Goal: Transaction & Acquisition: Subscribe to service/newsletter

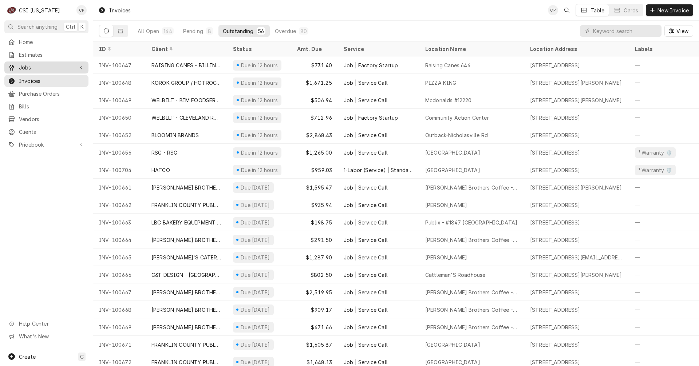
click at [24, 65] on span "Jobs" at bounding box center [46, 68] width 55 height 8
click at [27, 76] on span "Jobs" at bounding box center [52, 80] width 66 height 8
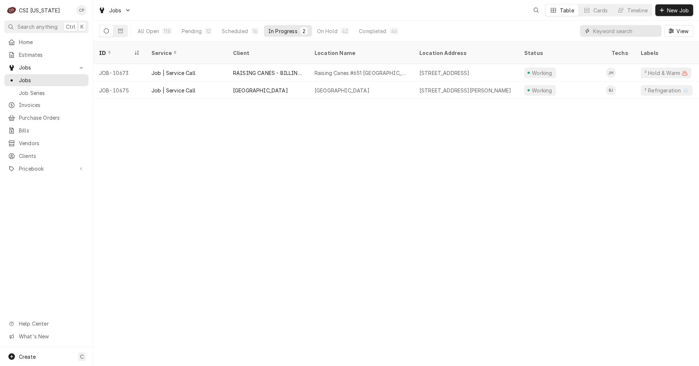
click at [614, 32] on input "Dynamic Content Wrapper" at bounding box center [625, 31] width 65 height 12
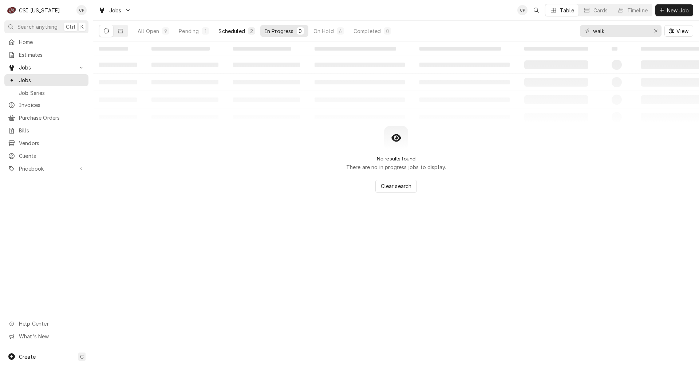
click at [224, 31] on div "Scheduled" at bounding box center [231, 31] width 26 height 8
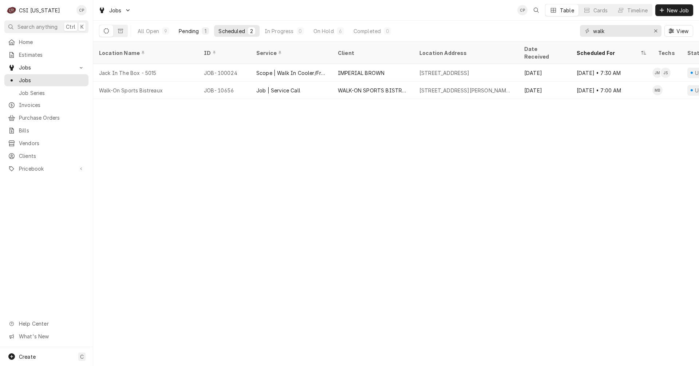
click at [198, 31] on div "Pending" at bounding box center [189, 31] width 20 height 8
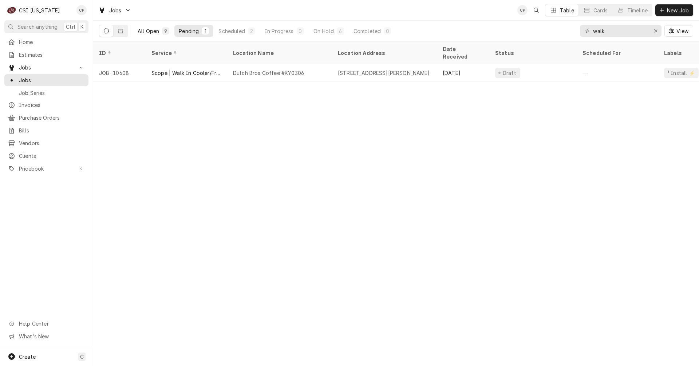
click at [152, 31] on div "All Open" at bounding box center [148, 31] width 21 height 8
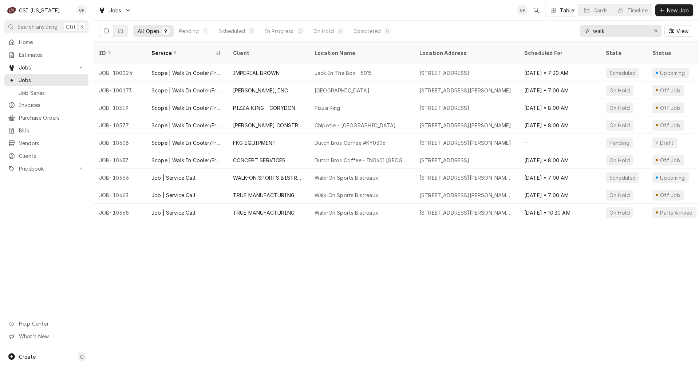
click at [622, 30] on input "walk" at bounding box center [620, 31] width 55 height 12
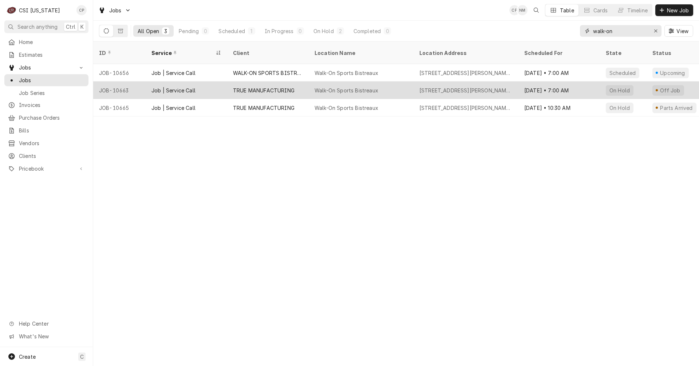
type input "walk-on"
click at [254, 87] on div "TRUE MANUFACTURING" at bounding box center [264, 91] width 62 height 8
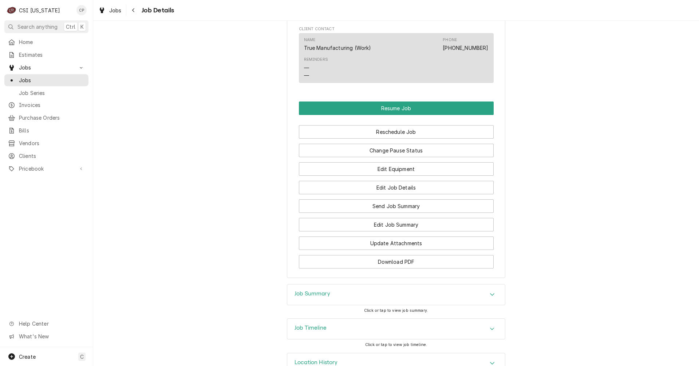
scroll to position [510, 0]
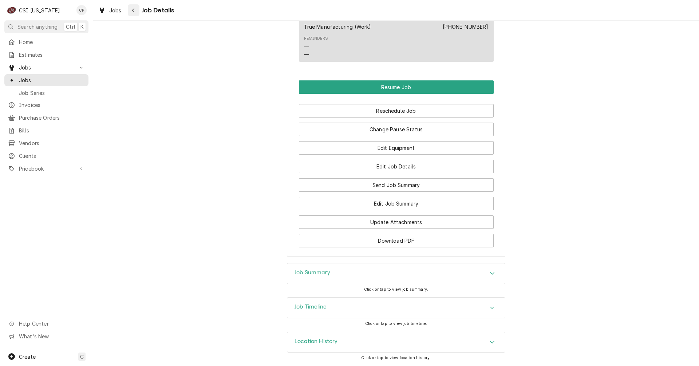
click at [129, 12] on button "Navigate back" at bounding box center [134, 10] width 12 height 12
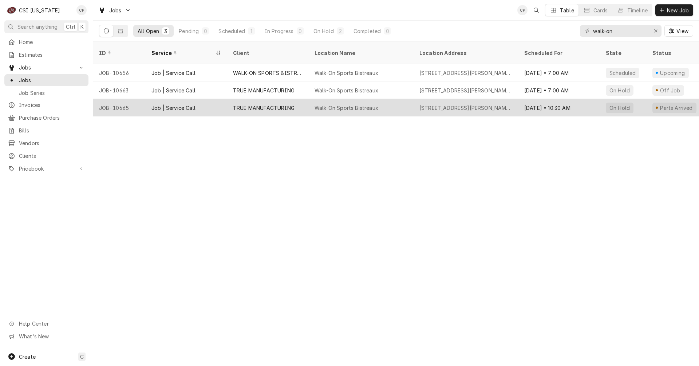
click at [284, 104] on div "TRUE MANUFACTURING" at bounding box center [264, 108] width 62 height 8
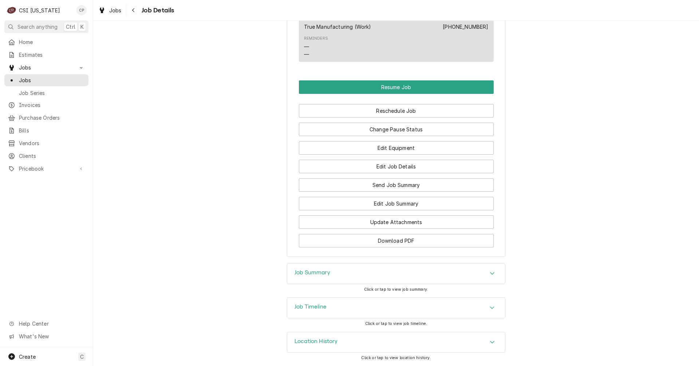
scroll to position [603, 0]
click at [310, 272] on h3 "Job Summary" at bounding box center [313, 272] width 36 height 7
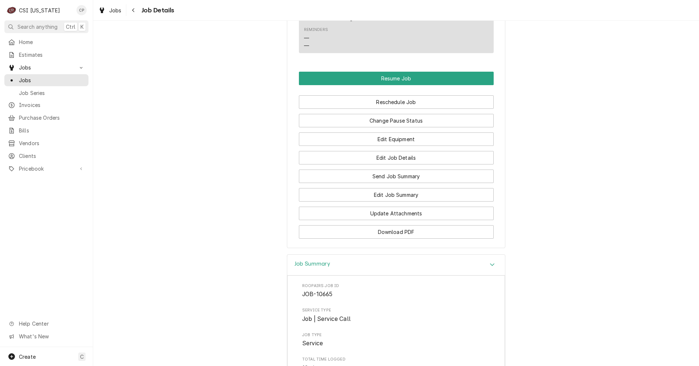
click at [306, 268] on h3 "Job Summary" at bounding box center [313, 264] width 36 height 7
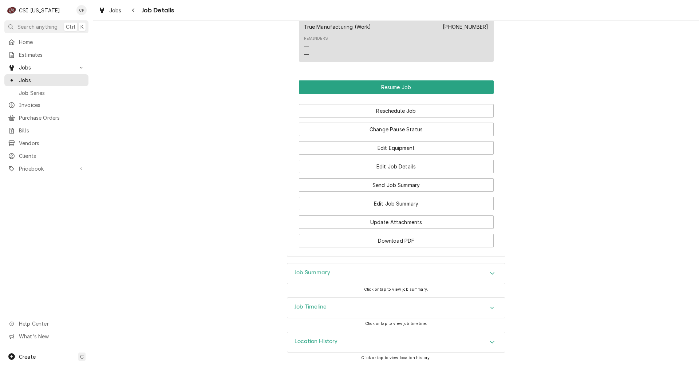
click at [307, 309] on h3 "Job Timeline" at bounding box center [311, 307] width 32 height 7
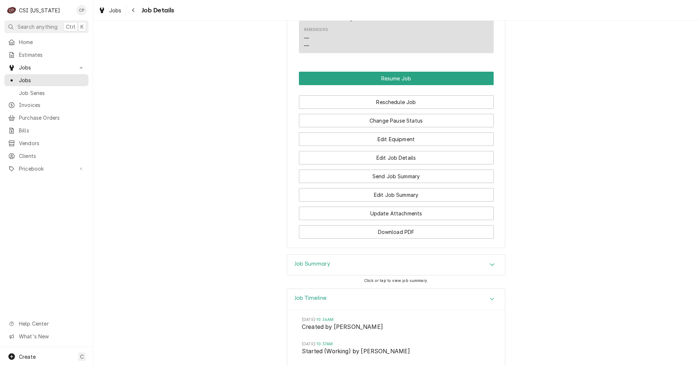
click at [308, 302] on h3 "Job Timeline" at bounding box center [311, 298] width 32 height 7
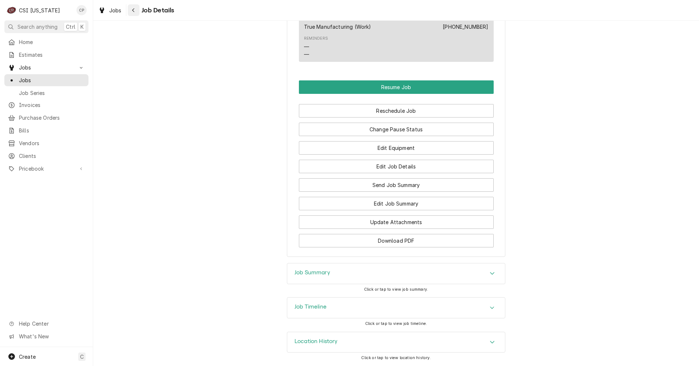
click at [136, 14] on button "Navigate back" at bounding box center [134, 10] width 12 height 12
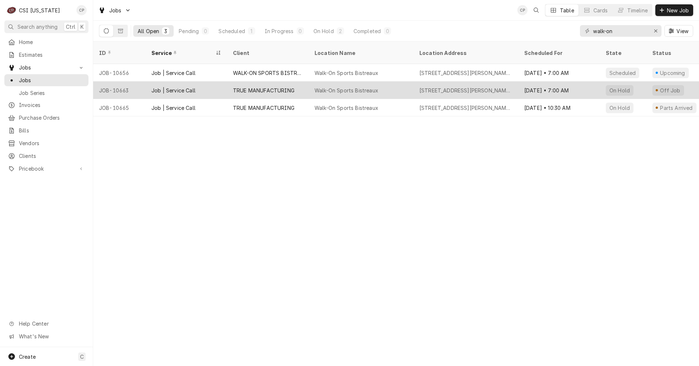
click at [260, 87] on div "TRUE MANUFACTURING" at bounding box center [264, 91] width 62 height 8
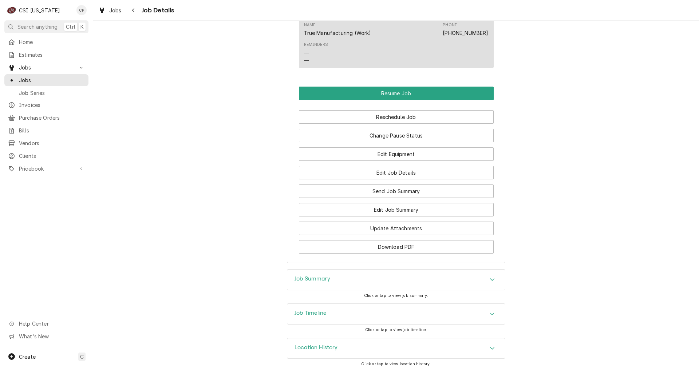
scroll to position [478, 0]
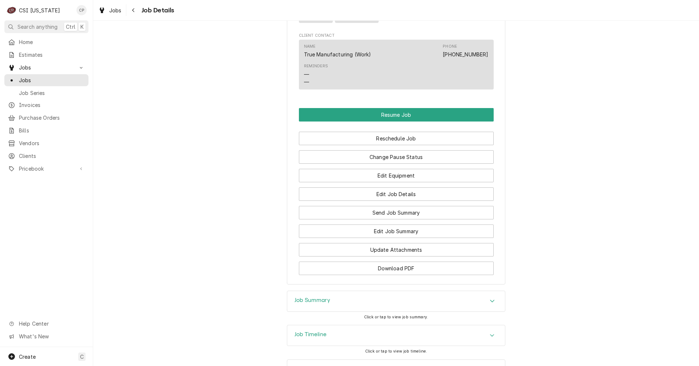
click at [312, 338] on h3 "Job Timeline" at bounding box center [311, 334] width 32 height 7
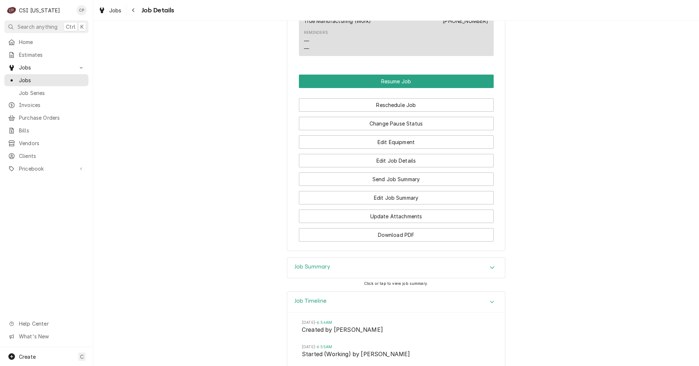
scroll to position [551, 0]
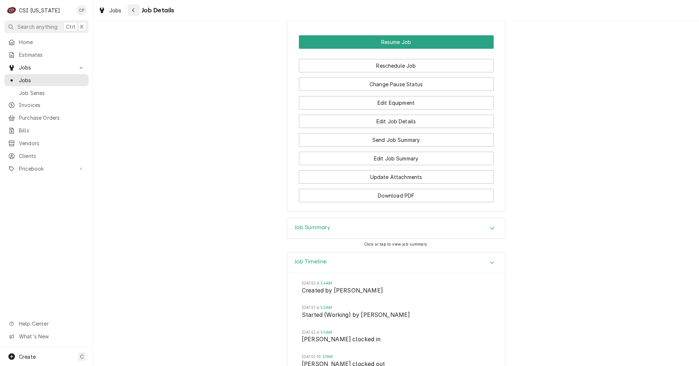
click at [135, 9] on div "Navigate back" at bounding box center [133, 10] width 7 height 7
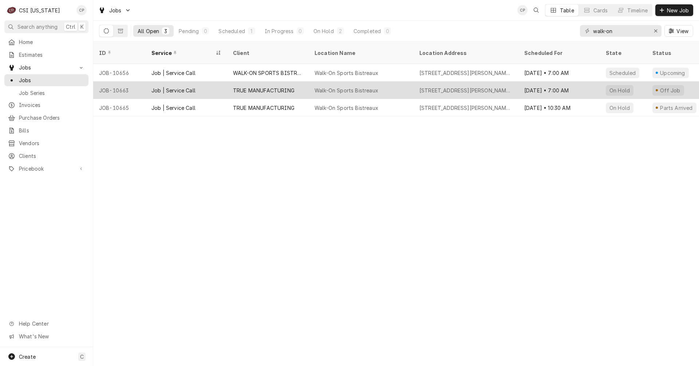
click at [187, 87] on div "Job | Service Call" at bounding box center [173, 91] width 44 height 8
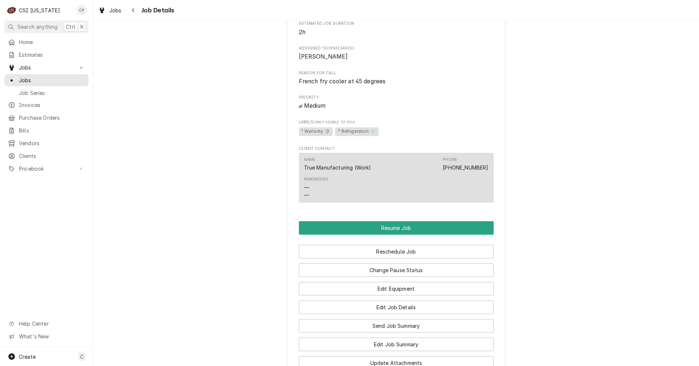
scroll to position [473, 0]
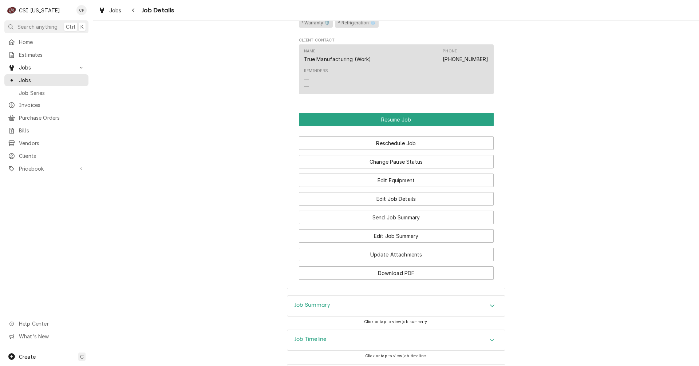
click at [322, 309] on h3 "Job Summary" at bounding box center [313, 305] width 36 height 7
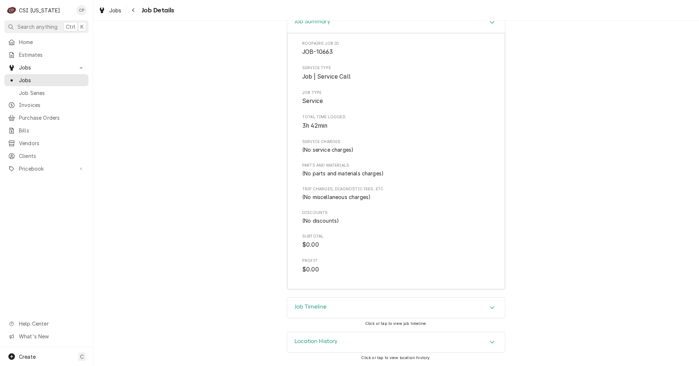
scroll to position [766, 0]
click at [137, 11] on div "Navigate back" at bounding box center [133, 10] width 7 height 7
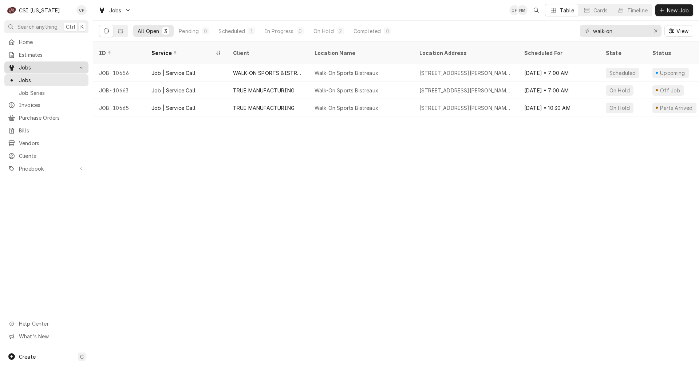
drag, startPoint x: 32, startPoint y: 64, endPoint x: 46, endPoint y: 62, distance: 13.6
click at [32, 64] on span "Jobs" at bounding box center [46, 68] width 55 height 8
drag, startPoint x: 633, startPoint y: 32, endPoint x: 520, endPoint y: 29, distance: 112.2
click at [520, 29] on div "All Open 3 Pending 0 Scheduled 1 In Progress 0 On Hold 2 Completed 0 walk-on Vi…" at bounding box center [396, 31] width 594 height 20
type input "dutch"
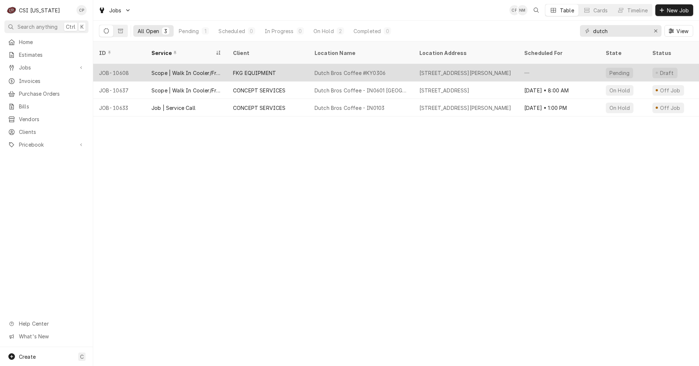
click at [345, 69] on div "Dutch Bros Coffee #KY0306" at bounding box center [350, 73] width 71 height 8
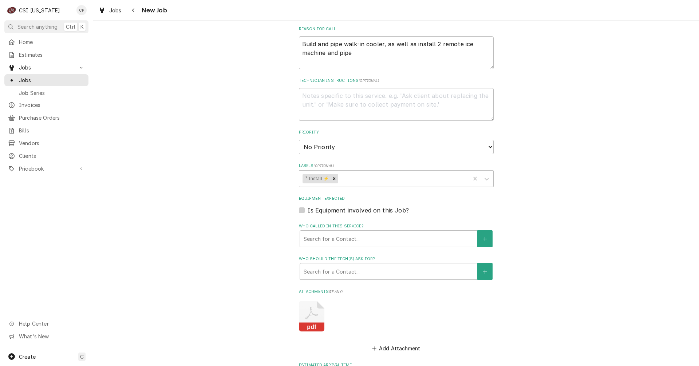
scroll to position [463, 0]
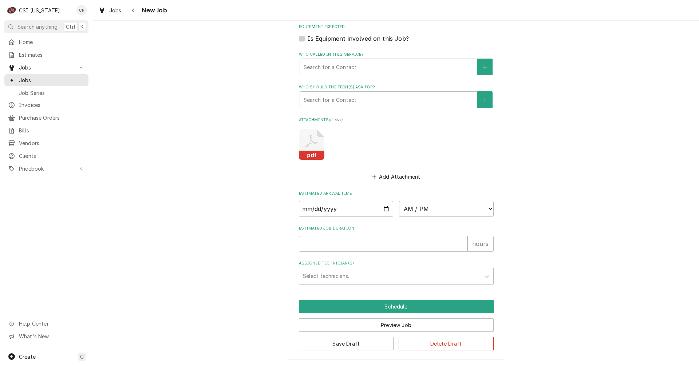
click at [307, 154] on rect "Attachments" at bounding box center [311, 155] width 25 height 9
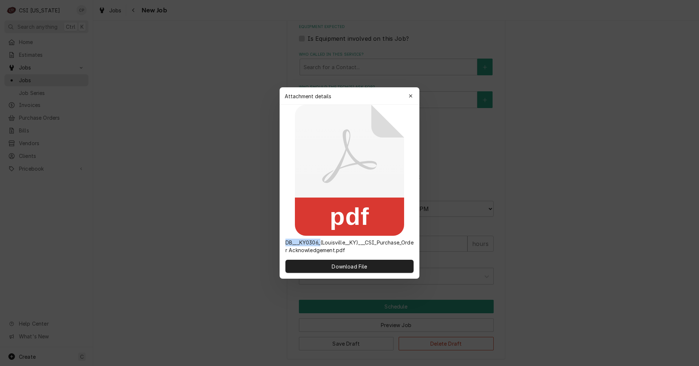
click at [307, 154] on icon at bounding box center [349, 170] width 109 height 131
click at [353, 265] on span "Download File" at bounding box center [349, 267] width 38 height 8
click at [414, 96] on div "button" at bounding box center [410, 95] width 7 height 7
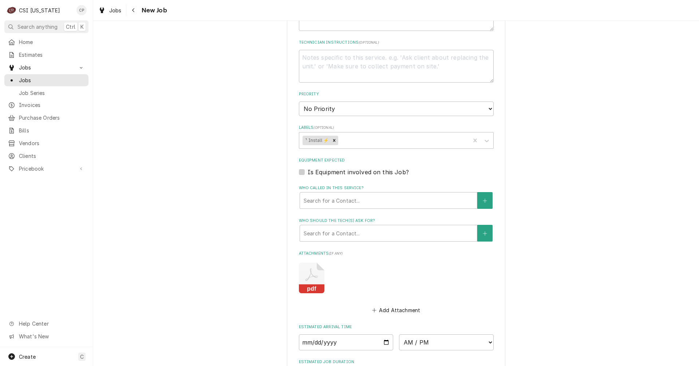
scroll to position [401, 0]
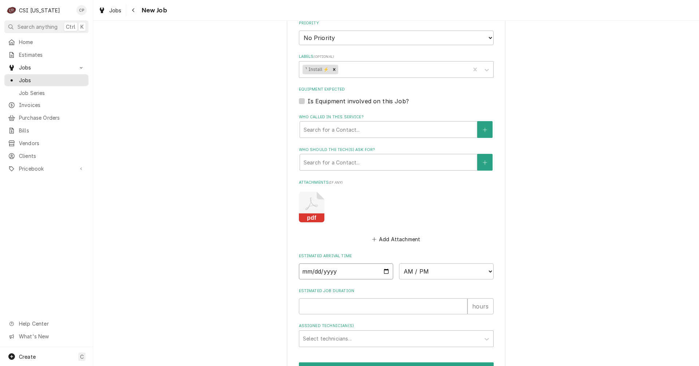
click at [382, 273] on input "Date" at bounding box center [346, 272] width 95 height 16
type textarea "x"
type input "2025-10-16"
type textarea "x"
click at [467, 271] on select "AM / PM 6:00 AM 6:15 AM 6:30 AM 6:45 AM 7:00 AM 7:15 AM 7:30 AM 7:45 AM 8:00 AM…" at bounding box center [446, 272] width 95 height 16
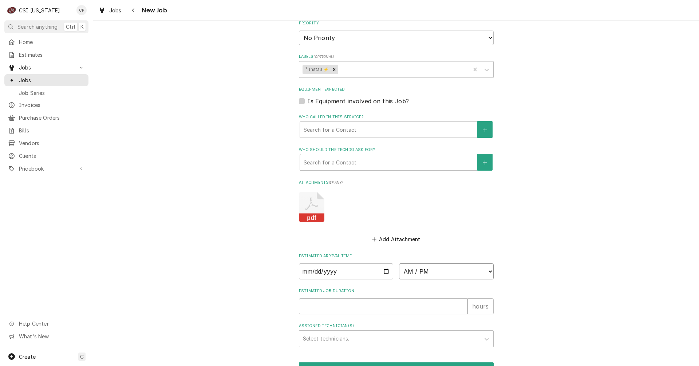
select select "08:00:00"
click at [399, 264] on select "AM / PM 6:00 AM 6:15 AM 6:30 AM 6:45 AM 7:00 AM 7:15 AM 7:30 AM 7:45 AM 8:00 AM…" at bounding box center [446, 272] width 95 height 16
click at [328, 308] on input "Estimated Job Duration" at bounding box center [383, 307] width 169 height 16
type textarea "x"
type input "8"
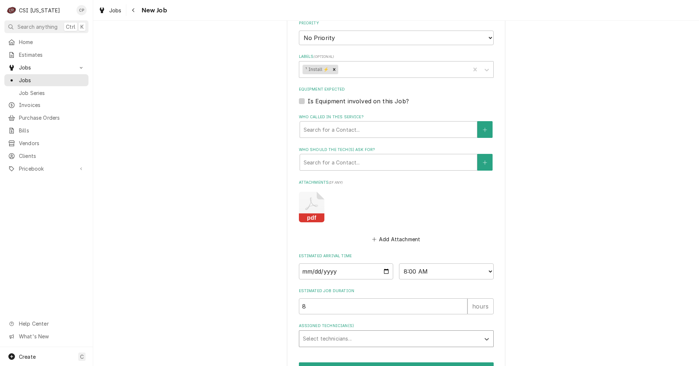
click at [329, 338] on div "Assigned Technician(s)" at bounding box center [390, 338] width 174 height 13
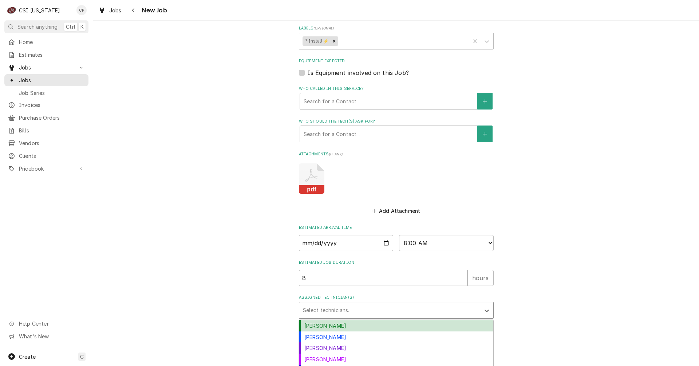
scroll to position [463, 0]
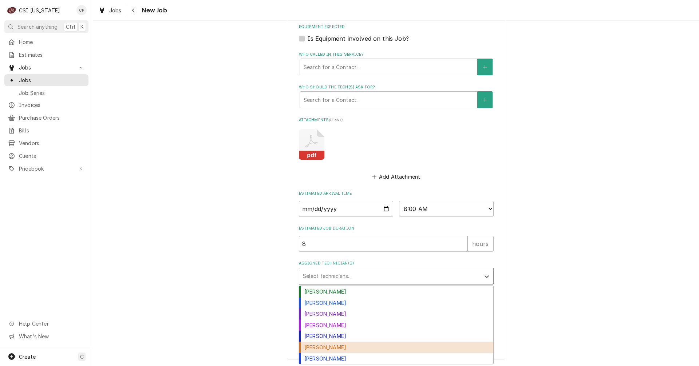
click at [326, 347] on div "Jesus Salas" at bounding box center [396, 347] width 194 height 11
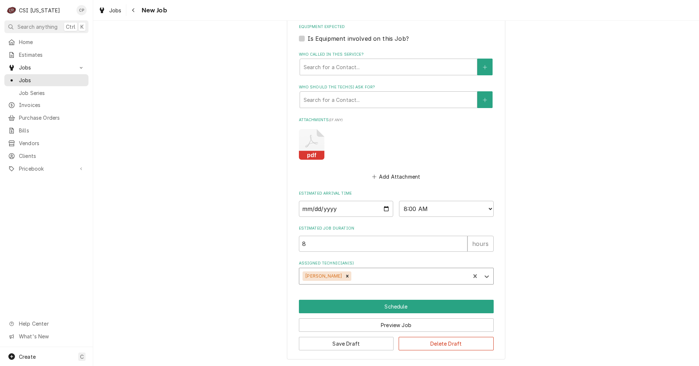
click at [353, 274] on div "Assigned Technician(s)" at bounding box center [410, 276] width 114 height 13
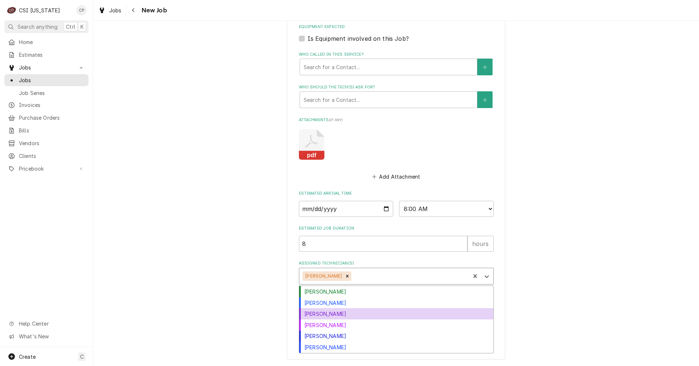
click at [325, 316] on div "Jay Maiden" at bounding box center [396, 313] width 194 height 11
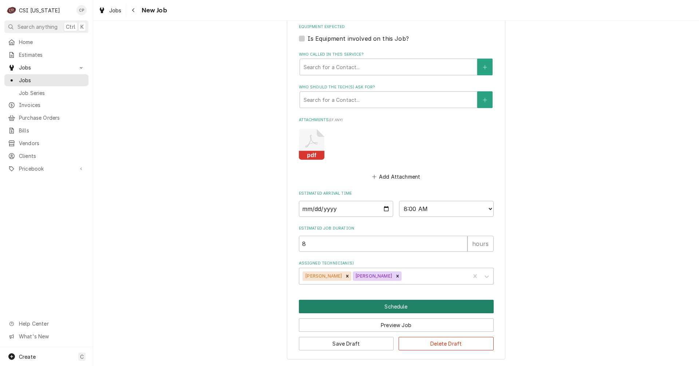
click at [397, 308] on button "Schedule" at bounding box center [396, 306] width 195 height 13
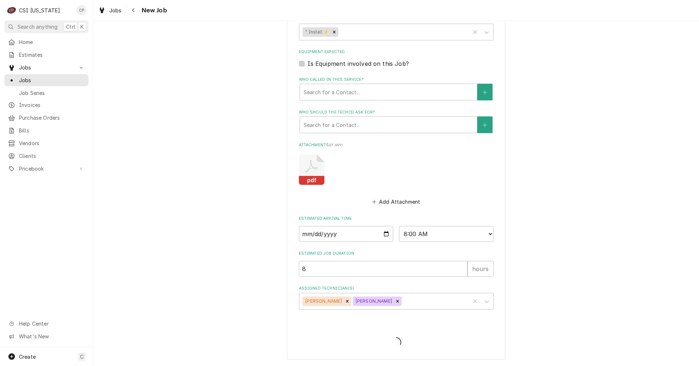
type textarea "x"
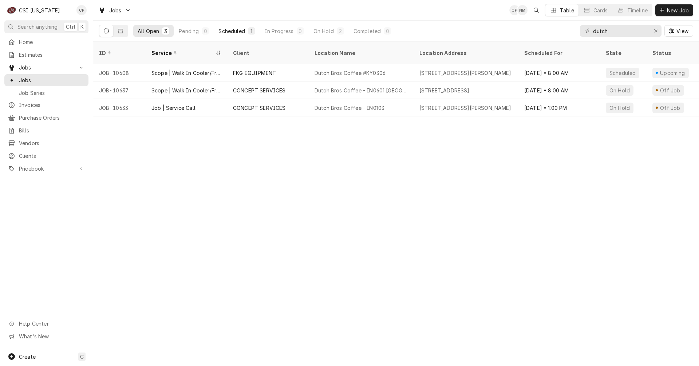
click at [244, 30] on div "Scheduled" at bounding box center [231, 31] width 26 height 8
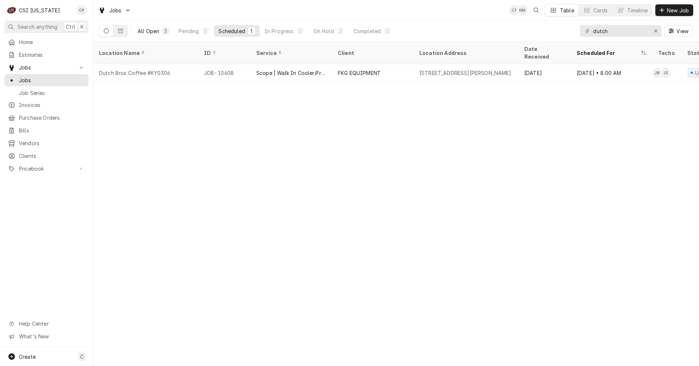
click at [153, 32] on div "All Open" at bounding box center [148, 31] width 21 height 8
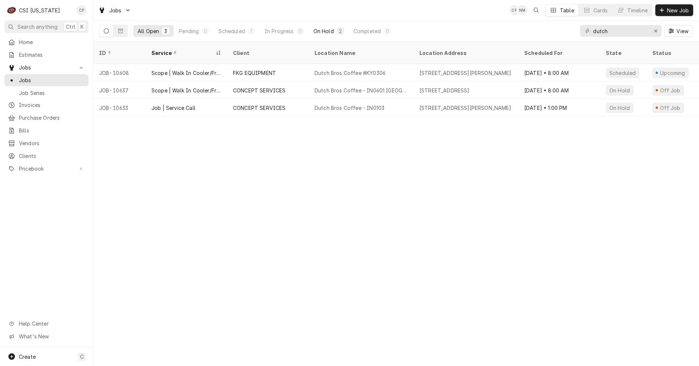
click at [330, 32] on div "On Hold" at bounding box center [324, 31] width 20 height 8
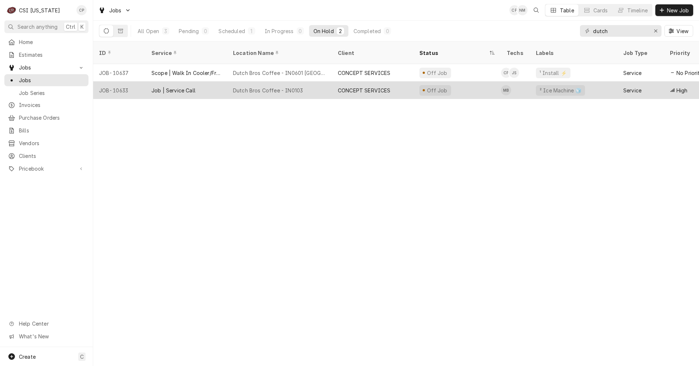
click at [256, 87] on div "Dutch Bros Coffee - IN0103" at bounding box center [268, 91] width 70 height 8
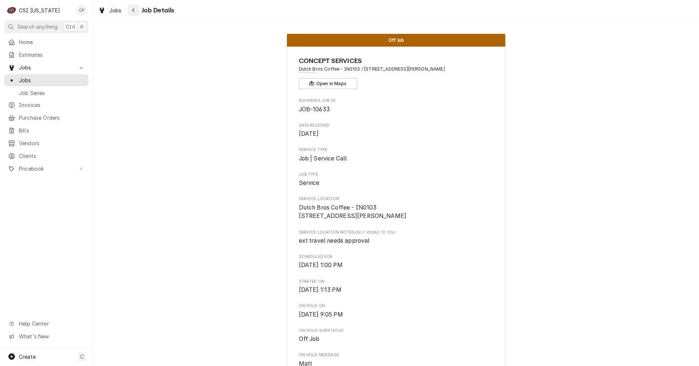
click at [134, 10] on icon "Navigate back" at bounding box center [133, 10] width 3 height 5
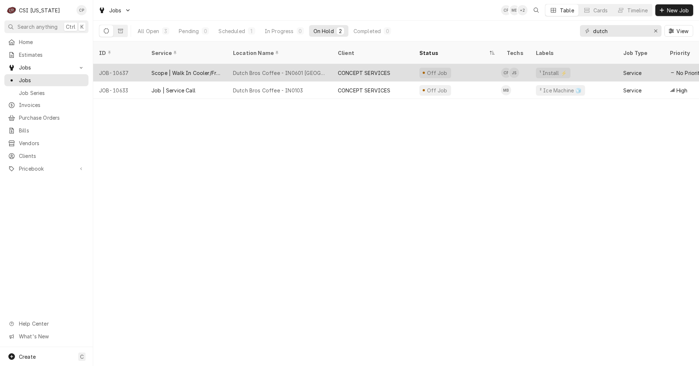
click at [287, 69] on div "Dutch Bros Coffee - IN0601 [GEOGRAPHIC_DATA] IN" at bounding box center [279, 73] width 93 height 8
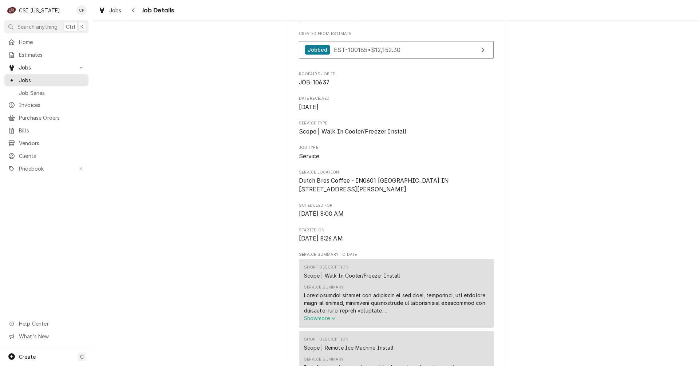
scroll to position [31, 0]
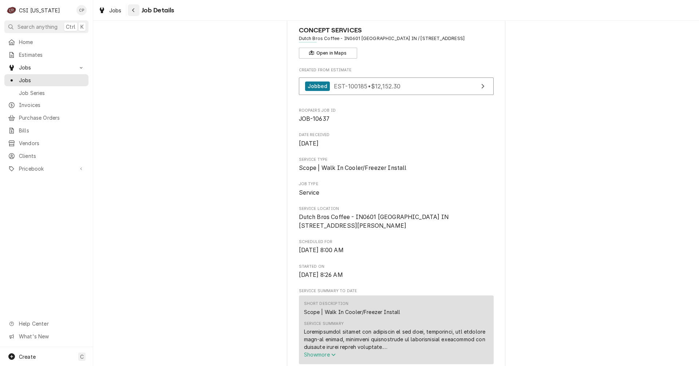
click at [134, 9] on icon "Navigate back" at bounding box center [133, 10] width 2 height 4
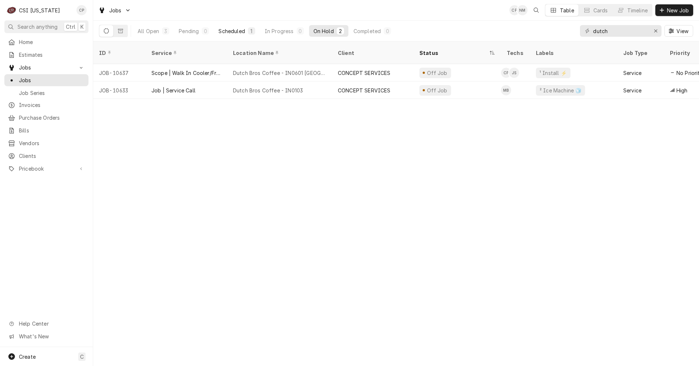
click at [243, 33] on div "Scheduled" at bounding box center [231, 31] width 26 height 8
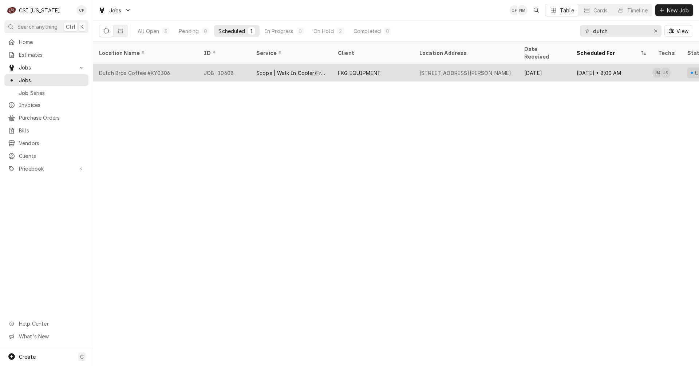
click at [304, 68] on div "Scope | Walk In Cooler/Freezer Install" at bounding box center [292, 72] width 82 height 17
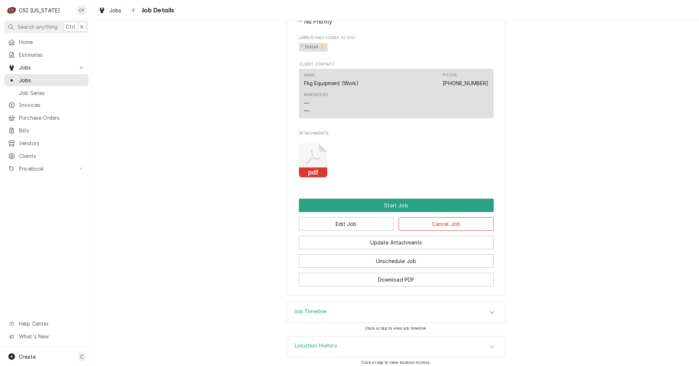
scroll to position [462, 0]
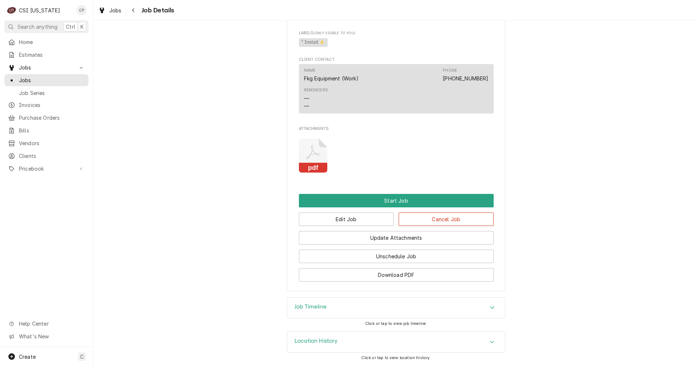
click at [317, 166] on rect "Attachments" at bounding box center [313, 168] width 29 height 10
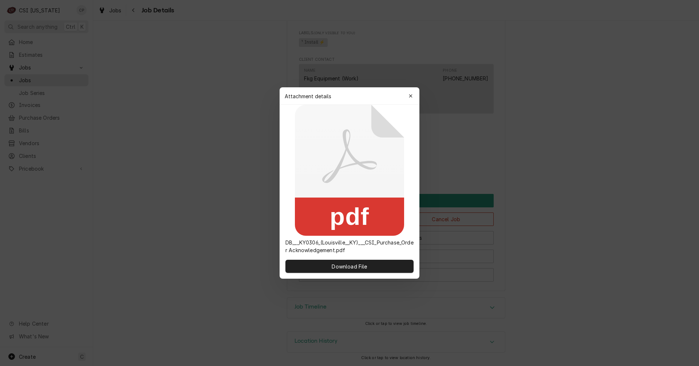
click at [317, 166] on icon at bounding box center [349, 170] width 109 height 131
click at [364, 265] on span "Download File" at bounding box center [349, 267] width 38 height 8
click at [412, 94] on icon "button" at bounding box center [411, 96] width 4 height 5
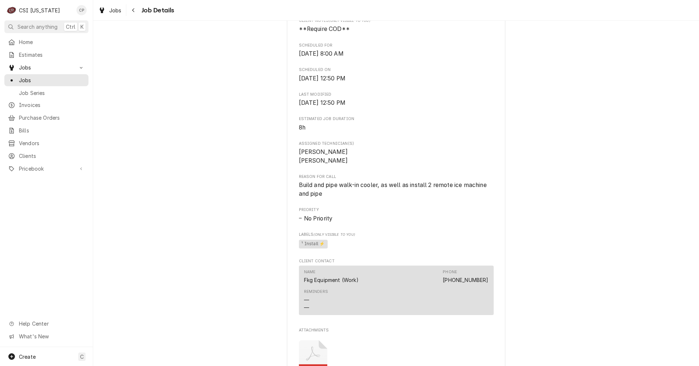
scroll to position [207, 0]
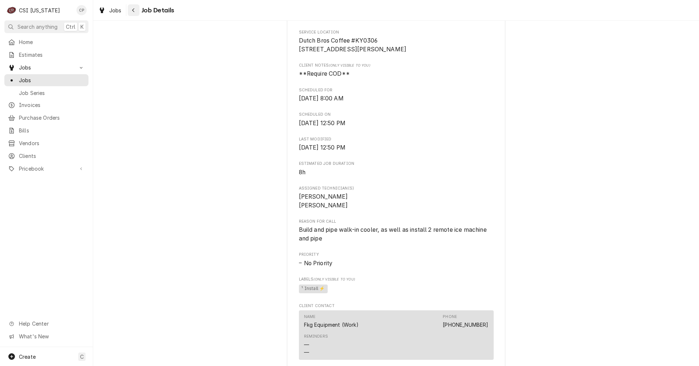
click at [136, 11] on div "Navigate back" at bounding box center [133, 10] width 7 height 7
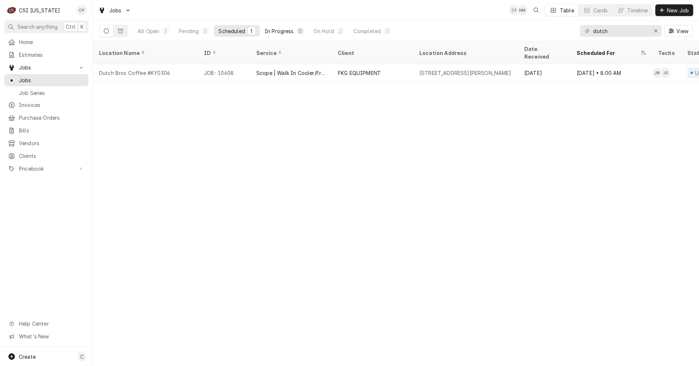
click at [288, 29] on div "In Progress" at bounding box center [279, 31] width 29 height 8
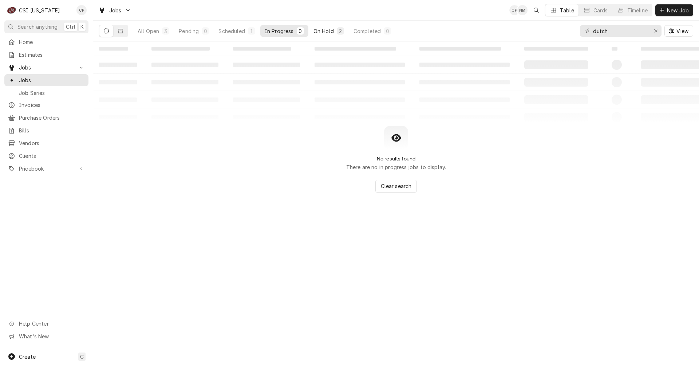
click at [327, 29] on div "On Hold" at bounding box center [324, 31] width 20 height 8
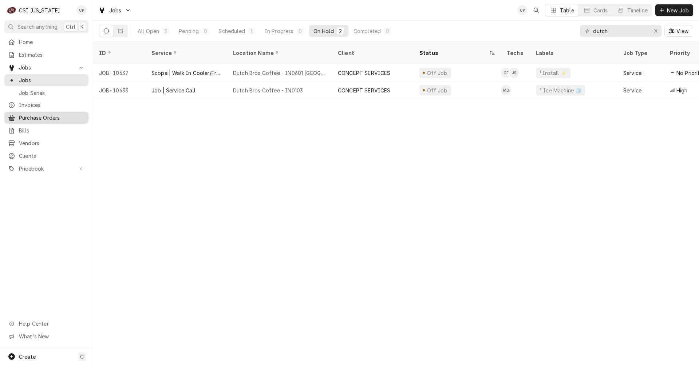
click at [47, 115] on span "Purchase Orders" at bounding box center [52, 118] width 66 height 8
click at [36, 52] on span "Estimates" at bounding box center [52, 55] width 66 height 8
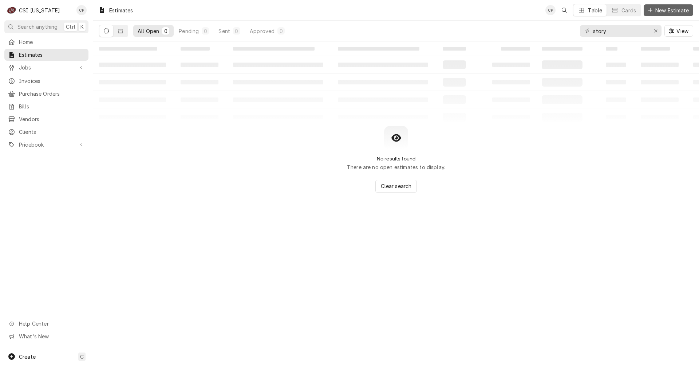
click at [664, 11] on span "New Estimate" at bounding box center [672, 11] width 36 height 8
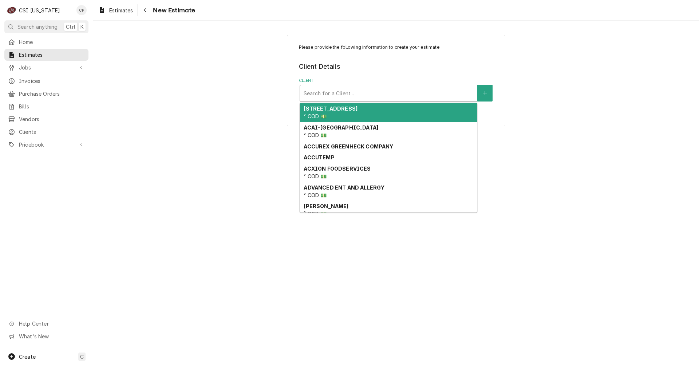
click at [346, 95] on div "Client" at bounding box center [389, 93] width 170 height 13
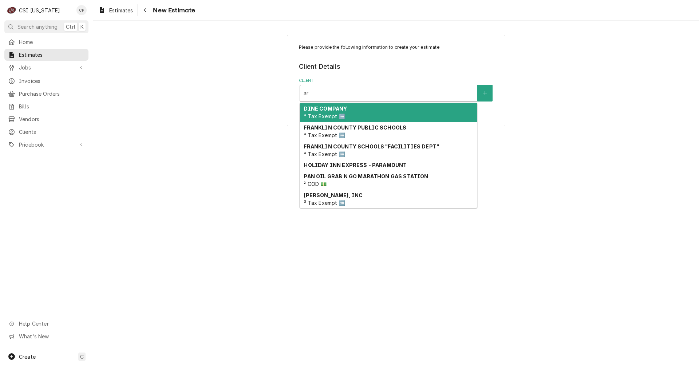
type input "a"
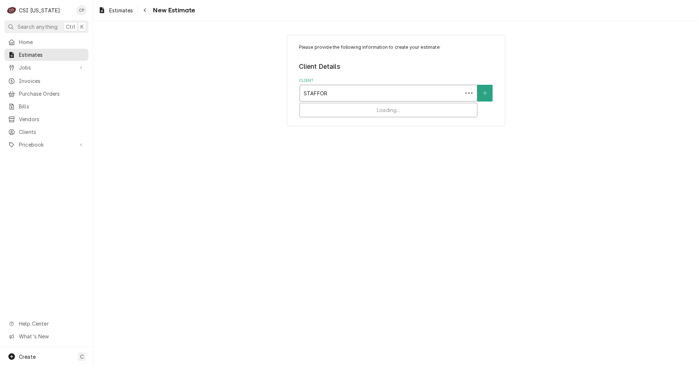
type input "[PERSON_NAME]"
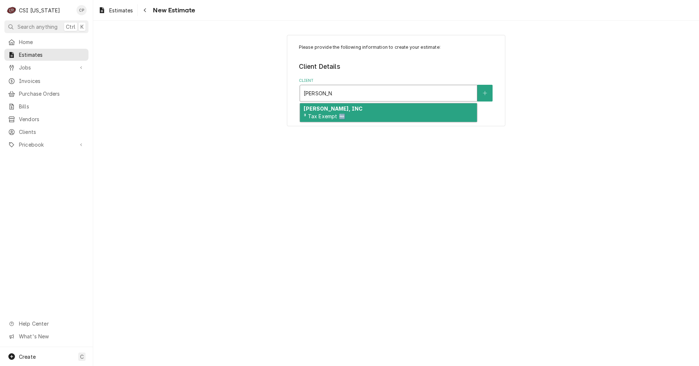
click at [326, 109] on strong "[PERSON_NAME], INC" at bounding box center [333, 109] width 59 height 6
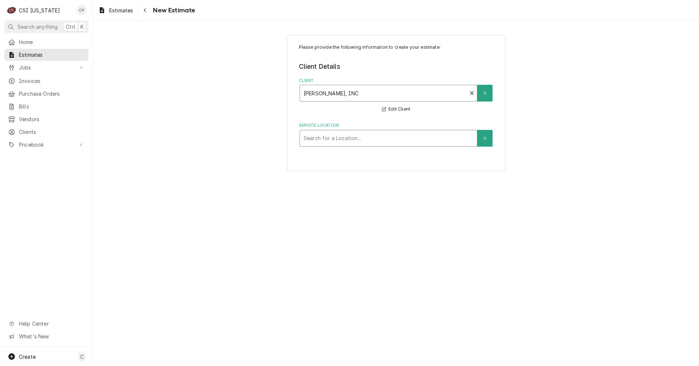
click at [338, 142] on div "Service Location" at bounding box center [389, 138] width 170 height 13
click at [489, 139] on button "Service Location" at bounding box center [484, 138] width 15 height 17
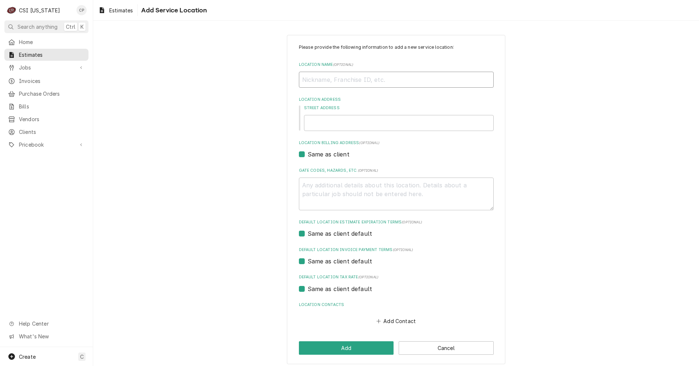
click at [312, 80] on input "Location Name ( optional )" at bounding box center [396, 80] width 195 height 16
type textarea "x"
type input "f"
type textarea "x"
type input "fO"
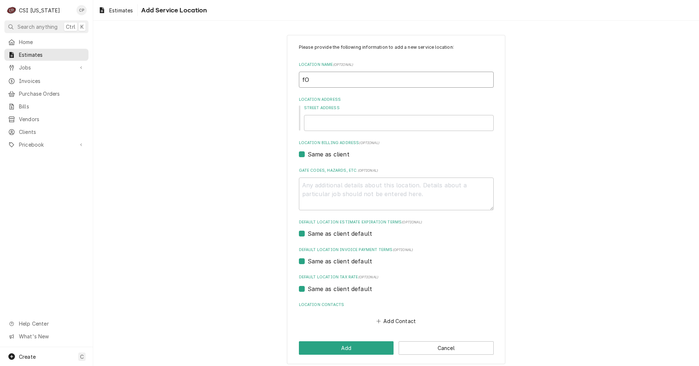
type textarea "x"
type input "fOU"
type textarea "x"
type input "fOUN"
type textarea "x"
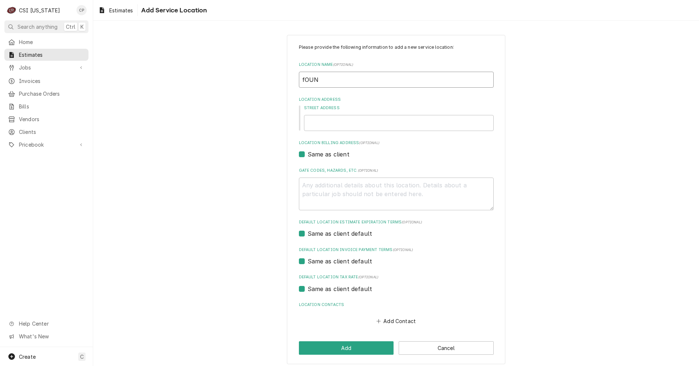
type input "fOUND"
type textarea "x"
type input "fOUNDE"
type textarea "x"
type input "fOUNDER"
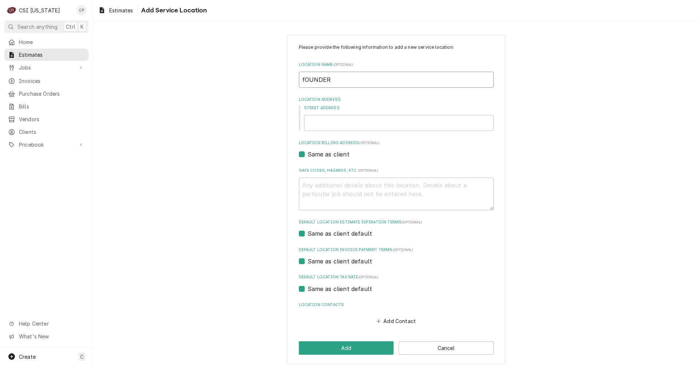
type textarea "x"
type input "fOUNDERS"
type textarea "x"
type input "fOUNDERS"
drag, startPoint x: 341, startPoint y: 83, endPoint x: 278, endPoint y: 80, distance: 62.7
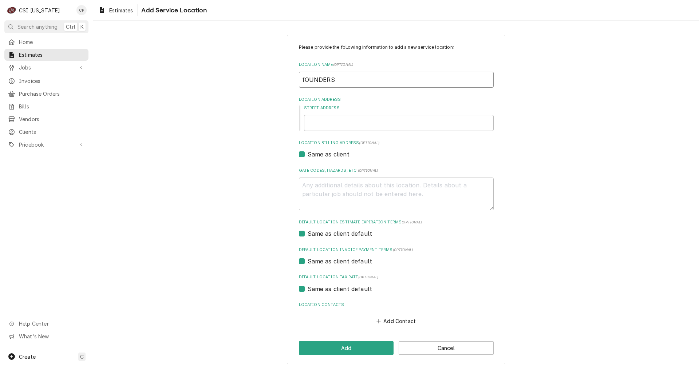
click at [281, 80] on div "Please provide the following information to add a new service location: Locatio…" at bounding box center [396, 199] width 606 height 342
type textarea "x"
type input "F"
type textarea "x"
type input "Fo"
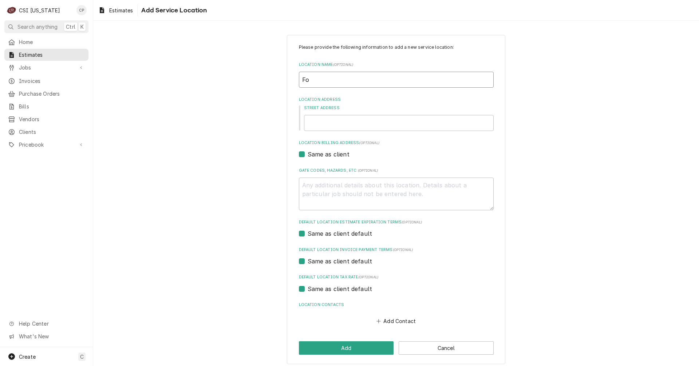
type textarea "x"
type input "Fou"
type textarea "x"
type input "Foun"
type textarea "x"
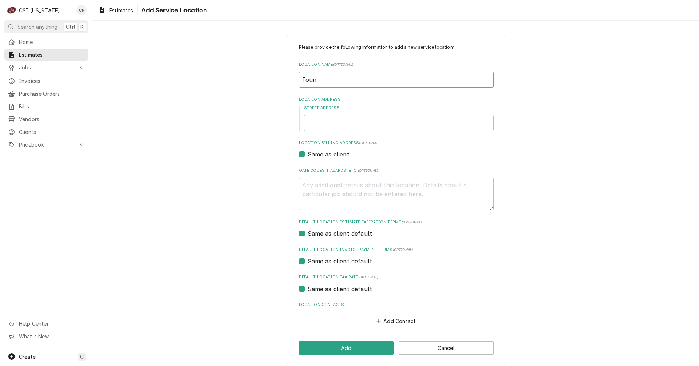
type input "Found"
type textarea "x"
type input "Founde"
type textarea "x"
type input "Founder"
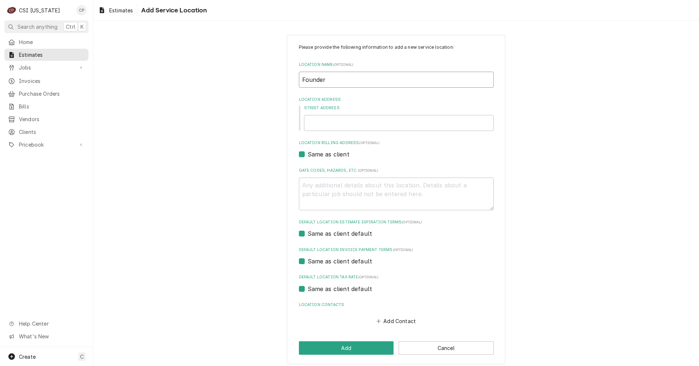
type textarea "x"
type input "Founders"
type textarea "x"
type input "Founders"
click at [347, 80] on input "Founders" at bounding box center [396, 80] width 195 height 16
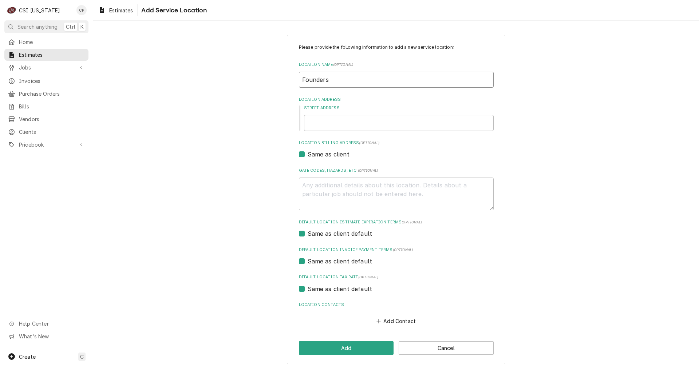
type textarea "x"
type input "Founders"
type textarea "x"
type input "Founders P"
type textarea "x"
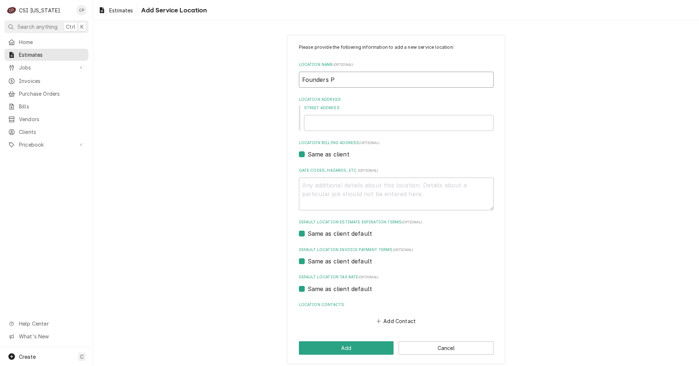
type input "Founders Po"
type textarea "x"
type input "Founders Poi"
type textarea "x"
type input "Founders Poin"
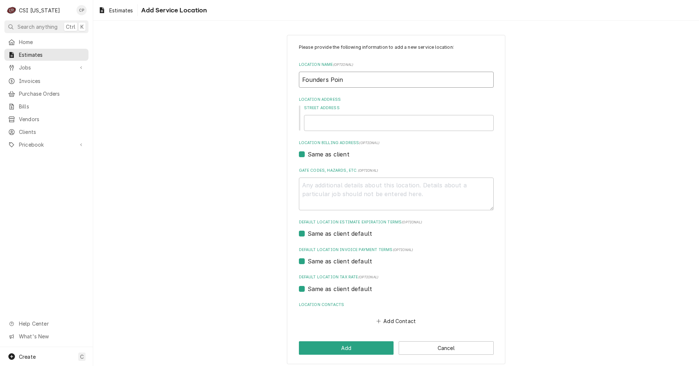
type textarea "x"
type input "Founders Point"
type textarea "x"
type input "Founders Point"
type textarea "x"
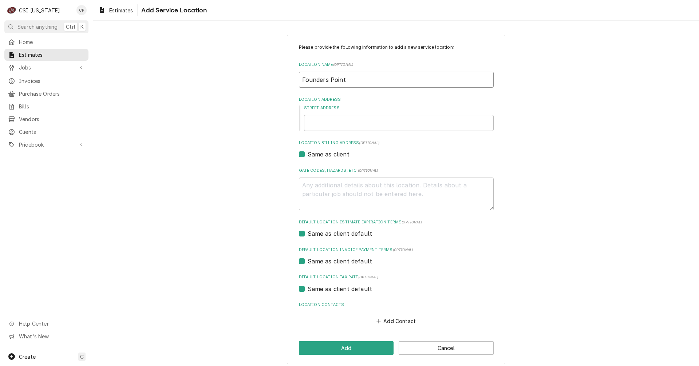
type input "Founders Point E"
type textarea "x"
type input "Founders Point El"
type textarea "x"
type input "Founders Point Ele"
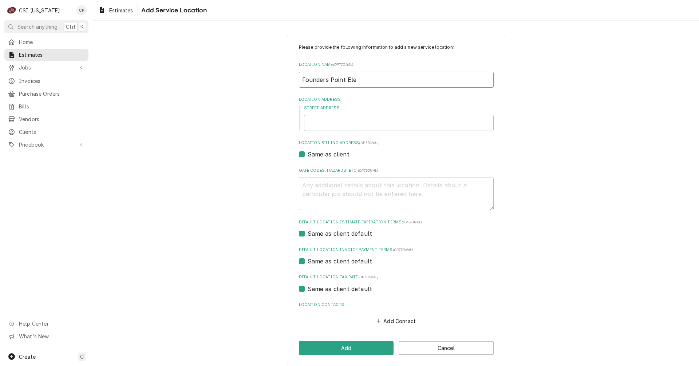
type textarea "x"
type input "Founders Point Elem"
type textarea "x"
type input "Founders Point Eleme"
type textarea "x"
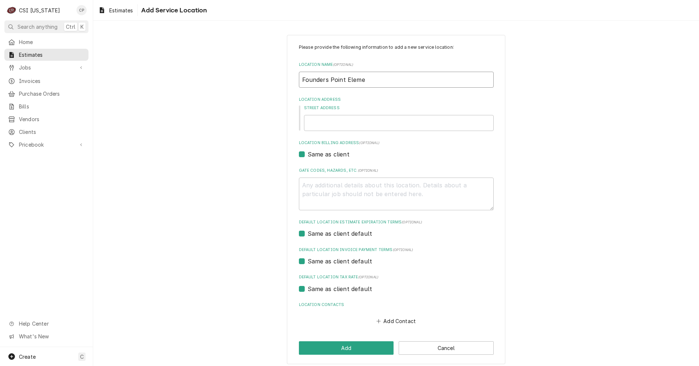
type input "Founders Point Elemen"
type textarea "x"
type input "Founders Point Element"
type textarea "x"
type input "Founders Point Elementa"
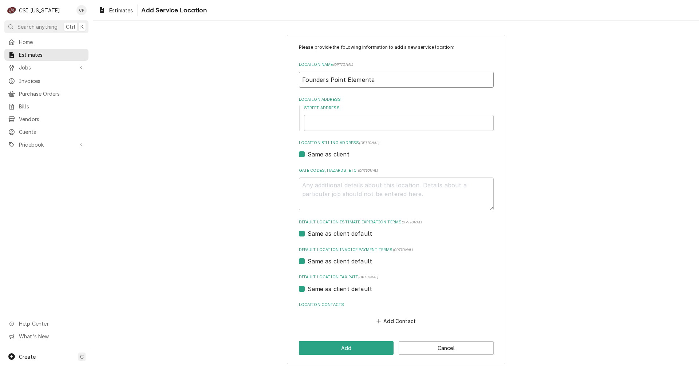
type textarea "x"
type input "Founders Point Elementar"
type textarea "x"
type input "Founders Point Elementary"
type textarea "x"
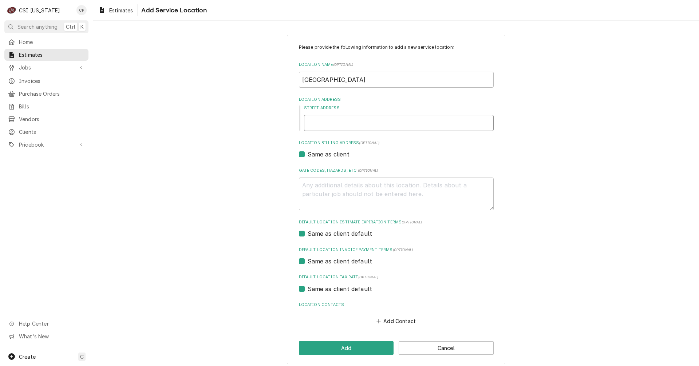
type input "6"
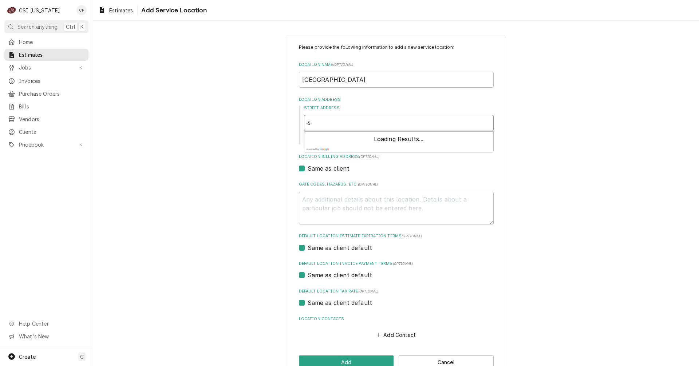
type textarea "x"
type input "69"
type textarea "x"
type input "690"
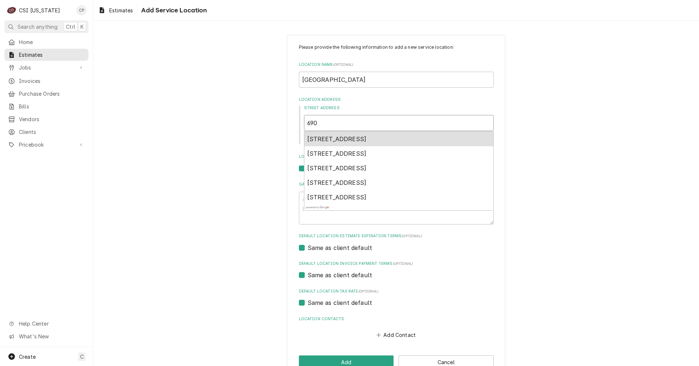
type textarea "x"
type input "6906"
type textarea "x"
type input "6906"
type textarea "x"
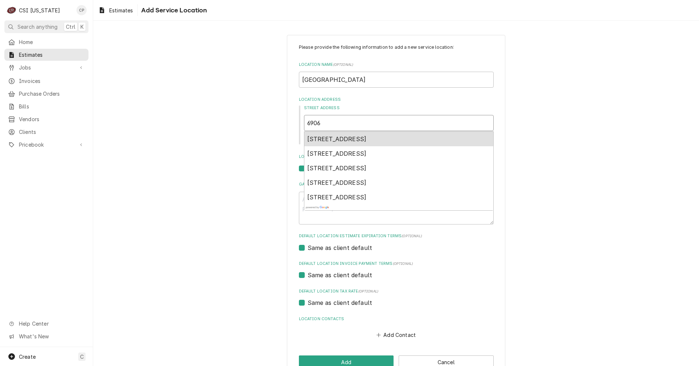
type input "6906 S"
type textarea "x"
type input "6906 Sa"
type textarea "x"
type input "6906 Sal"
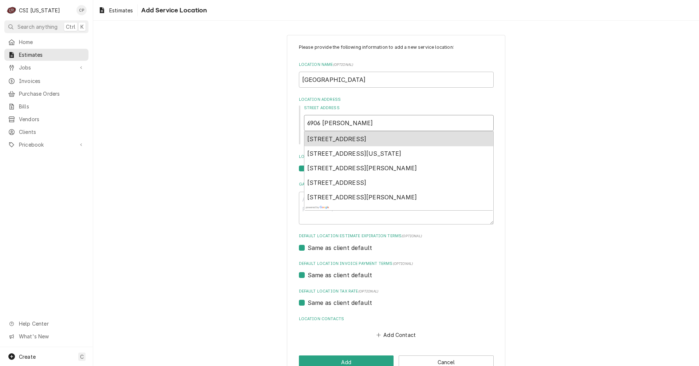
type textarea "x"
type input "6906 Sale"
type textarea "x"
type input "6906 Salem"
click at [367, 140] on span "6906 Salem-Noble Road, Charlestown, IN, USA" at bounding box center [336, 138] width 59 height 7
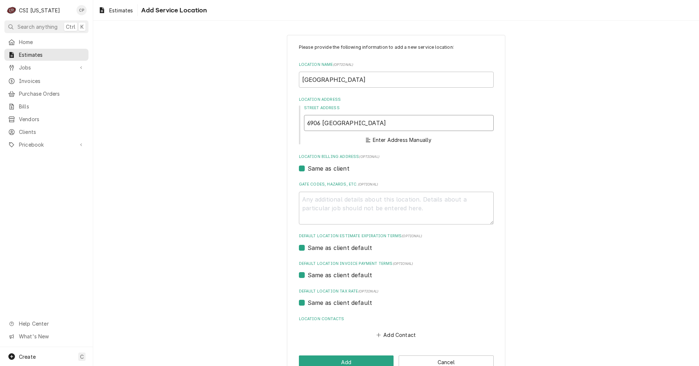
type textarea "x"
type input "6906 Salem-Noble Rd"
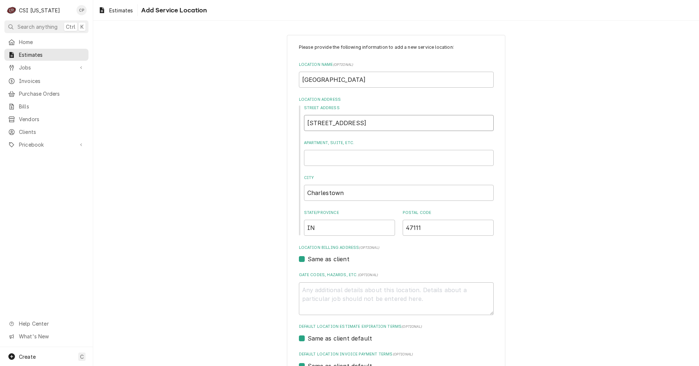
type textarea "x"
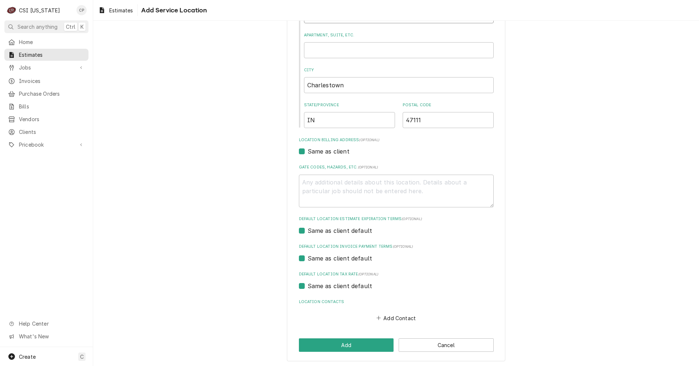
scroll to position [109, 0]
type input "6906 Salem-Noble Rd"
click at [355, 343] on button "Add" at bounding box center [346, 343] width 95 height 13
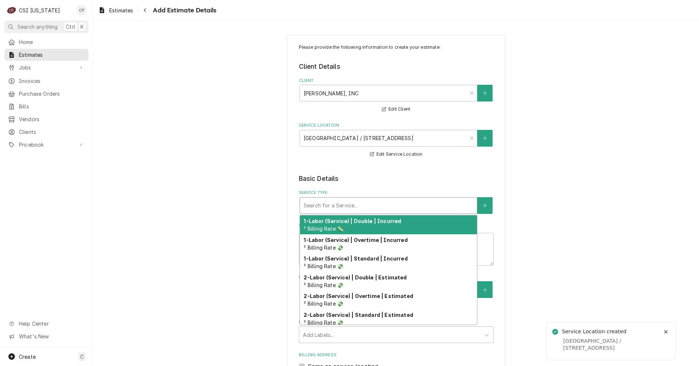
click at [330, 207] on div "Service Type" at bounding box center [389, 205] width 170 height 13
type textarea "x"
type input "e"
type textarea "x"
type input "eq"
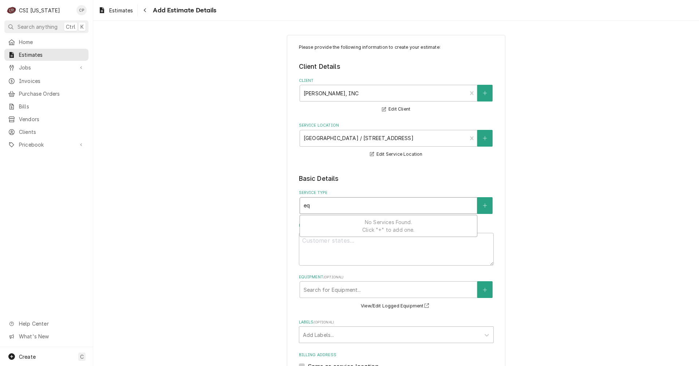
type textarea "x"
type input "equ"
type textarea "x"
type input "equi"
type textarea "x"
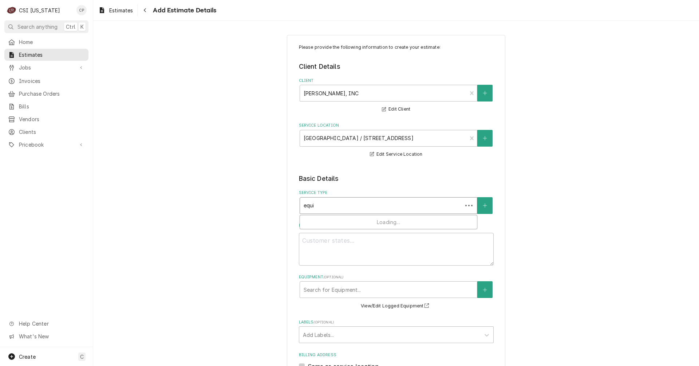
type input "equip"
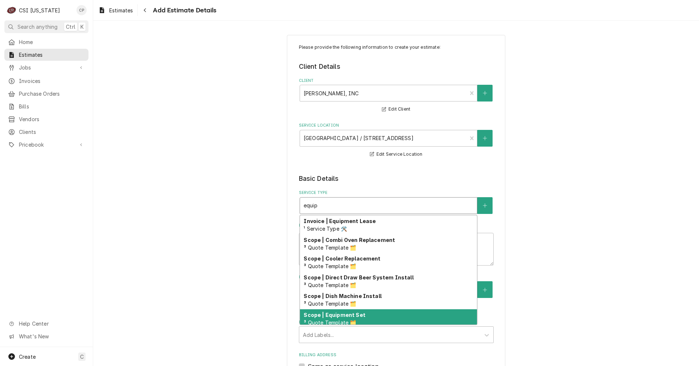
click at [363, 319] on div "Scope | Equipment Set ³ Quote Template 🗂️" at bounding box center [388, 319] width 177 height 19
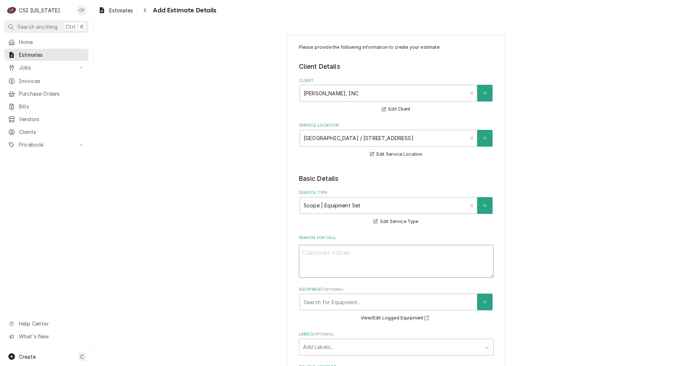
click at [328, 254] on textarea "Reason For Call" at bounding box center [396, 261] width 195 height 33
type textarea "x"
type textarea "F"
type textarea "x"
type textarea "Fu"
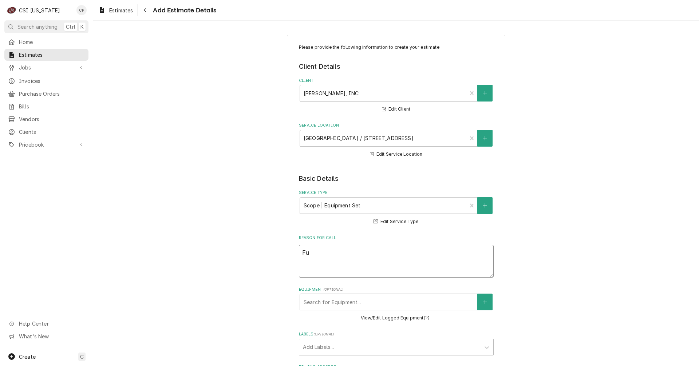
type textarea "x"
type textarea "Ful"
type textarea "x"
type textarea "Full"
type textarea "x"
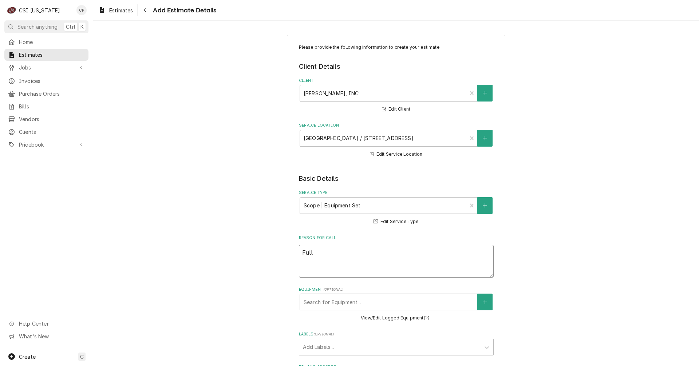
type textarea "Full"
type textarea "x"
type textarea "Full s"
type textarea "x"
type textarea "Full se"
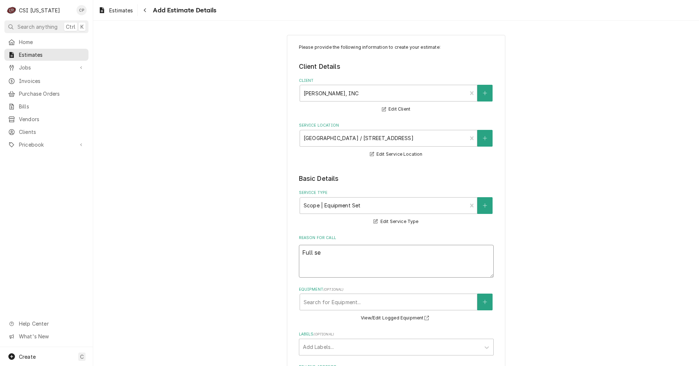
type textarea "x"
type textarea "Full set"
type textarea "x"
type textarea "Full set"
type textarea "x"
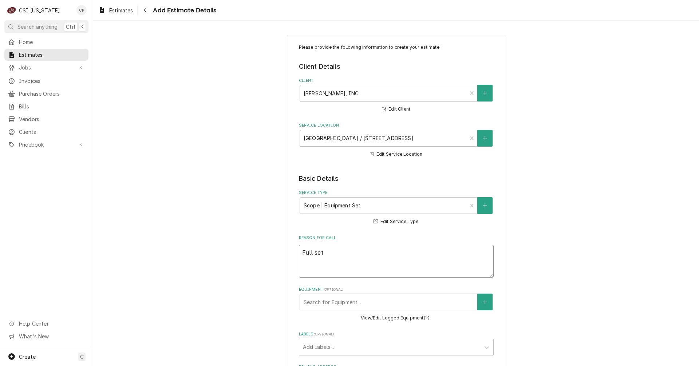
type textarea "Full set i"
type textarea "x"
type textarea "Full set in"
type textarea "x"
type textarea "Full set in"
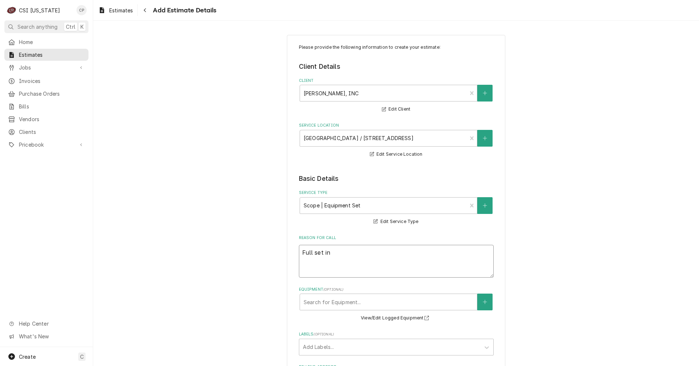
type textarea "x"
type textarea "Full set in p"
type textarea "x"
type textarea "Full set in pl"
type textarea "x"
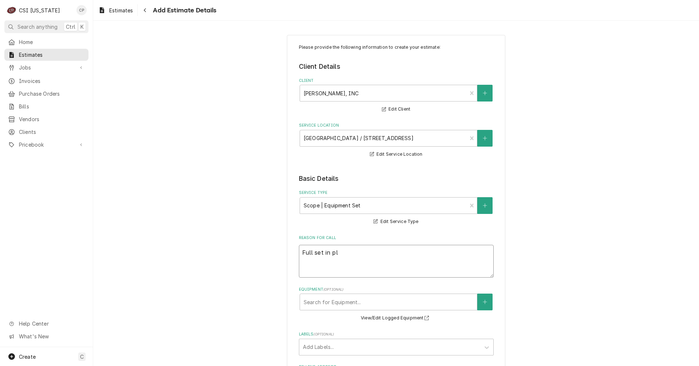
type textarea "Full set in pla"
type textarea "x"
type textarea "Full set in plac"
type textarea "x"
type textarea "Full set in place"
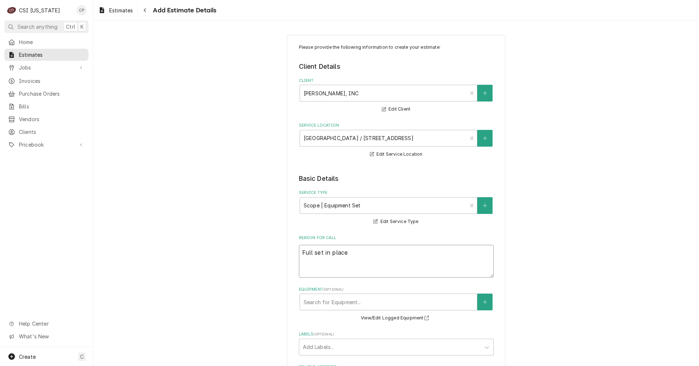
type textarea "x"
type textarea "Full set in plac"
type textarea "x"
type textarea "Full set in place"
type textarea "x"
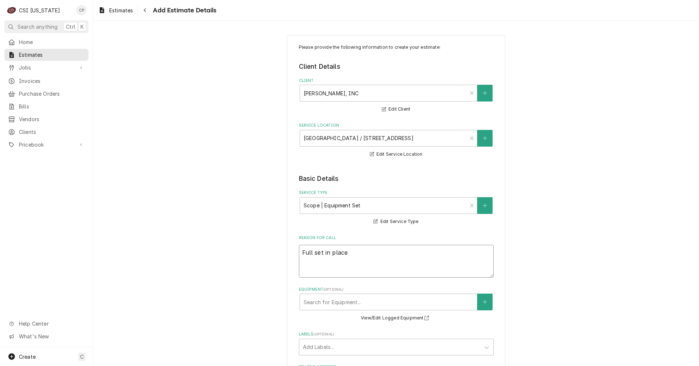
type textarea "Full set in place"
type textarea "x"
type textarea "Full set in place a"
type textarea "x"
type textarea "Full set in place as"
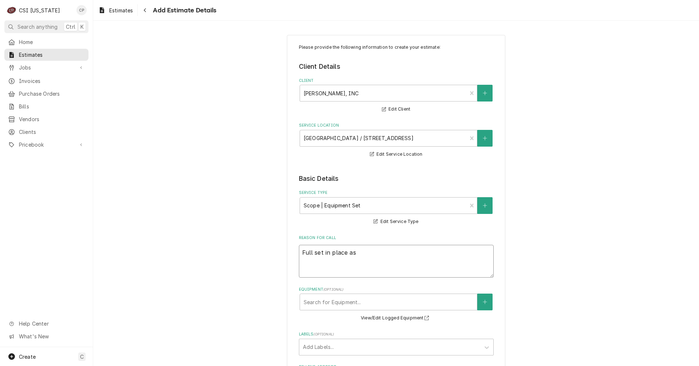
type textarea "x"
type textarea "Full set in place as"
type textarea "x"
type textarea "Full set in place as w"
type textarea "x"
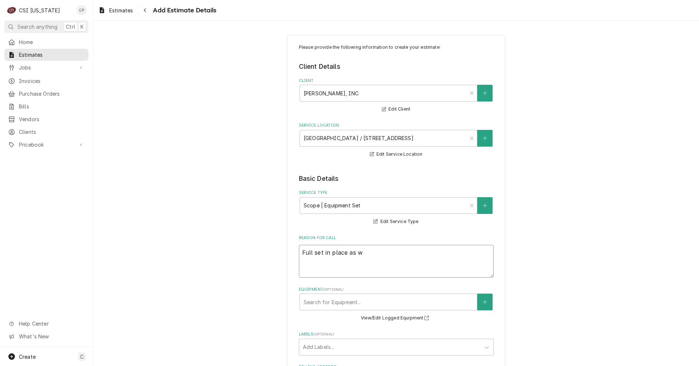
type textarea "Full set in place as we"
type textarea "x"
type textarea "Full set in place as wel"
type textarea "x"
type textarea "Full set in place as well"
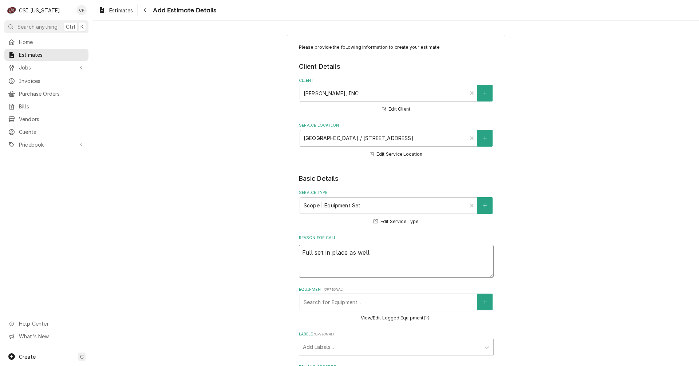
type textarea "x"
type textarea "Full set in place as well"
type textarea "x"
type textarea "Full set in place as well a"
type textarea "x"
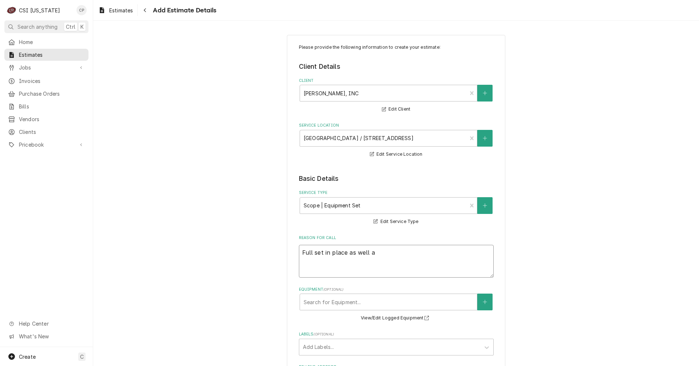
type textarea "Full set in place as well as"
type textarea "x"
type textarea "Full set in place as well as"
type textarea "x"
type textarea "Full set in place as well as a"
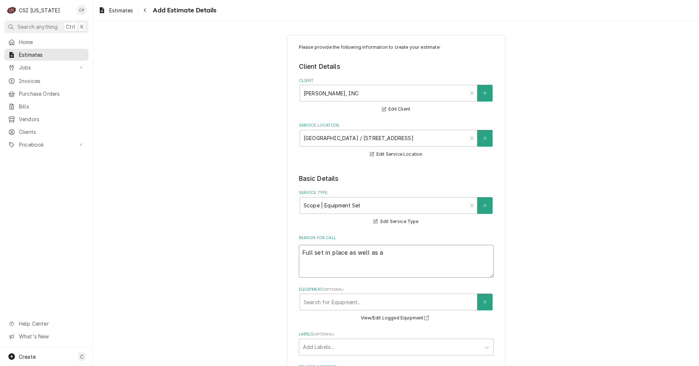
type textarea "x"
type textarea "Full set in place as well as a"
type textarea "x"
type textarea "Full set in place as well as a c"
type textarea "x"
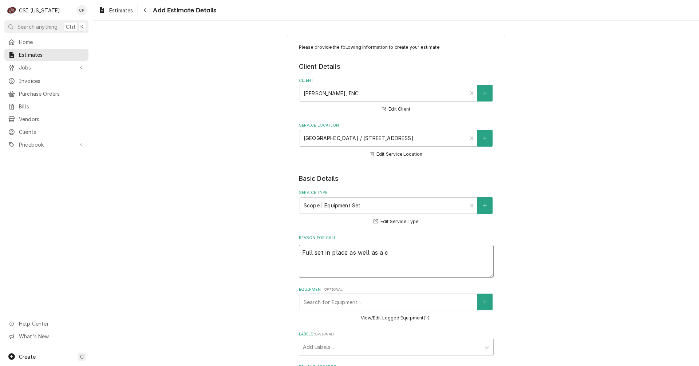
type textarea "Full set in place as well as a co"
type textarea "x"
type textarea "Full set in place as well as a com"
type textarea "x"
type textarea "Full set in place as well as a comb"
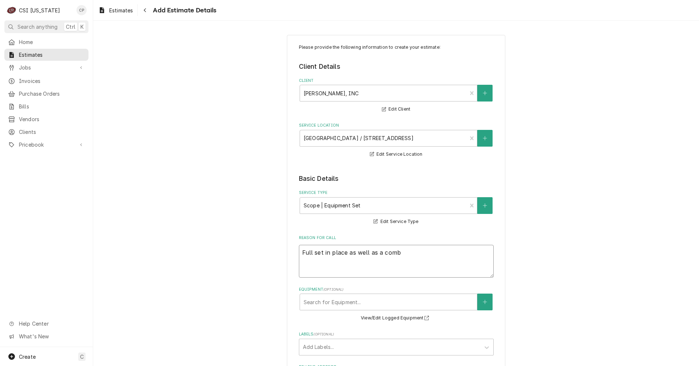
type textarea "x"
type textarea "Full set in place as well as a combo"
type textarea "x"
type textarea "Full set in place as well as a combo"
type textarea "x"
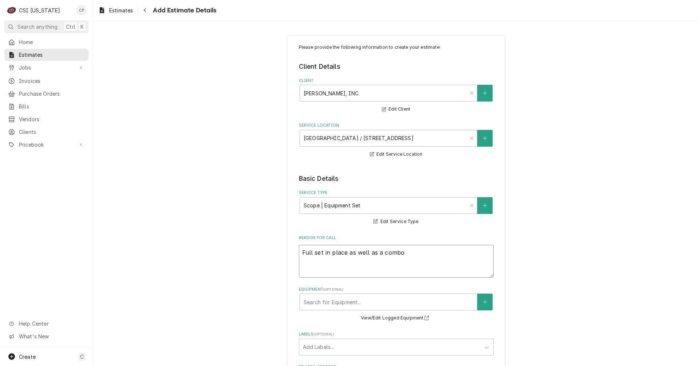
type textarea "Full set in place as well as a combo b"
type textarea "x"
type textarea "Full set in place as well as a combo"
type textarea "x"
type textarea "Full set in place as well as a combo b"
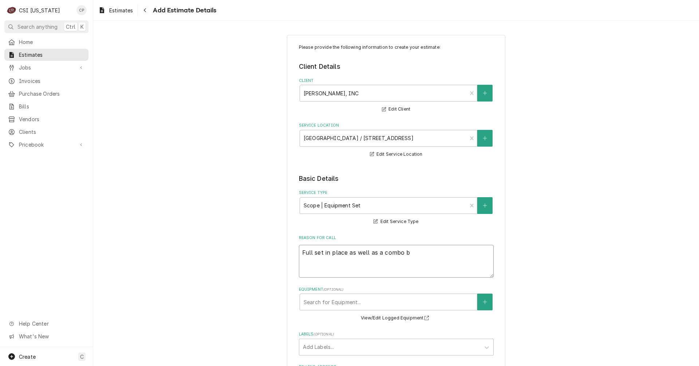
type textarea "x"
type textarea "Full set in place as well as a combo bo"
type textarea "x"
type textarea "Full set in place as well as a combo box"
type textarea "x"
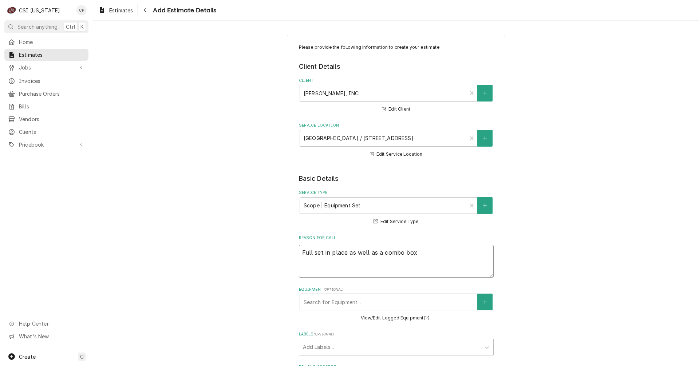
type textarea "Full set in place as well as a combo box"
type textarea "x"
type textarea "Full set in place as well as a combo box b"
click at [329, 351] on div "Labels" at bounding box center [390, 347] width 174 height 13
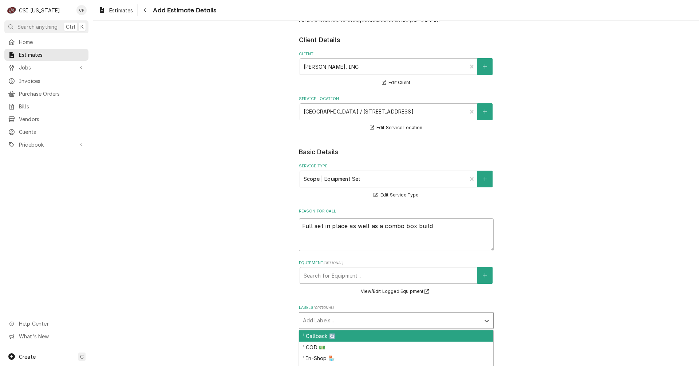
scroll to position [146, 0]
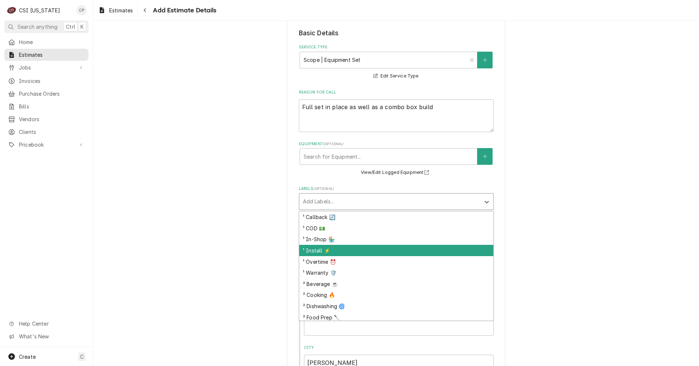
click at [320, 251] on div "¹ Install ⚡️" at bounding box center [396, 250] width 194 height 11
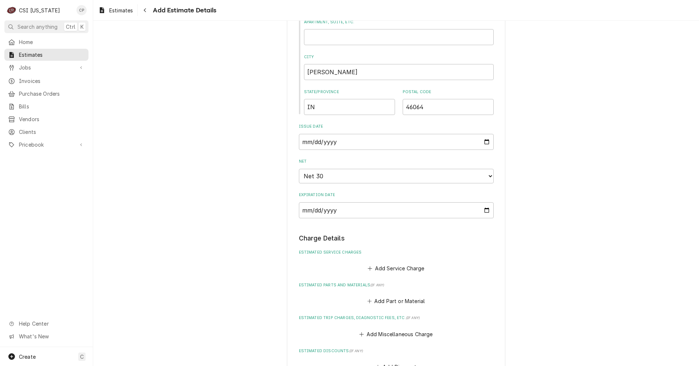
scroll to position [437, 0]
click at [409, 269] on button "Add Service Charge" at bounding box center [396, 268] width 59 height 10
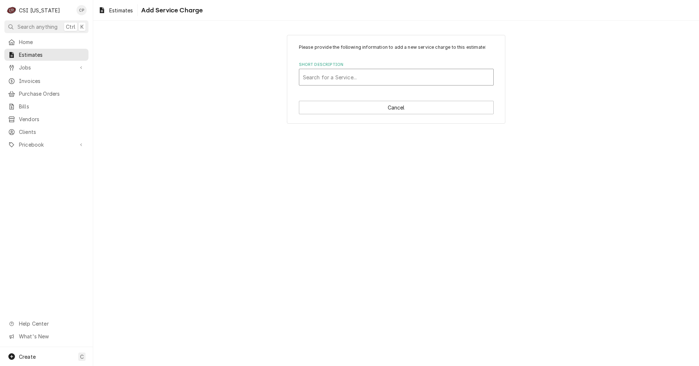
click at [342, 79] on div "Short Description" at bounding box center [396, 77] width 187 height 13
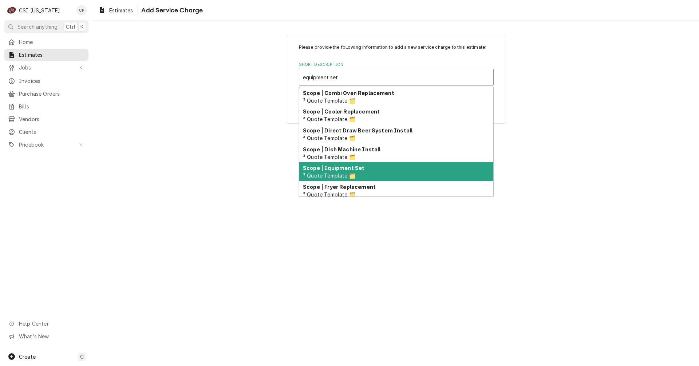
click at [364, 173] on div "Scope | Equipment Set ³ Quote Template 🗂️" at bounding box center [396, 171] width 194 height 19
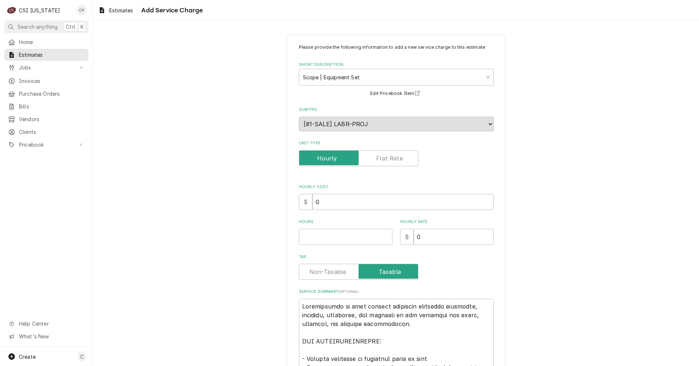
click at [389, 156] on label "Unit Type" at bounding box center [358, 158] width 119 height 16
click at [389, 156] on input "Unit Type" at bounding box center [358, 158] width 113 height 16
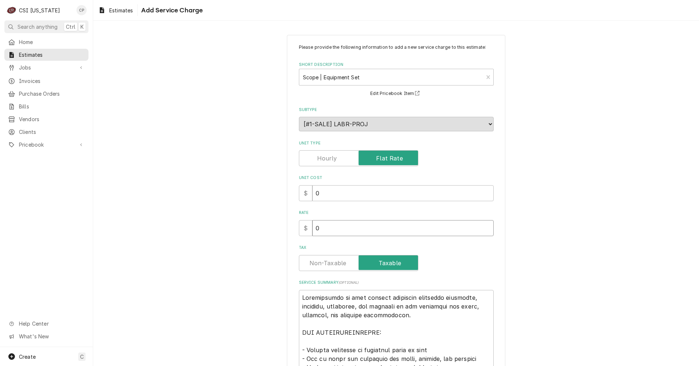
click at [302, 228] on div "$ 0" at bounding box center [396, 228] width 195 height 16
click at [334, 266] on label "Tax" at bounding box center [358, 263] width 119 height 16
click at [334, 266] on input "Tax" at bounding box center [358, 263] width 113 height 16
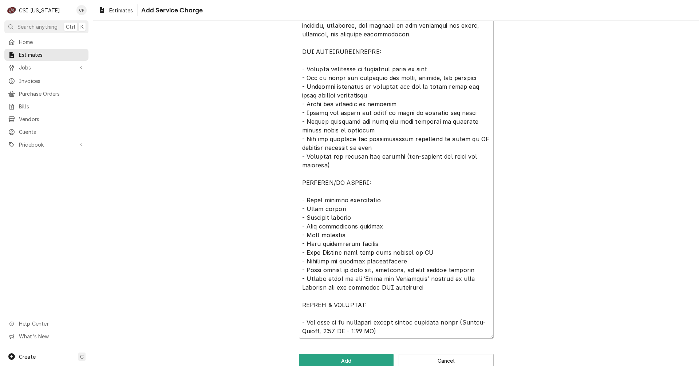
scroll to position [291, 0]
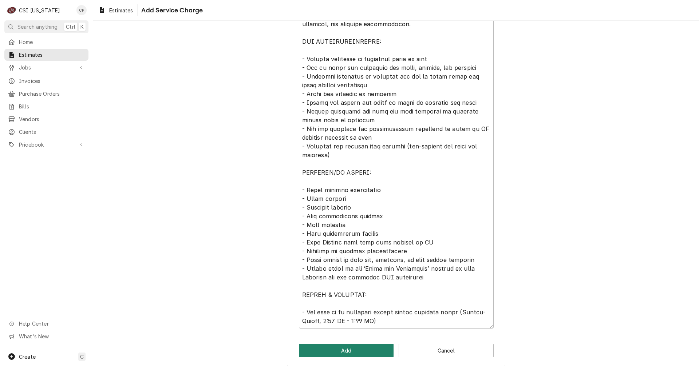
click at [355, 352] on button "Add" at bounding box center [346, 350] width 95 height 13
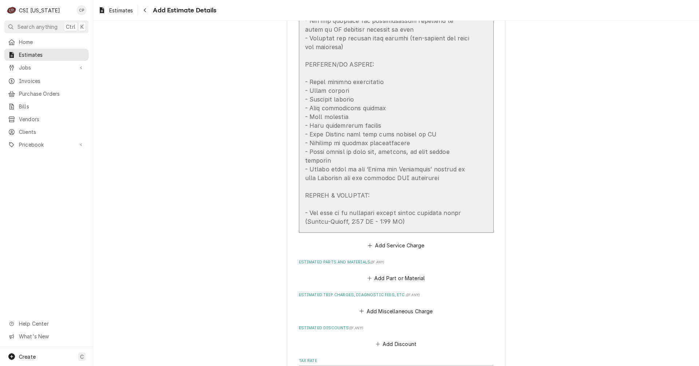
scroll to position [938, 0]
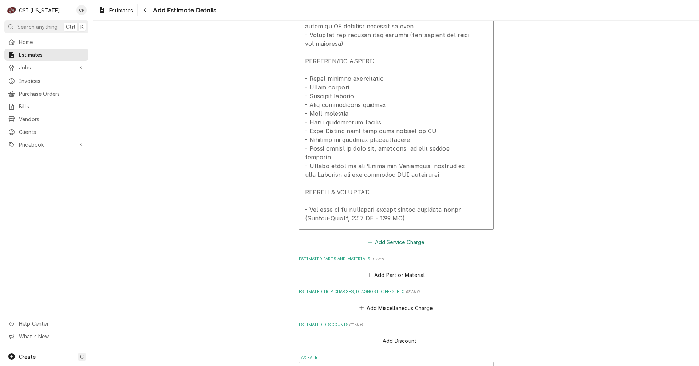
click at [394, 237] on button "Add Service Charge" at bounding box center [396, 242] width 59 height 10
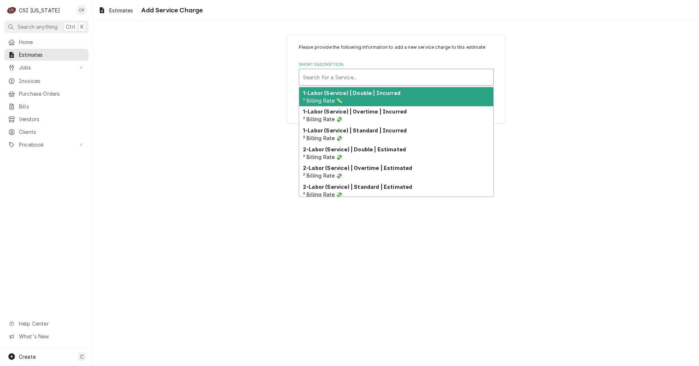
click at [370, 74] on div "Short Description" at bounding box center [396, 77] width 187 height 13
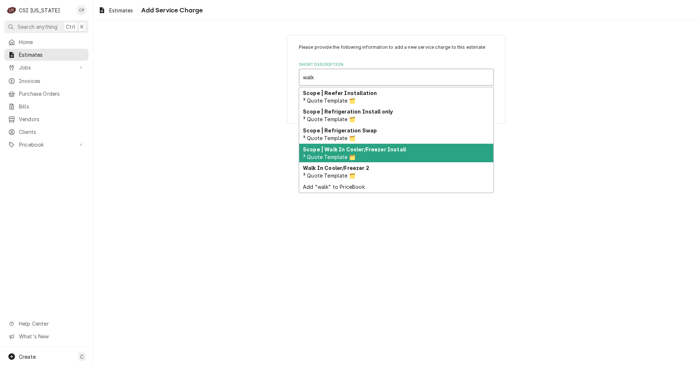
click at [369, 149] on strong "Scope | Walk In Cooler/Freezer Install" at bounding box center [354, 149] width 103 height 6
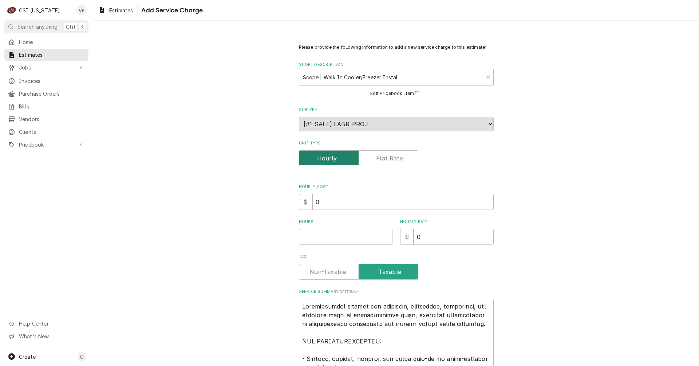
drag, startPoint x: 401, startPoint y: 163, endPoint x: 395, endPoint y: 162, distance: 5.9
click at [401, 163] on input "Unit Type" at bounding box center [358, 158] width 113 height 16
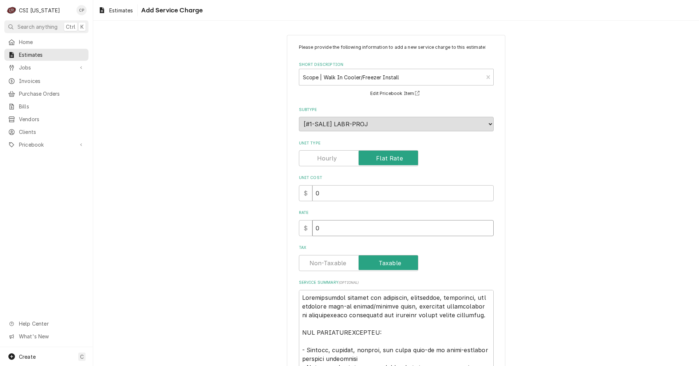
drag, startPoint x: 326, startPoint y: 230, endPoint x: 305, endPoint y: 229, distance: 21.1
click at [307, 229] on div "$ 0" at bounding box center [396, 228] width 195 height 16
click at [324, 260] on label "Tax" at bounding box center [358, 263] width 119 height 16
click at [324, 260] on input "Tax" at bounding box center [358, 263] width 113 height 16
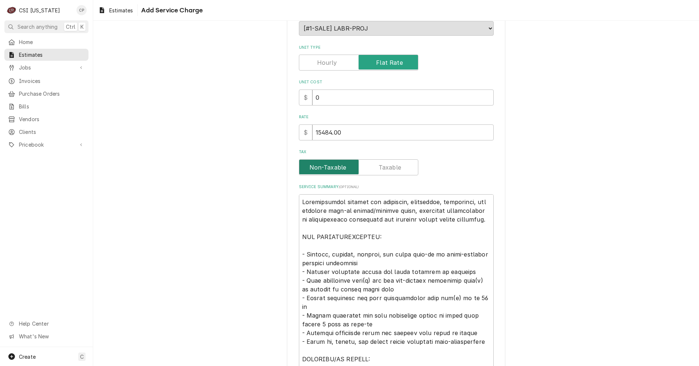
scroll to position [146, 0]
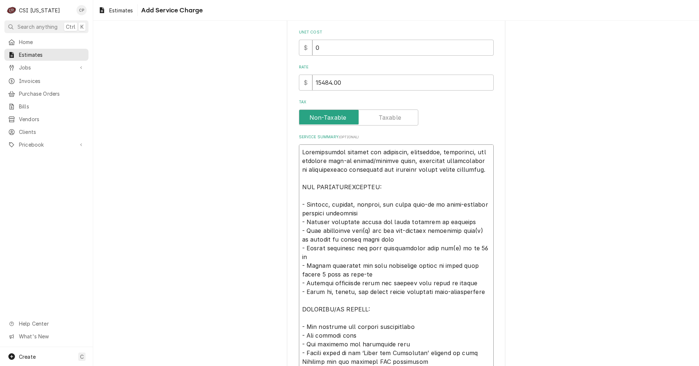
click at [403, 153] on textarea "Service Summary ( optional )" at bounding box center [396, 275] width 195 height 260
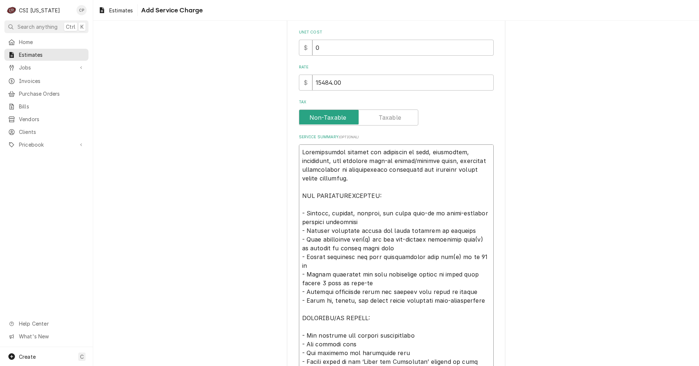
drag, startPoint x: 329, startPoint y: 162, endPoint x: 300, endPoint y: 161, distance: 29.2
click at [300, 161] on textarea "Service Summary ( optional )" at bounding box center [396, 279] width 195 height 269
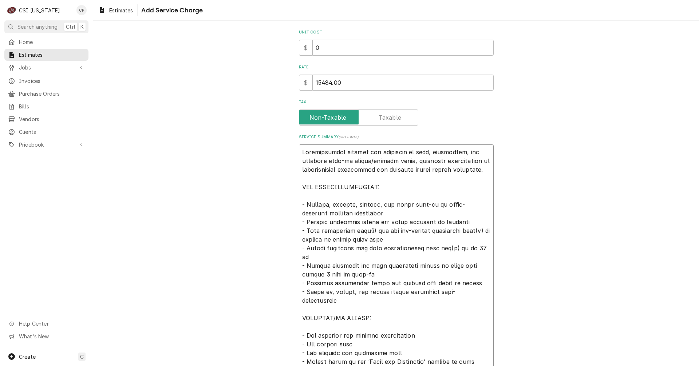
click at [327, 205] on textarea "Service Summary ( optional )" at bounding box center [396, 275] width 195 height 260
click at [396, 205] on textarea "Service Summary ( optional )" at bounding box center [396, 275] width 195 height 260
click at [370, 230] on textarea "Service Summary ( optional )" at bounding box center [396, 275] width 195 height 260
drag, startPoint x: 391, startPoint y: 230, endPoint x: 424, endPoint y: 231, distance: 33.5
click at [424, 231] on textarea "Service Summary ( optional )" at bounding box center [396, 275] width 195 height 260
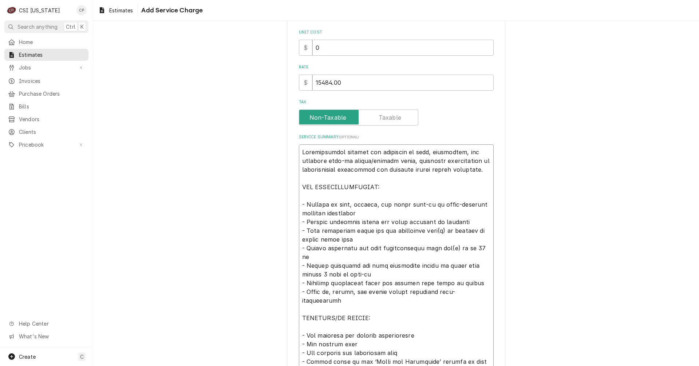
drag, startPoint x: 440, startPoint y: 231, endPoint x: 443, endPoint y: 238, distance: 7.3
click at [441, 233] on textarea "Service Summary ( optional )" at bounding box center [396, 275] width 195 height 260
drag, startPoint x: 446, startPoint y: 230, endPoint x: 450, endPoint y: 230, distance: 4.0
click at [450, 230] on textarea "Service Summary ( optional )" at bounding box center [396, 275] width 195 height 260
click at [451, 230] on textarea "Service Summary ( optional )" at bounding box center [396, 275] width 195 height 260
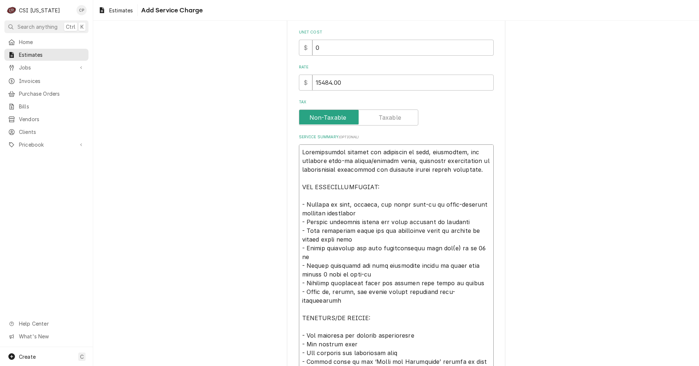
drag, startPoint x: 449, startPoint y: 230, endPoint x: 469, endPoint y: 231, distance: 20.4
click at [469, 231] on textarea "Service Summary ( optional )" at bounding box center [396, 275] width 195 height 260
click at [449, 228] on textarea "Service Summary ( optional )" at bounding box center [396, 275] width 195 height 260
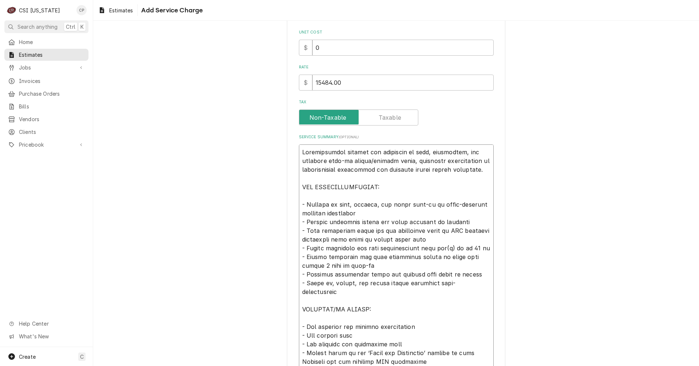
click at [438, 248] on textarea "Service Summary ( optional )" at bounding box center [396, 275] width 195 height 260
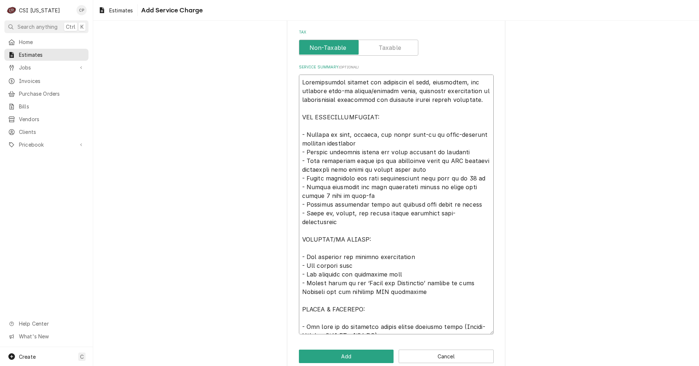
scroll to position [218, 0]
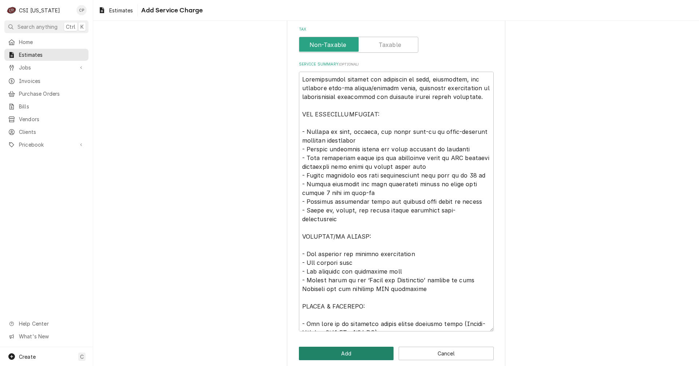
click at [338, 354] on button "Add" at bounding box center [346, 353] width 95 height 13
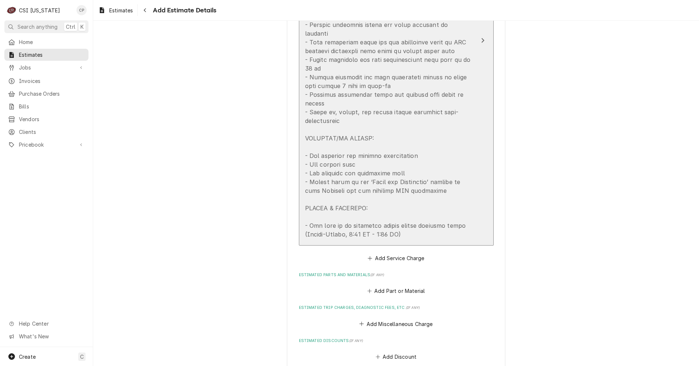
scroll to position [1352, 0]
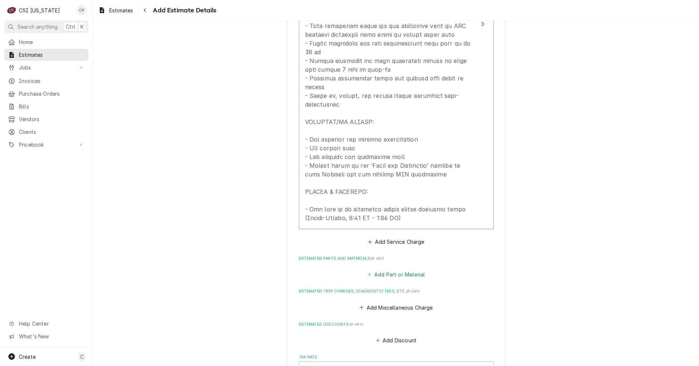
click at [398, 270] on button "Add Part or Material" at bounding box center [396, 275] width 60 height 10
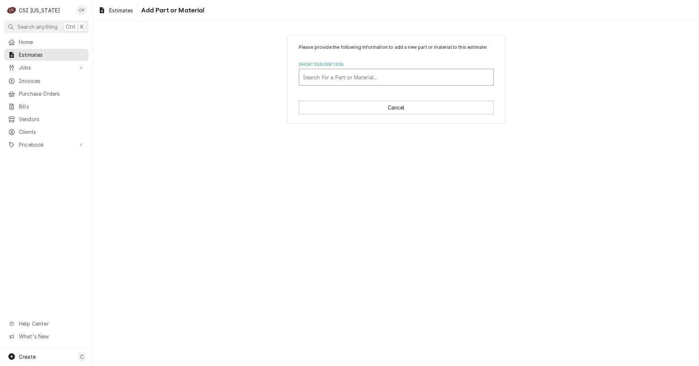
click at [371, 80] on div "Short Description" at bounding box center [396, 77] width 187 height 13
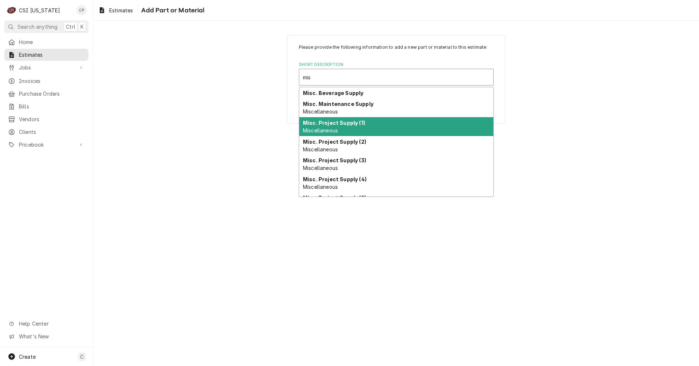
click at [346, 120] on strong "Misc. Project Supply (1)" at bounding box center [334, 123] width 62 height 6
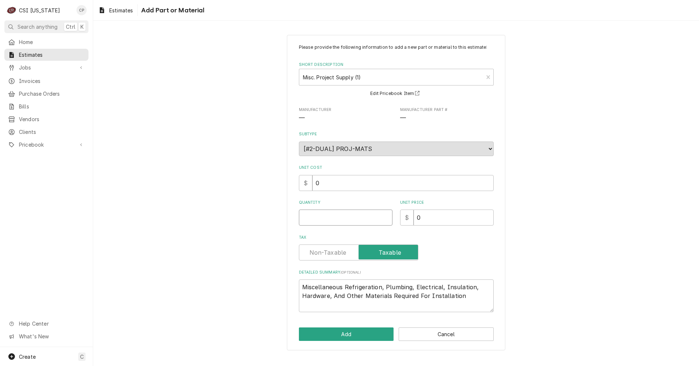
click at [334, 219] on input "Quantity" at bounding box center [346, 218] width 94 height 16
click at [327, 253] on label "Tax" at bounding box center [358, 253] width 119 height 16
click at [327, 253] on input "Tax" at bounding box center [358, 253] width 113 height 16
click at [380, 289] on textarea "Miscellaneous Refrigeration, Plumbing, Electrical, Insulation, Hardware, And Ot…" at bounding box center [396, 296] width 195 height 33
drag, startPoint x: 381, startPoint y: 287, endPoint x: 346, endPoint y: 285, distance: 35.7
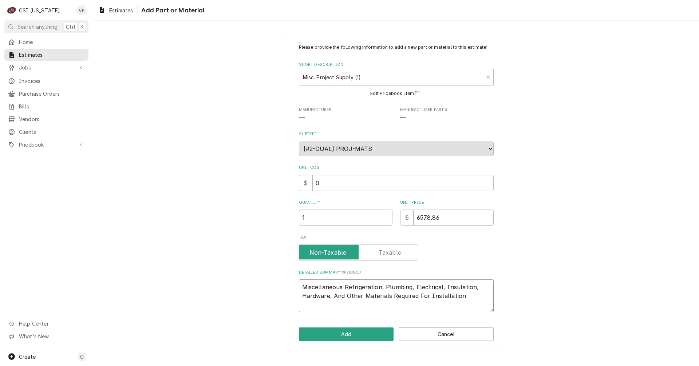
click at [346, 285] on textarea "Miscellaneous Refrigeration, Plumbing, Electrical, Insulation, Hardware, And Ot…" at bounding box center [396, 296] width 195 height 33
click at [347, 332] on button "Add" at bounding box center [346, 334] width 95 height 13
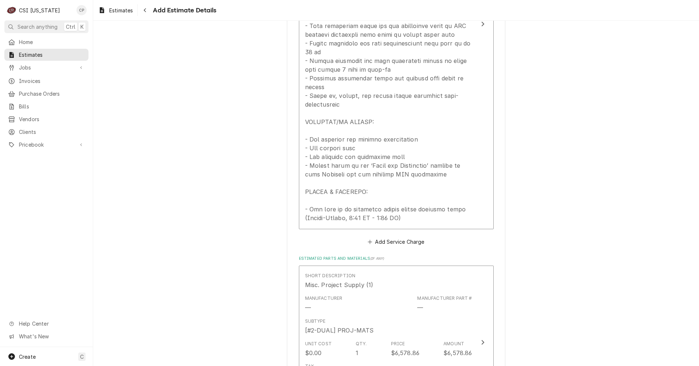
scroll to position [1398, 0]
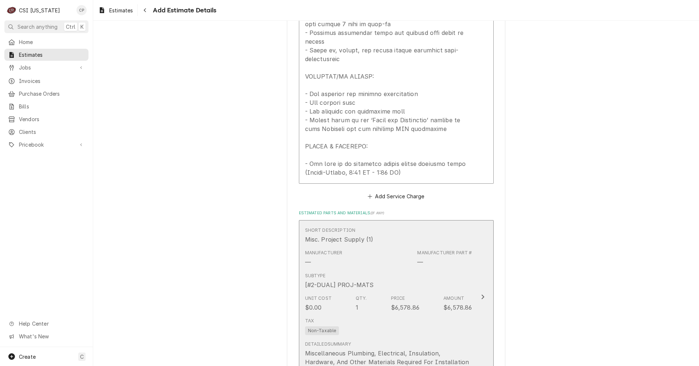
click at [375, 349] on div "Miscellaneous Plumbing, Electrical, Insulation, Hardware, And Other Materials R…" at bounding box center [388, 357] width 167 height 17
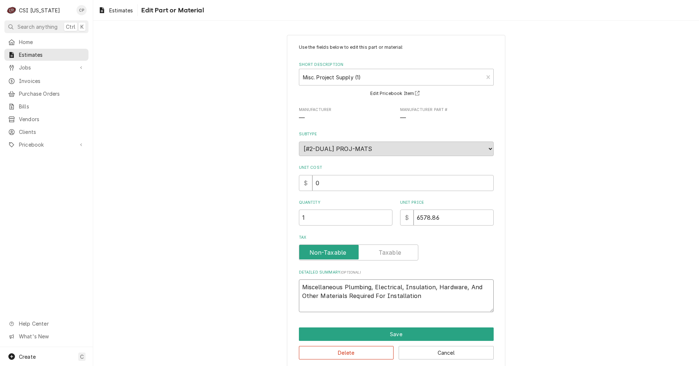
click at [421, 299] on textarea "Miscellaneous Plumbing, Electrical, Insulation, Hardware, And Other Materials R…" at bounding box center [396, 296] width 195 height 33
click at [427, 296] on textarea "Miscellaneous Plumbing, Electrical, Insulation, Hardware, And Other Materials R…" at bounding box center [396, 296] width 195 height 33
click at [390, 335] on button "Save" at bounding box center [396, 334] width 195 height 13
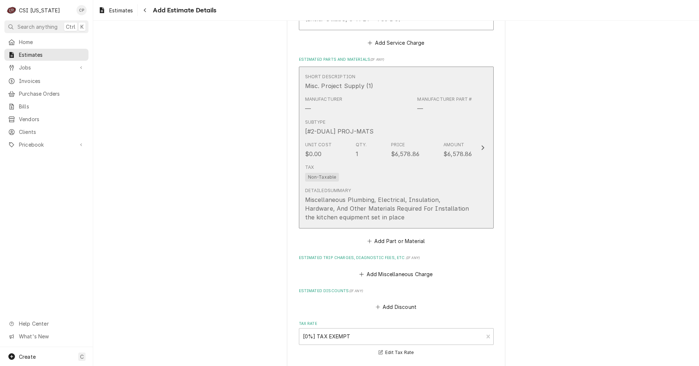
scroll to position [1553, 0]
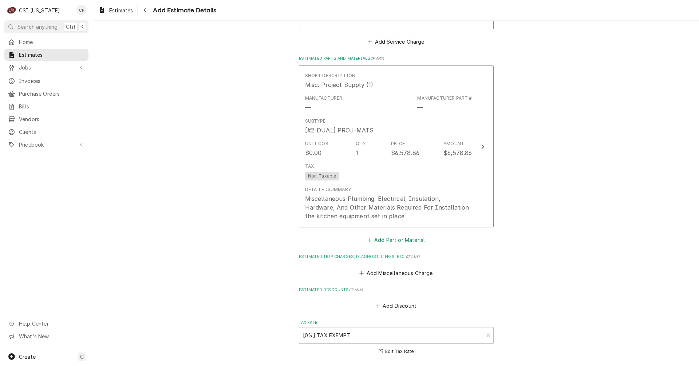
click at [398, 235] on button "Add Part or Material" at bounding box center [396, 240] width 60 height 10
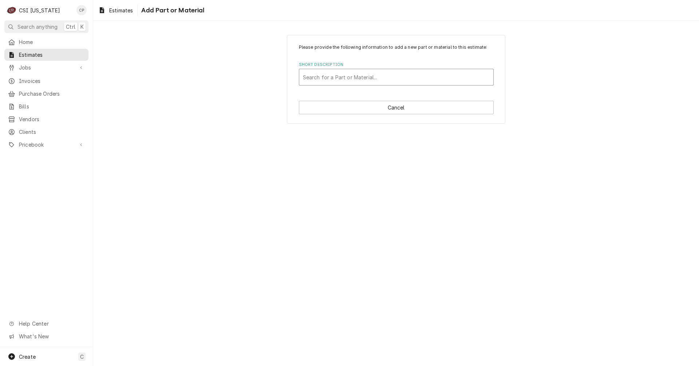
click at [335, 75] on div "Short Description" at bounding box center [396, 77] width 187 height 13
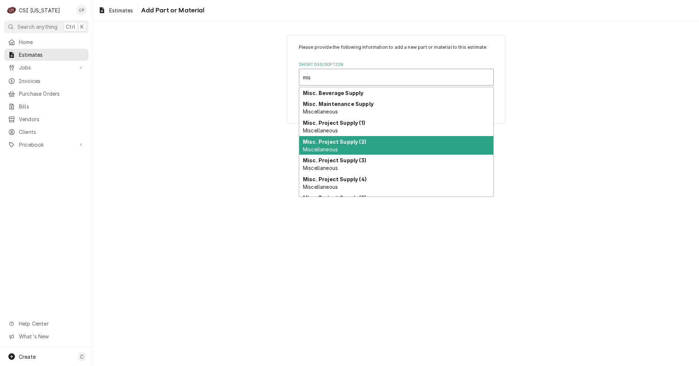
click at [342, 139] on strong "Misc. Project Supply (2)" at bounding box center [334, 142] width 63 height 6
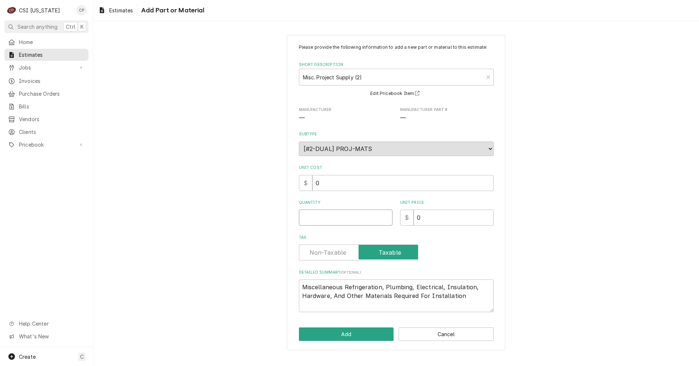
click at [383, 218] on input "Quantity" at bounding box center [346, 218] width 94 height 16
click at [323, 253] on label "Tax" at bounding box center [358, 253] width 119 height 16
click at [323, 253] on input "Tax" at bounding box center [358, 253] width 113 height 16
drag, startPoint x: 384, startPoint y: 287, endPoint x: 344, endPoint y: 290, distance: 39.8
click at [344, 290] on textarea "Miscellaneous Refrigeration, Plumbing, Electrical, Insulation, Hardware, And Ot…" at bounding box center [396, 296] width 195 height 33
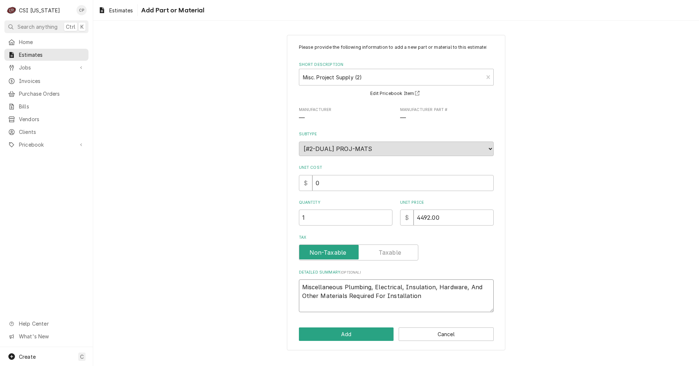
click at [421, 296] on textarea "Miscellaneous Plumbing, Electrical, Insulation, Hardware, And Other Materials R…" at bounding box center [396, 296] width 195 height 33
click at [342, 338] on button "Add" at bounding box center [346, 334] width 95 height 13
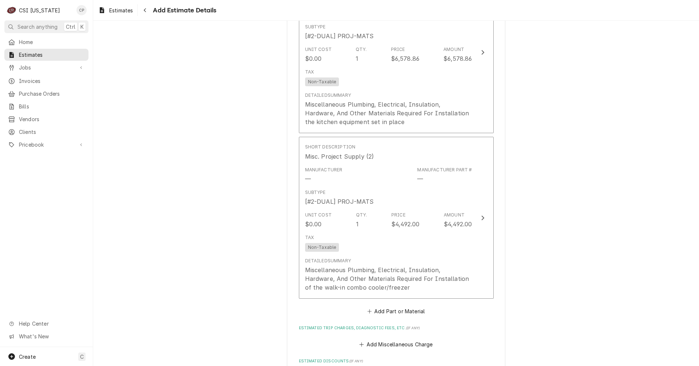
scroll to position [1638, 0]
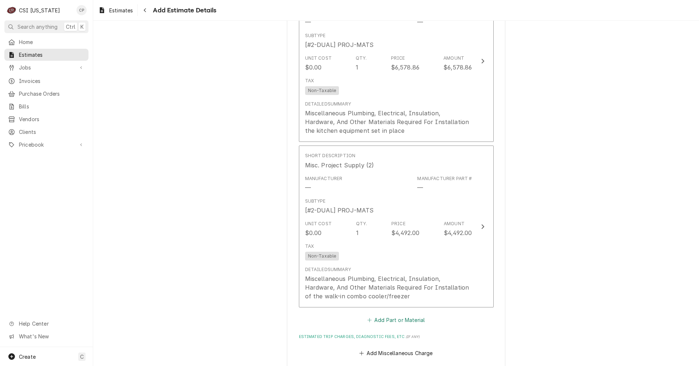
click at [388, 315] on button "Add Part or Material" at bounding box center [396, 320] width 60 height 10
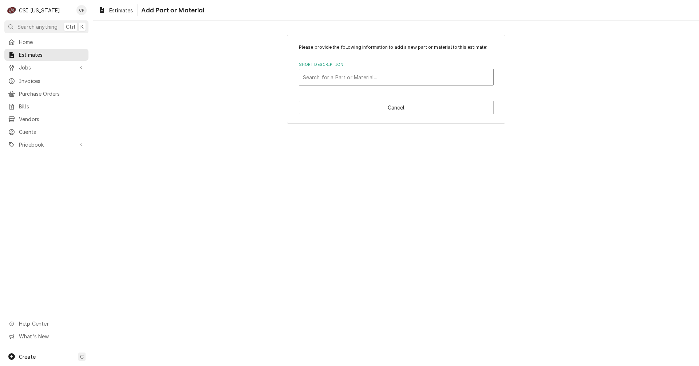
click at [347, 79] on div "Short Description" at bounding box center [396, 77] width 187 height 13
click at [350, 76] on div "Short Description" at bounding box center [396, 77] width 187 height 13
click at [355, 77] on div "Short Description" at bounding box center [396, 77] width 187 height 13
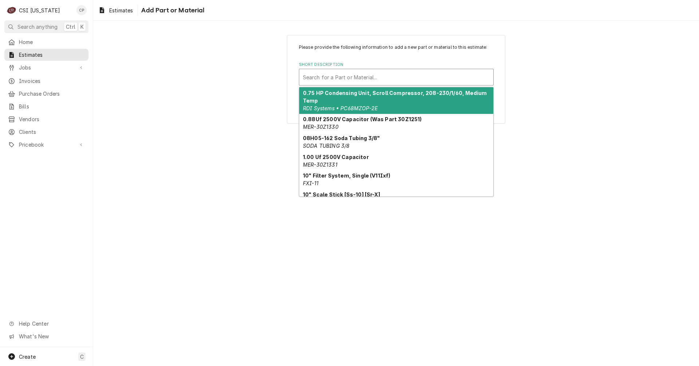
click at [355, 77] on div "Short Description" at bounding box center [396, 77] width 187 height 13
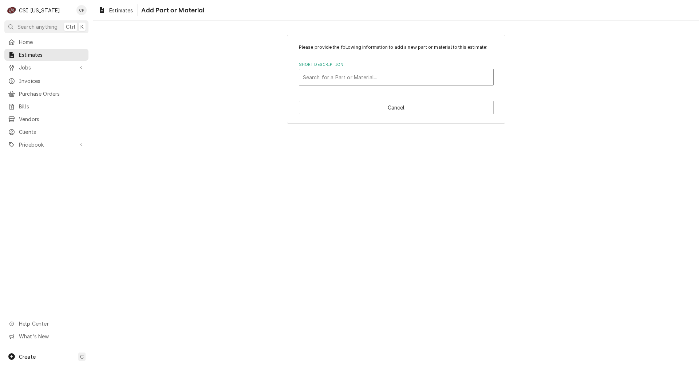
click at [331, 77] on div "Short Description" at bounding box center [396, 77] width 187 height 13
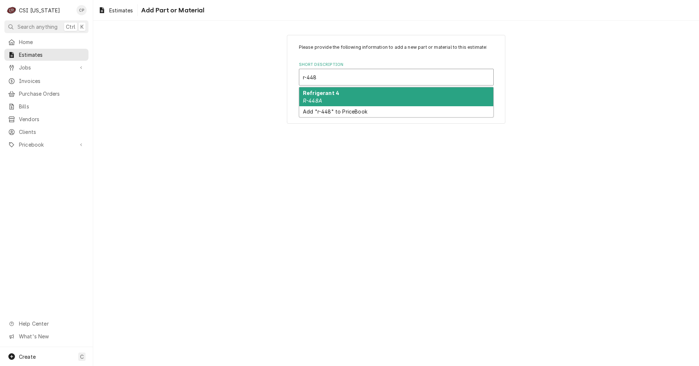
click at [328, 97] on div "Refrigerant 4 R-448A" at bounding box center [396, 96] width 194 height 19
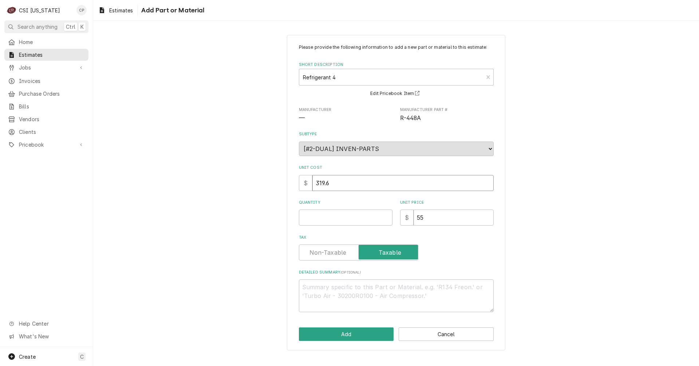
drag, startPoint x: 343, startPoint y: 181, endPoint x: 280, endPoint y: 183, distance: 63.0
click at [280, 184] on div "Please provide the following information to add a new part or material to this …" at bounding box center [396, 192] width 606 height 328
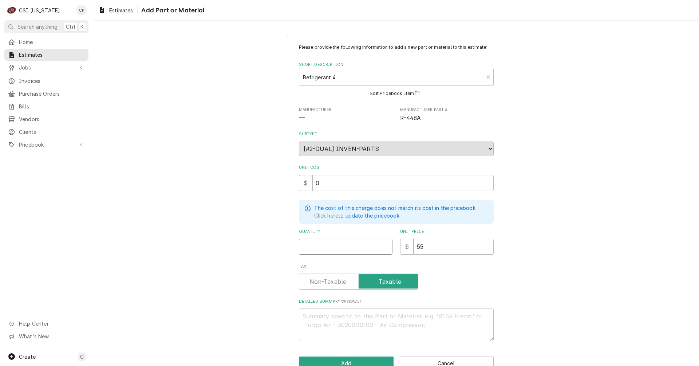
click at [344, 249] on input "Quantity" at bounding box center [346, 247] width 94 height 16
click at [326, 281] on label "Tax" at bounding box center [358, 282] width 119 height 16
click at [326, 281] on input "Tax" at bounding box center [358, 282] width 113 height 16
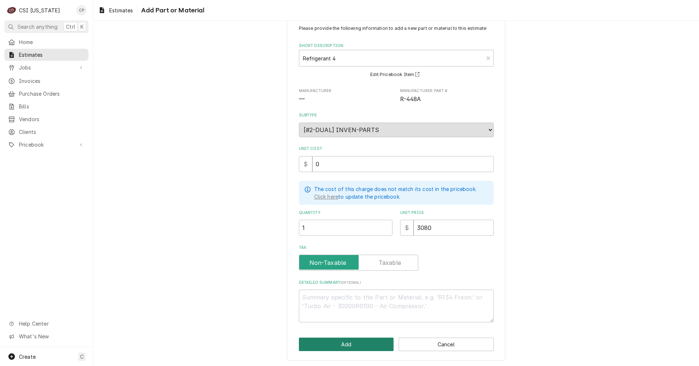
click at [348, 346] on button "Add" at bounding box center [346, 344] width 95 height 13
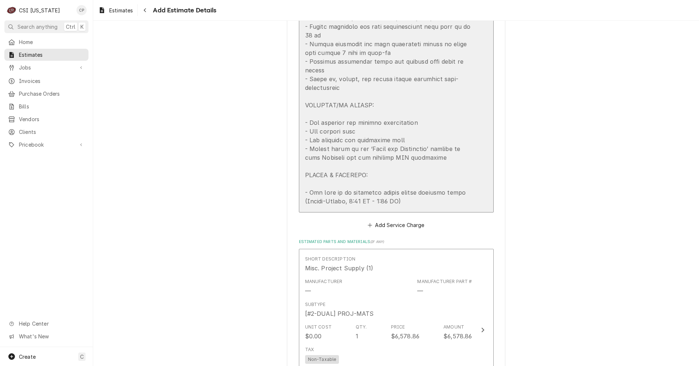
scroll to position [1187, 0]
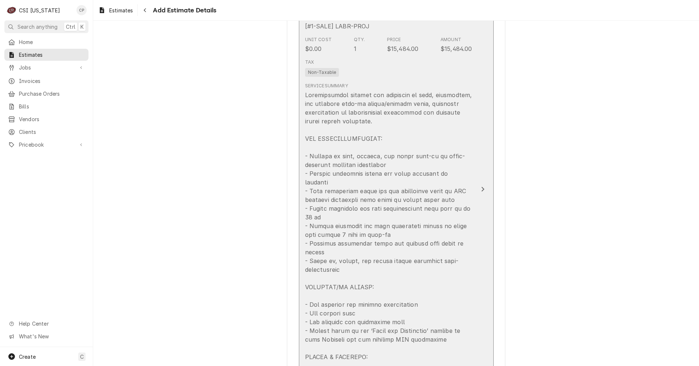
click at [478, 185] on div "Update Line Item" at bounding box center [482, 189] width 9 height 9
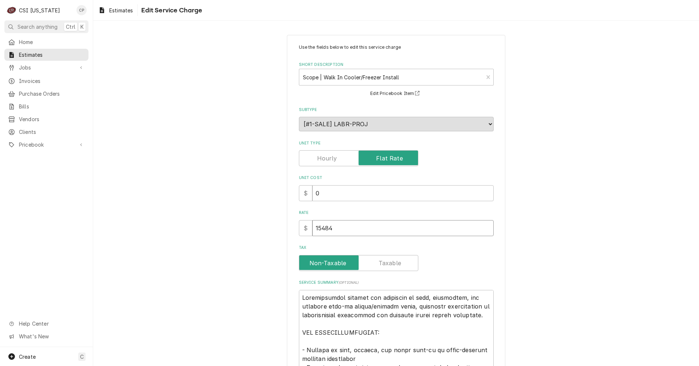
drag, startPoint x: 353, startPoint y: 232, endPoint x: 272, endPoint y: 238, distance: 81.5
click at [275, 238] on div "Use the fields below to edit this service charge Short Description Scope | Walk…" at bounding box center [396, 320] width 606 height 585
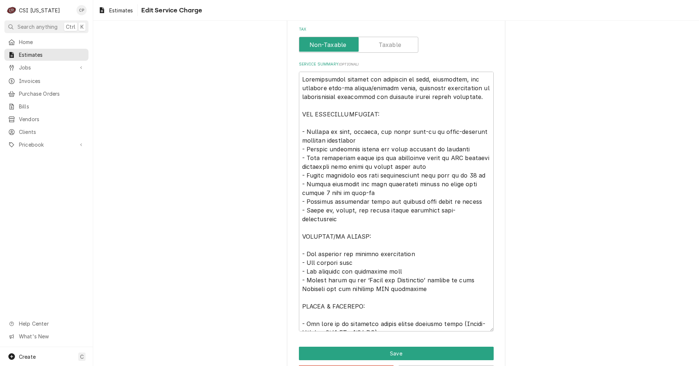
scroll to position [247, 0]
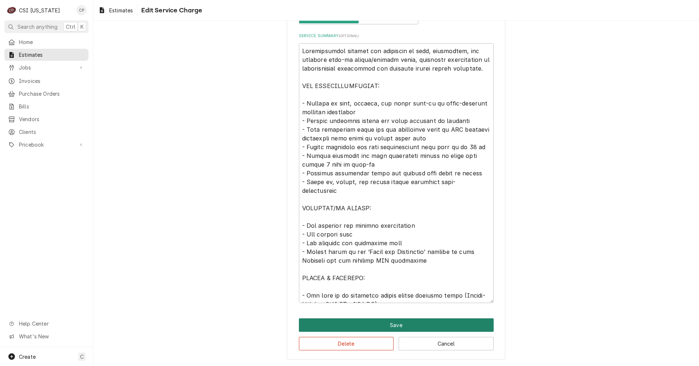
click at [397, 322] on button "Save" at bounding box center [396, 325] width 195 height 13
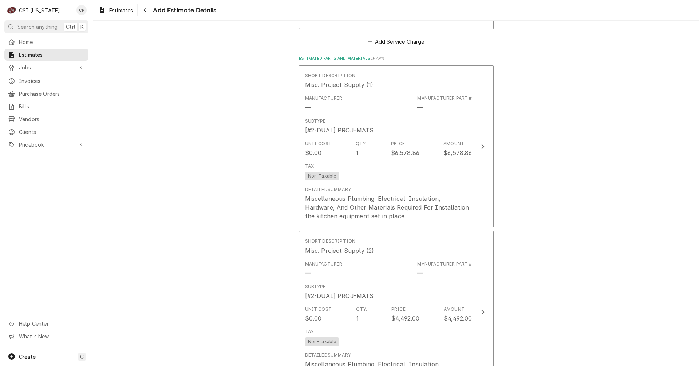
scroll to position [1551, 0]
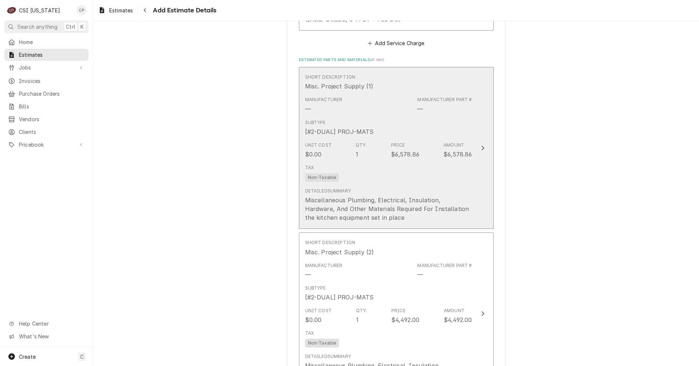
click at [469, 120] on button "Short Description Misc. Project Supply (1) Manufacturer — Manufacturer Part # —…" at bounding box center [396, 148] width 195 height 162
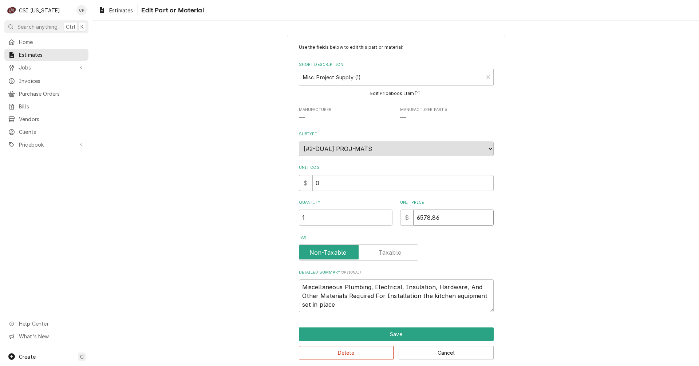
click at [444, 219] on input "6578.86" at bounding box center [454, 218] width 80 height 16
click at [372, 335] on button "Save" at bounding box center [396, 334] width 195 height 13
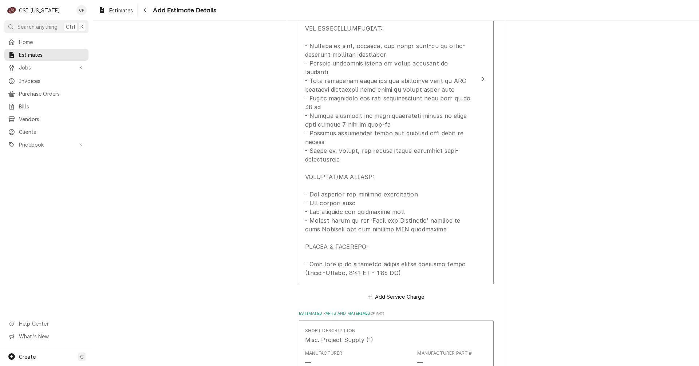
scroll to position [1406, 0]
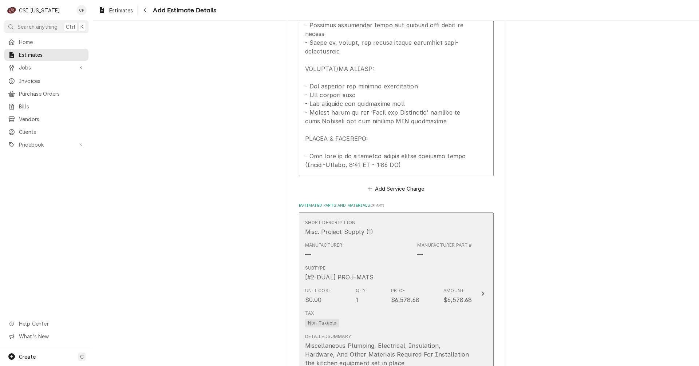
click at [478, 289] on div "Update Line Item" at bounding box center [482, 293] width 9 height 9
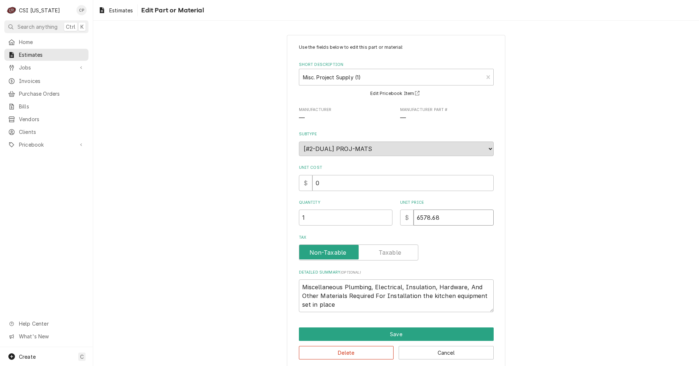
click at [447, 220] on input "6578.68" at bounding box center [454, 218] width 80 height 16
click at [411, 334] on button "Save" at bounding box center [396, 334] width 195 height 13
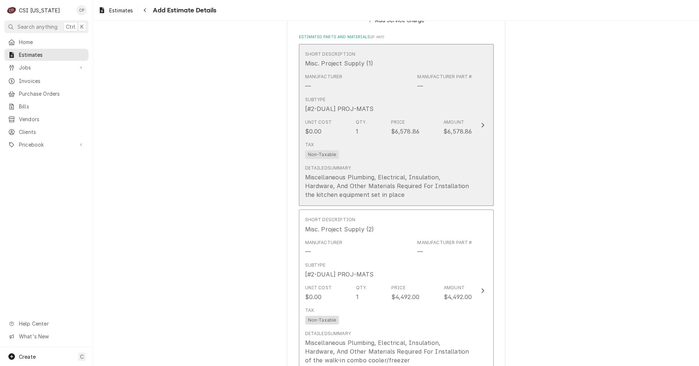
scroll to position [1597, 0]
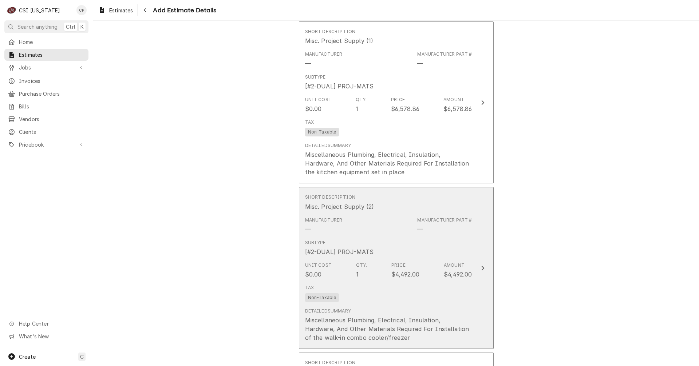
click at [485, 232] on button "Short Description Misc. Project Supply (2) Manufacturer — Manufacturer Part # —…" at bounding box center [396, 268] width 195 height 162
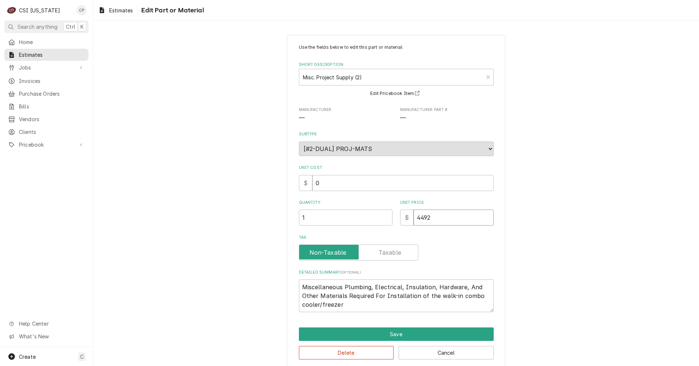
click at [448, 217] on input "4492" at bounding box center [454, 218] width 80 height 16
click at [397, 334] on button "Save" at bounding box center [396, 334] width 195 height 13
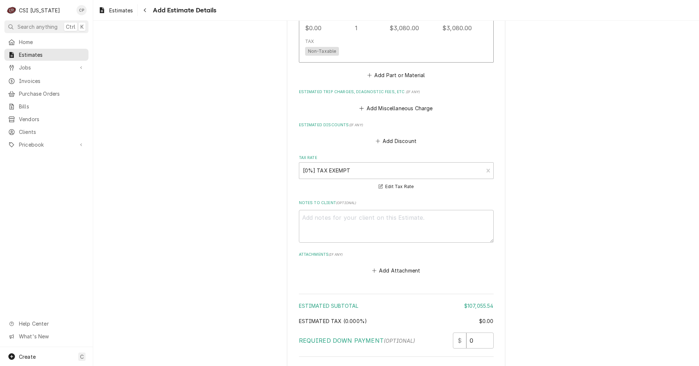
scroll to position [2061, 0]
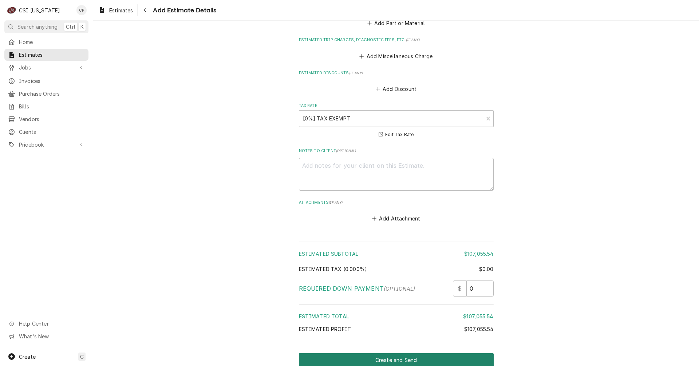
click at [402, 354] on button "Create and Send" at bounding box center [396, 360] width 195 height 13
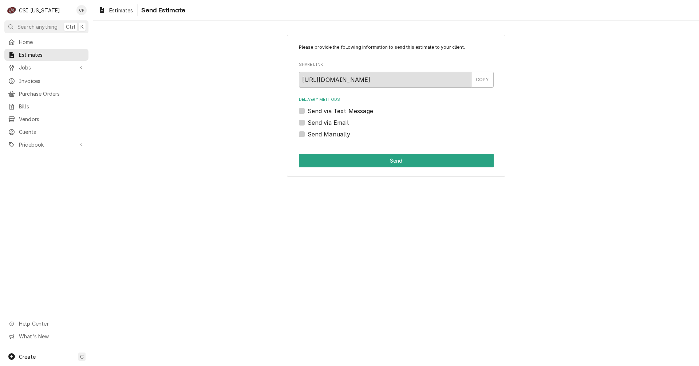
click at [308, 122] on label "Send via Email" at bounding box center [328, 122] width 41 height 9
click at [308, 122] on input "Send via Email" at bounding box center [405, 126] width 195 height 16
checkbox input "true"
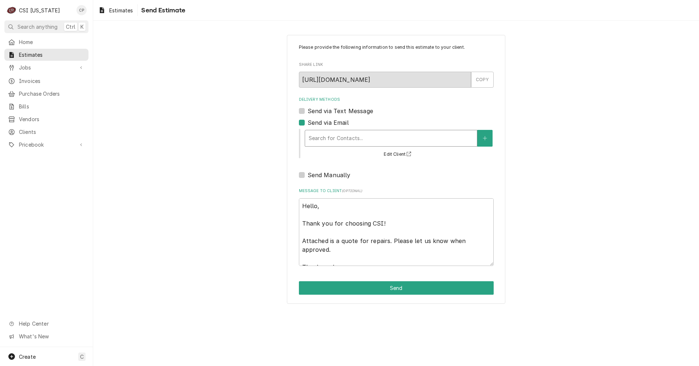
click at [336, 136] on div "Delivery Methods" at bounding box center [391, 138] width 165 height 13
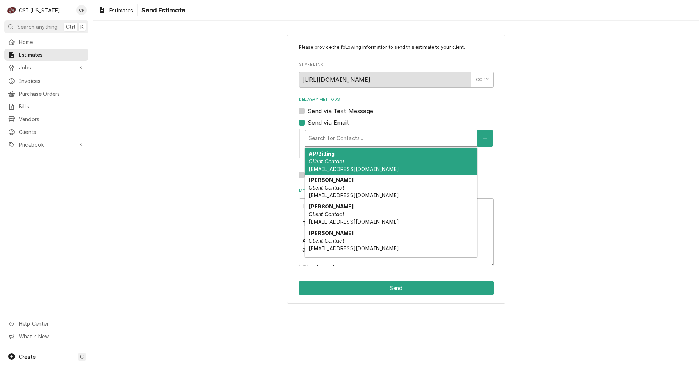
click at [351, 139] on div "Delivery Methods" at bounding box center [391, 138] width 165 height 13
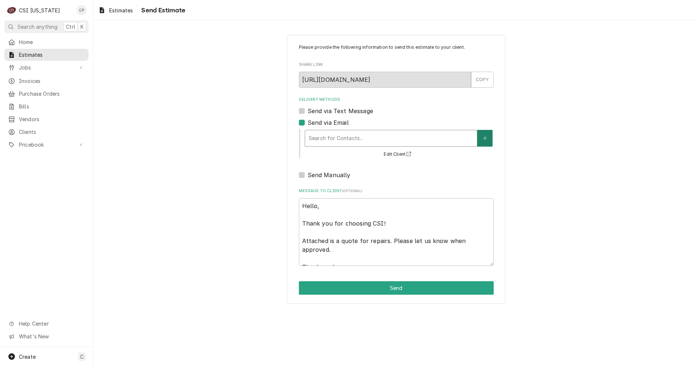
click at [488, 137] on button "Delivery Methods" at bounding box center [484, 138] width 15 height 17
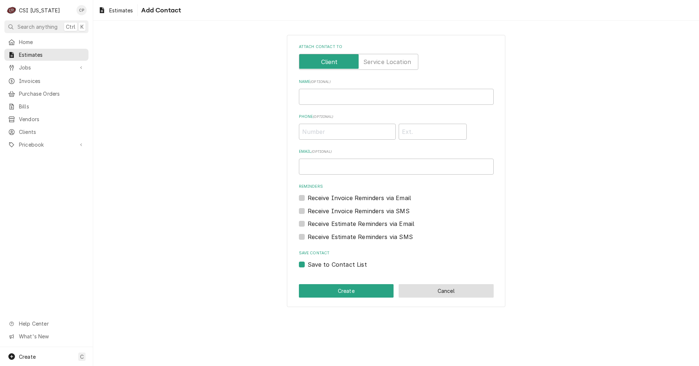
click at [465, 294] on button "Cancel" at bounding box center [446, 290] width 95 height 13
type textarea "x"
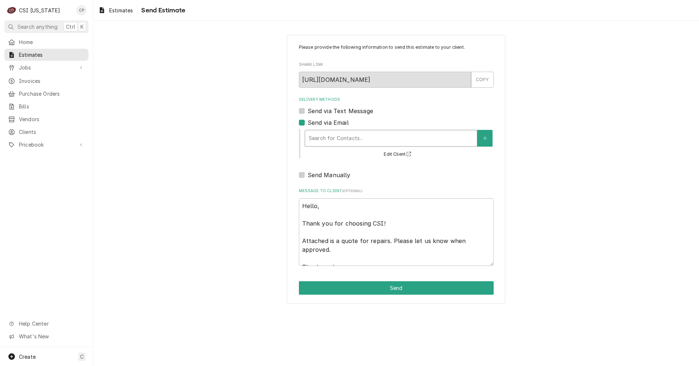
click at [344, 137] on div "Delivery Methods" at bounding box center [391, 138] width 165 height 13
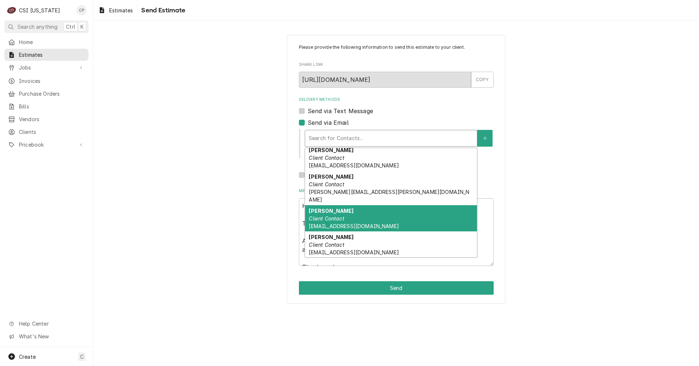
scroll to position [129, 0]
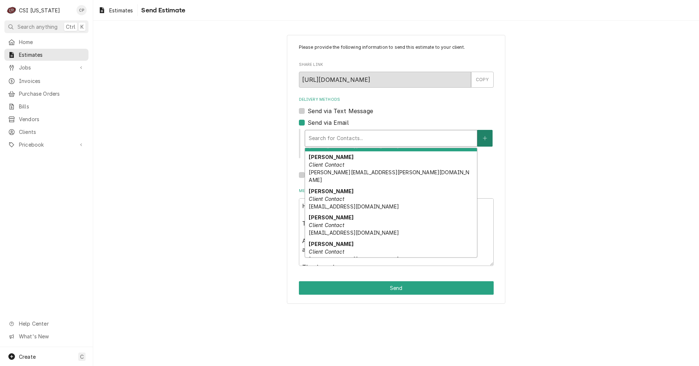
click at [484, 137] on icon "Create New Contact" at bounding box center [485, 138] width 4 height 5
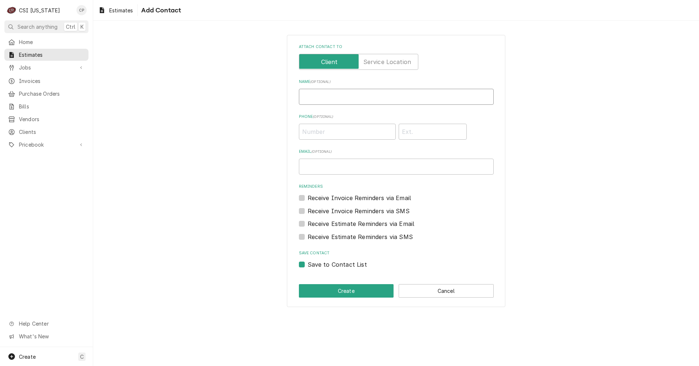
click at [369, 97] on input "Name ( optional )" at bounding box center [396, 97] width 195 height 16
type input "John Carney"
type input "(269) 568-0391"
click at [363, 169] on input "Email ( optional )" at bounding box center [396, 167] width 195 height 16
click at [315, 166] on input "Email ( optional )" at bounding box center [396, 167] width 195 height 16
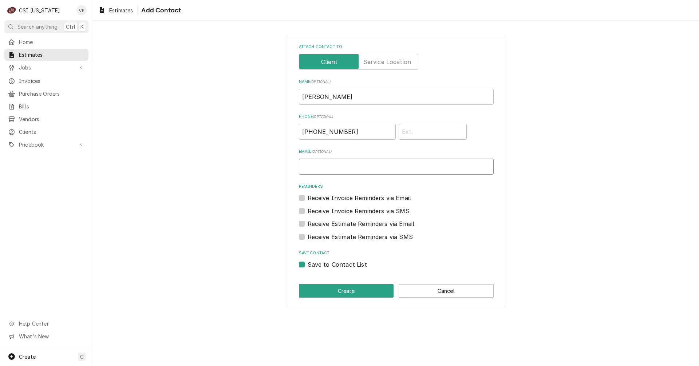
paste input "jcarney@staffordsmith.com"
type input "jcarney@staffordsmith.com"
click at [344, 291] on button "Create" at bounding box center [346, 290] width 95 height 13
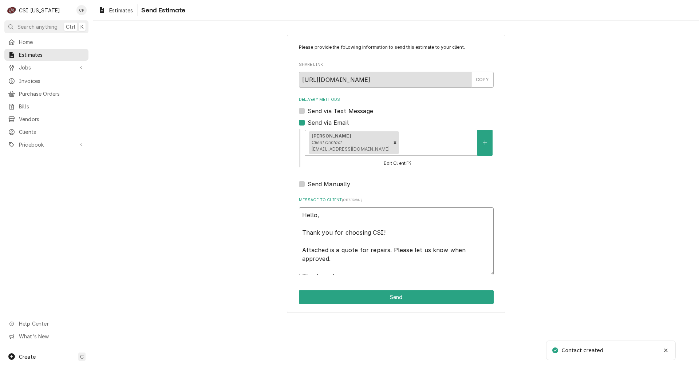
click at [338, 249] on textarea "Hello, Thank you for choosing CSI! Attached is a quote for repairs. Please let …" at bounding box center [396, 242] width 195 height 68
drag, startPoint x: 336, startPoint y: 249, endPoint x: 347, endPoint y: 256, distance: 12.9
click at [347, 256] on textarea "Hello, Thank you for choosing CSI! Attached is a quote for repairs. Please let …" at bounding box center [396, 242] width 195 height 68
type textarea "x"
type textarea "Hello, Thank you for choosing CSI! Attached is t Thank you!"
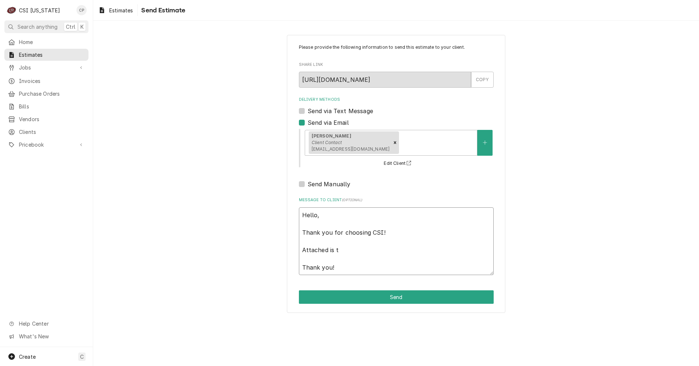
type textarea "x"
type textarea "Hello, Thank you for choosing CSI! Attached is th Thank you!"
type textarea "x"
type textarea "Hello, Thank you for choosing CSI! Attached is the Thank you!"
type textarea "x"
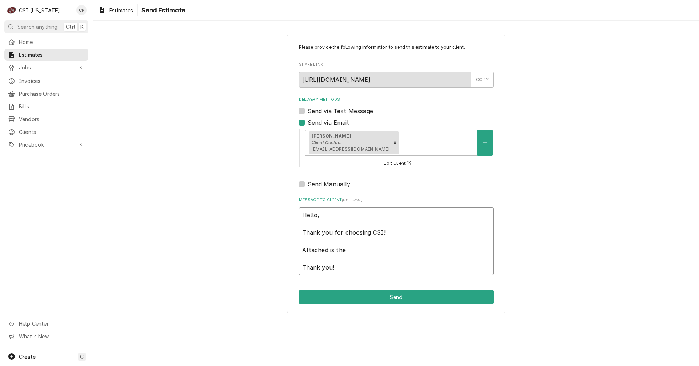
type textarea "Hello, Thank you for choosing CSI! Attached is the Thank you!"
type textarea "x"
type textarea "Hello, Thank you for choosing CSI! Attached is the q Thank you!"
type textarea "x"
type textarea "Hello, Thank you for choosing CSI! Attached is the qu Thank you!"
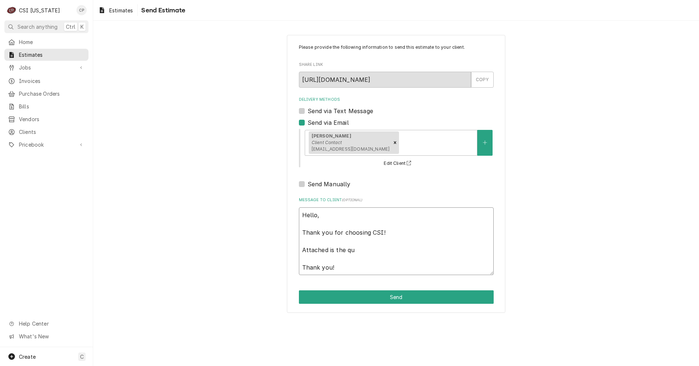
type textarea "x"
type textarea "Hello, Thank you for choosing CSI! Attached is the quo Thank you!"
type textarea "x"
type textarea "Hello, Thank you for choosing CSI! Attached is the quot Thank you!"
type textarea "x"
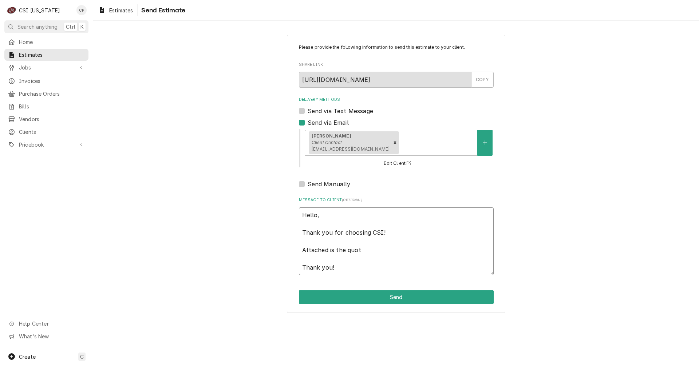
type textarea "Hello, Thank you for choosing CSI! Attached is the quote Thank you!"
type textarea "x"
type textarea "Hello, Thank you for choosing CSI! Attached is the quote Thank you!"
type textarea "x"
type textarea "Hello, Thank you for choosing CSI! Attached is the quote f Thank you!"
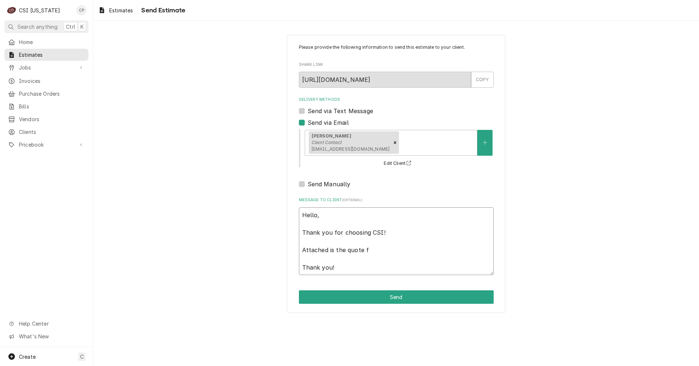
type textarea "x"
type textarea "Hello, Thank you for choosing CSI! Attached is the quote fo Thank you!"
type textarea "x"
type textarea "Hello, Thank you for choosing CSI! Attached is the quote for Thank you!"
type textarea "x"
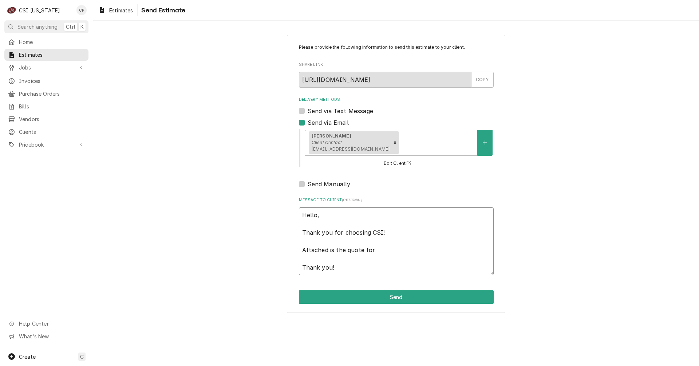
type textarea "Hello, Thank you for choosing CSI! Attached is the quote for Thank you!"
type textarea "x"
type textarea "Hello, Thank you for choosing CSI! Attached is the quote for t Thank you!"
type textarea "x"
type textarea "Hello, Thank you for choosing CSI! Attached is the quote for th Thank you!"
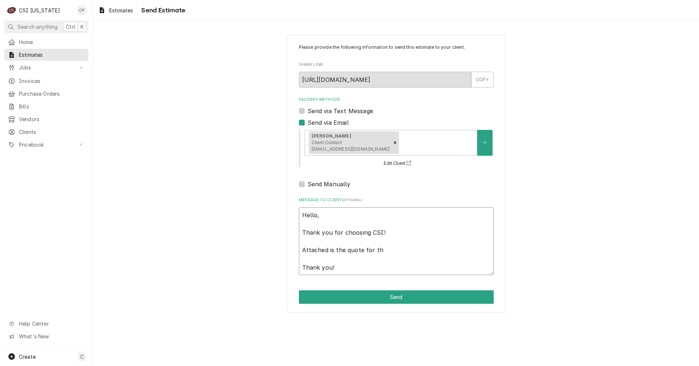
type textarea "x"
type textarea "Hello, Thank you for choosing CSI! Attached is the quote for the Thank you!"
type textarea "x"
type textarea "Hello, Thank you for choosing CSI! Attached is the quote for the Thank you!"
click at [391, 251] on textarea "Hello, Thank you for choosing CSI! Attached is the quote for the Thank you!" at bounding box center [396, 242] width 195 height 68
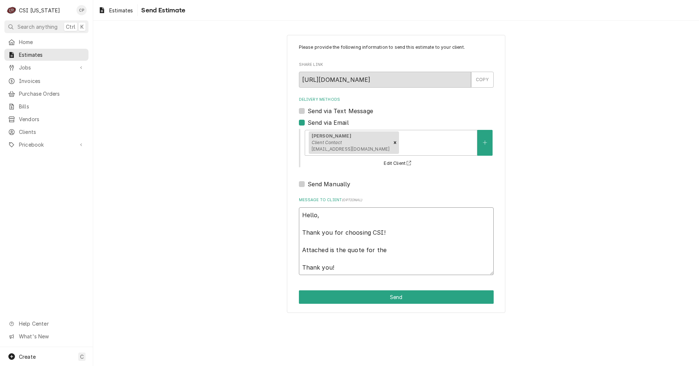
type textarea "x"
type textarea "Hello, Thank you for choosing CSI! Attached is the quote for the F Thank you!"
type textarea "x"
type textarea "Hello, Thank you for choosing CSI! Attached is the quote for the Fo Thank you!"
type textarea "x"
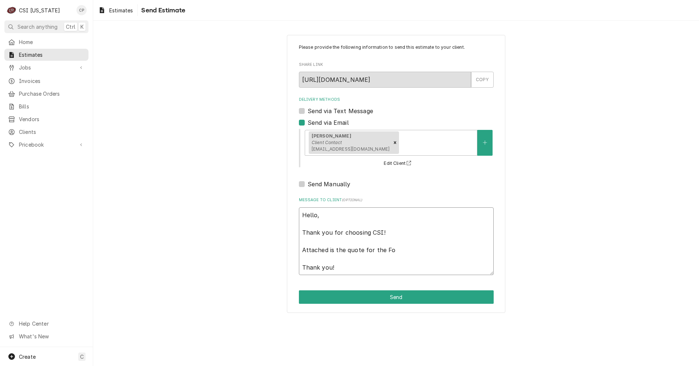
type textarea "Hello, Thank you for choosing CSI! Attached is the quote for the Fou Thank you!"
type textarea "x"
type textarea "Hello, Thank you for choosing CSI! Attached is the quote for the Foun Thank you!"
type textarea "x"
type textarea "Hello, Thank you for choosing CSI! Attached is the quote for the Found Thank yo…"
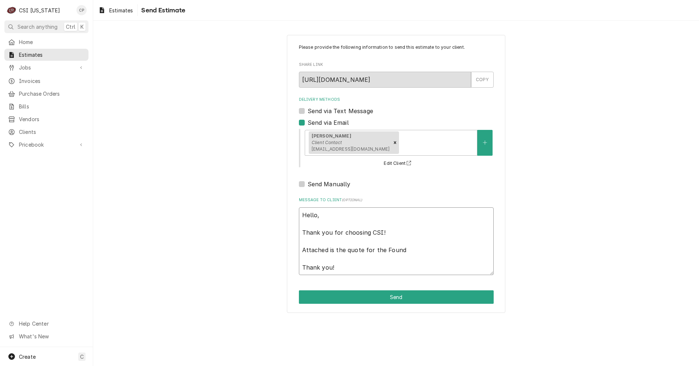
type textarea "x"
type textarea "Hello, Thank you for choosing CSI! Attached is the quote for the Founde Thank y…"
type textarea "x"
type textarea "Hello, Thank you for choosing CSI! Attached is the quote for the Founder Thank …"
type textarea "x"
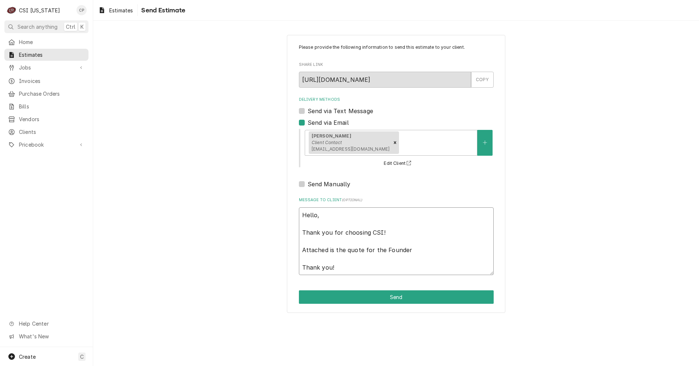
type textarea "Hello, Thank you for choosing CSI! Attached is the quote for the Founders Thank…"
type textarea "x"
type textarea "Hello, Thank you for choosing CSI! Attached is the quote for the Founders Thank…"
type textarea "x"
type textarea "Hello, Thank you for choosing CSI! Attached is the quote for the Founders P Tha…"
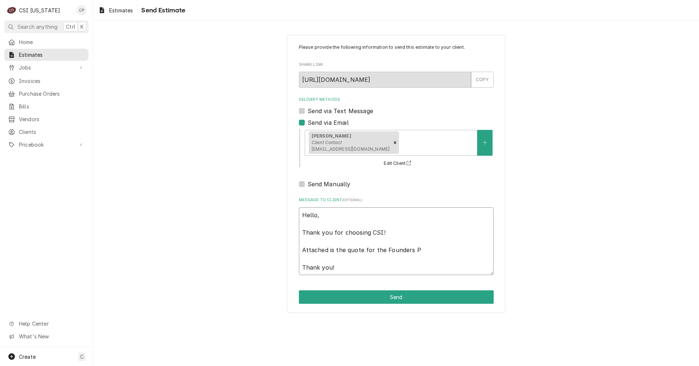
type textarea "x"
type textarea "Hello, Thank you for choosing CSI! Attached is the quote for the Founders Po Th…"
type textarea "x"
type textarea "Hello, Thank you for choosing CSI! Attached is the quote for the Founders Poi T…"
type textarea "x"
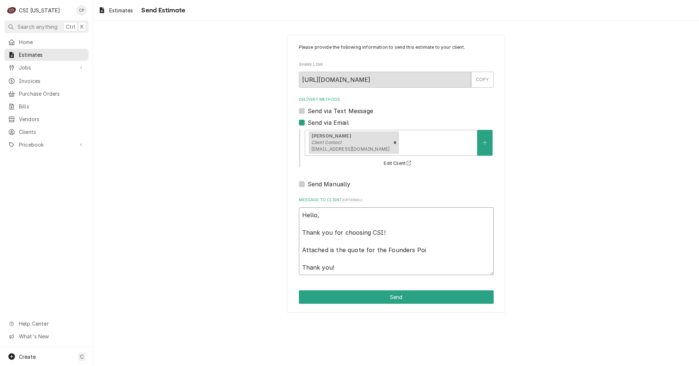
type textarea "Hello, Thank you for choosing CSI! Attached is the quote for the Founders Poin …"
type textarea "x"
type textarea "Hello, Thank you for choosing CSI! Attached is the quote for the Founders Point…"
type textarea "x"
type textarea "Hello, Thank you for choosing CSI! Attached is the quote for the Founders Point…"
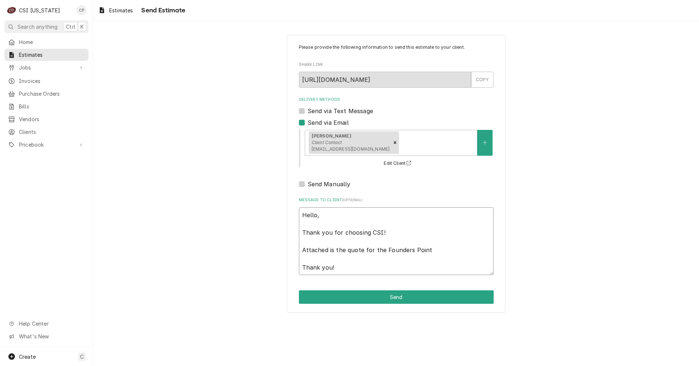
type textarea "x"
type textarea "Hello, Thank you for choosing CSI! Attached is the quote for the Founders Point…"
type textarea "x"
type textarea "Hello, Thank you for choosing CSI! Attached is the quote for the Founders Point…"
type textarea "x"
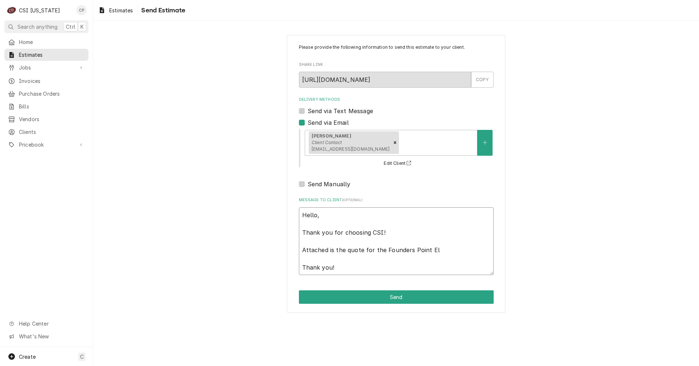
type textarea "Hello, Thank you for choosing CSI! Attached is the quote for the Founders Point…"
type textarea "x"
type textarea "Hello, Thank you for choosing CSI! Attached is the quote for the Founders Point…"
type textarea "x"
type textarea "Hello, Thank you for choosing CSI! Attached is the quote for the Founders Point…"
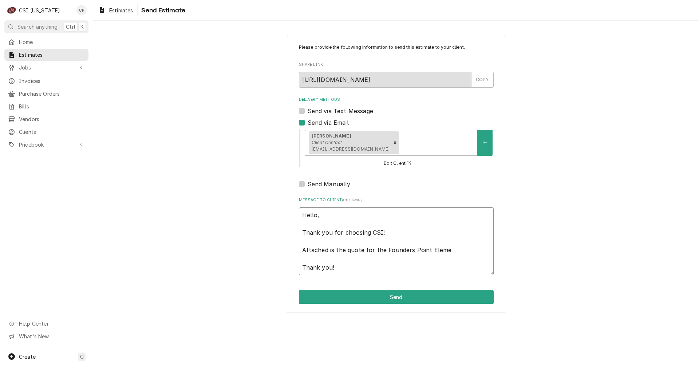
type textarea "x"
type textarea "Hello, Thank you for choosing CSI! Attached is the quote for the Founders Point…"
type textarea "x"
type textarea "Hello, Thank you for choosing CSI! Attached is the quote for the Founders Point…"
type textarea "x"
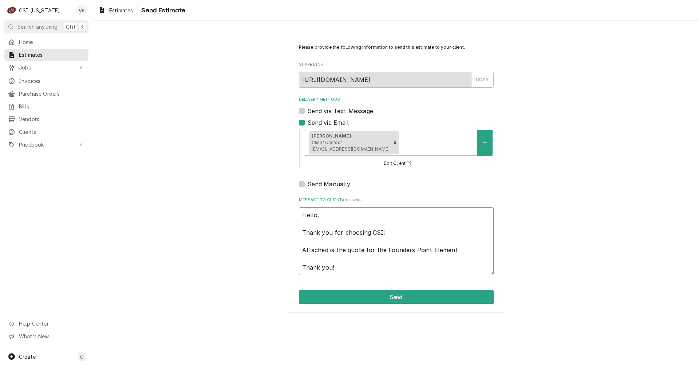
type textarea "Hello, Thank you for choosing CSI! Attached is the quote for the Founders Point…"
type textarea "x"
type textarea "Hello, Thank you for choosing CSI! Attached is the quote for the Founders Point…"
type textarea "x"
type textarea "Hello, Thank you for choosing CSI! Attached is the quote for the Founders Point…"
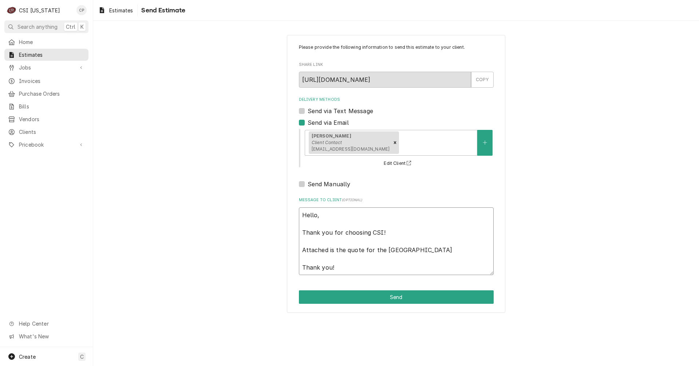
type textarea "x"
type textarea "Hello, Thank you for choosing CSI! Attached is the quote for the Founders Point…"
type textarea "x"
type textarea "Hello, Thank you for choosing CSI! Attached is the quote for the Founders Point…"
type textarea "x"
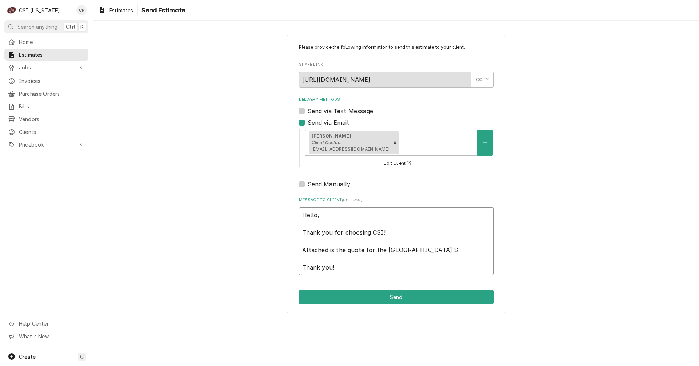
type textarea "Hello, Thank you for choosing CSI! Attached is the quote for the Founders Point…"
type textarea "x"
type textarea "Hello, Thank you for choosing CSI! Attached is the quote for the Founders Point…"
type textarea "x"
type textarea "Hello, Thank you for choosing CSI! Attached is the quote for the Founders Point…"
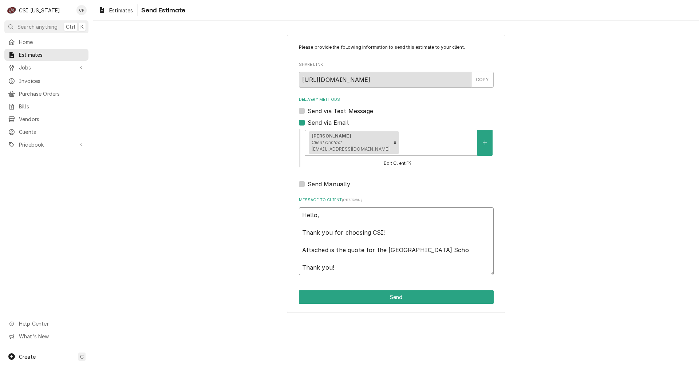
type textarea "x"
type textarea "Hello, Thank you for choosing CSI! Attached is the quote for the Founders Point…"
type textarea "x"
type textarea "Hello, Thank you for choosing CSI! Attached is the quote for the Founders Point…"
type textarea "x"
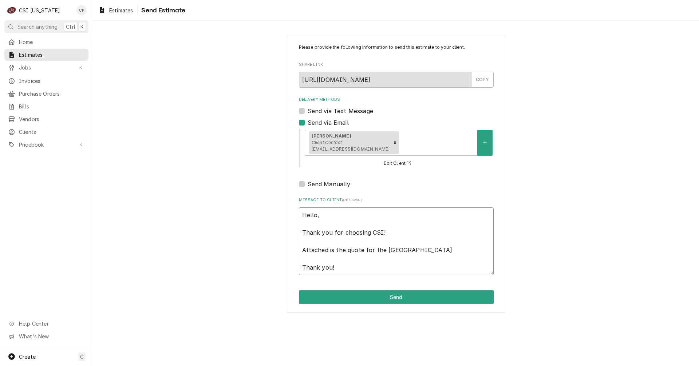
type textarea "Hello, Thank you for choosing CSI! Attached is the quote for the Founders Point…"
type textarea "x"
type textarea "Hello, Thank you for choosing CSI! Attached is the quote for the Founders Point…"
type textarea "x"
type textarea "Hello, Thank you for choosing CSI! Attached is the quote for the Founders Point…"
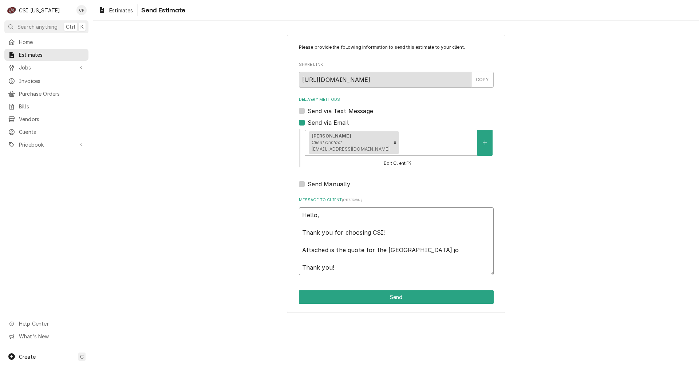
type textarea "x"
type textarea "Hello, Thank you for choosing CSI! Attached is the quote for the Founders Point…"
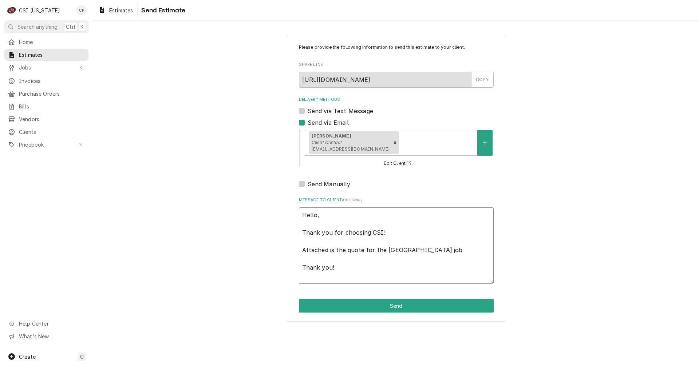
type textarea "x"
type textarea "Hello, Thank you for choosing CSI! Attached is the quote for the Founders Point…"
type textarea "x"
type textarea "Hello, Thank you for choosing CSI! Attached is the quote for the Founders Point…"
type textarea "x"
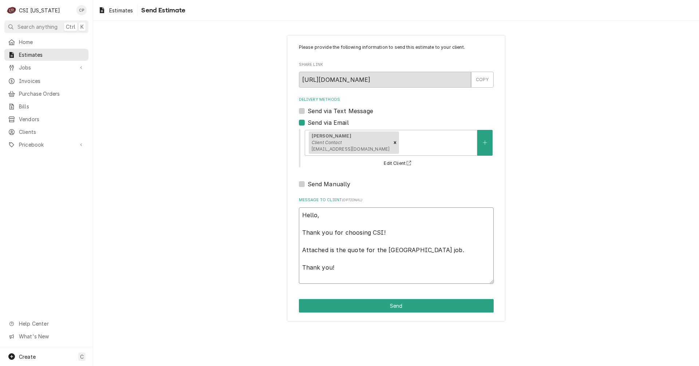
type textarea "Hello, Thank you for choosing CSI! Attached is the quote for the Founders Point…"
type textarea "x"
type textarea "Hello, Thank you for choosing CSI! Attached is the quote for the Founders Point…"
type textarea "x"
type textarea "Hello, Thank you for choosing CSI! Attached is the quote for the Founders Point…"
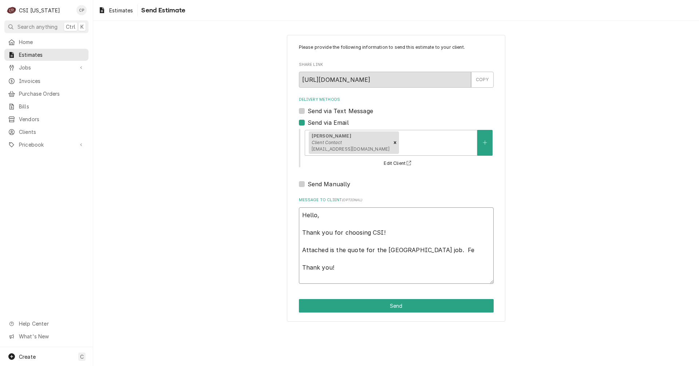
type textarea "x"
type textarea "Hello, Thank you for choosing CSI! Attached is the quote for the Founders Point…"
type textarea "x"
type textarea "Hello, Thank you for choosing CSI! Attached is the quote for the Founders Point…"
type textarea "x"
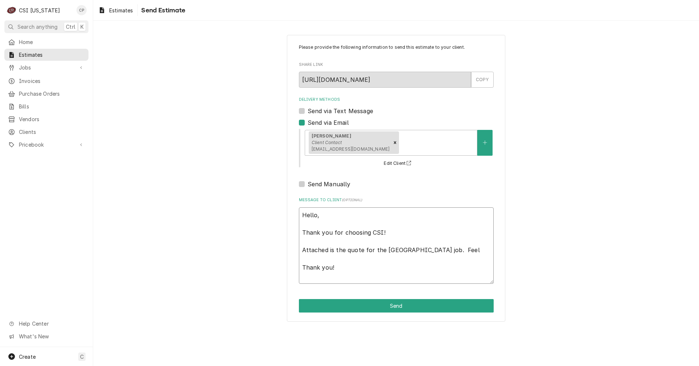
type textarea "Hello, Thank you for choosing CSI! Attached is the quote for the Founders Point…"
type textarea "x"
type textarea "Hello, Thank you for choosing CSI! Attached is the quote for the Founders Point…"
type textarea "x"
type textarea "Hello, Thank you for choosing CSI! Attached is the quote for the Founders Point…"
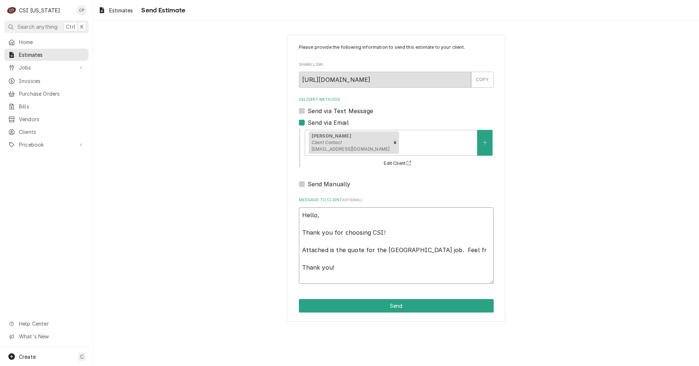
type textarea "x"
type textarea "Hello, Thank you for choosing CSI! Attached is the quote for the Founders Point…"
type textarea "x"
type textarea "Hello, Thank you for choosing CSI! Attached is the quote for the Founders Point…"
type textarea "x"
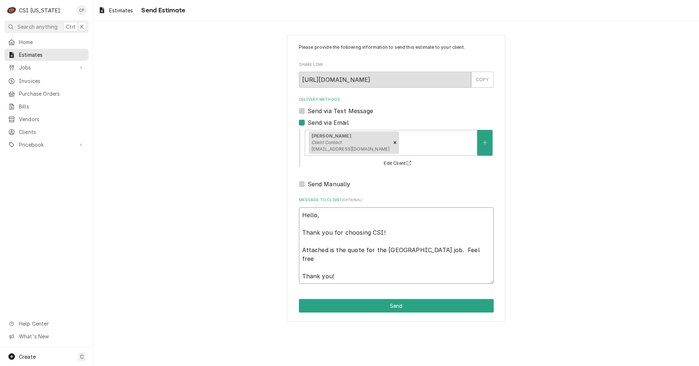
type textarea "Hello, Thank you for choosing CSI! Attached is the quote for the Founders Point…"
type textarea "x"
type textarea "Hello, Thank you for choosing CSI! Attached is the quote for the Founders Point…"
type textarea "x"
type textarea "Hello, Thank you for choosing CSI! Attached is the quote for the Founders Point…"
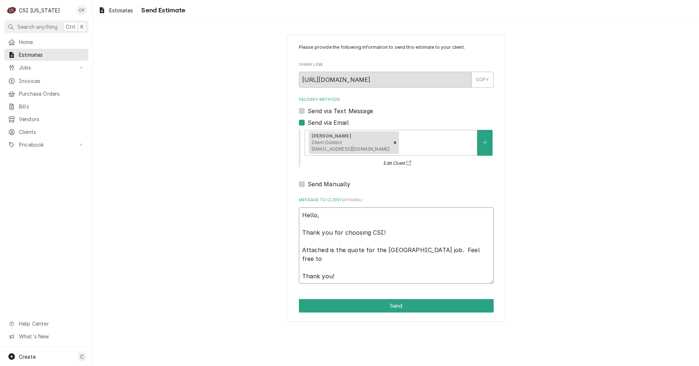
type textarea "x"
type textarea "Hello, Thank you for choosing CSI! Attached is the quote for the Founders Point…"
type textarea "x"
type textarea "Hello, Thank you for choosing CSI! Attached is the quote for the Founders Point…"
type textarea "x"
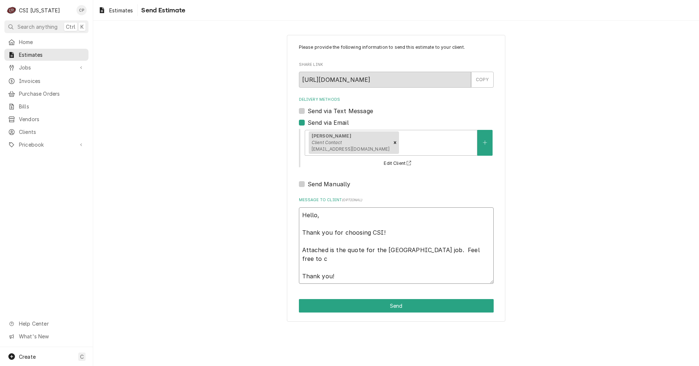
type textarea "Hello, Thank you for choosing CSI! Attached is the quote for the Founders Point…"
type textarea "x"
type textarea "Hello, Thank you for choosing CSI! Attached is the quote for the Founders Point…"
type textarea "x"
type textarea "Hello, Thank you for choosing CSI! Attached is the quote for the Founders Point…"
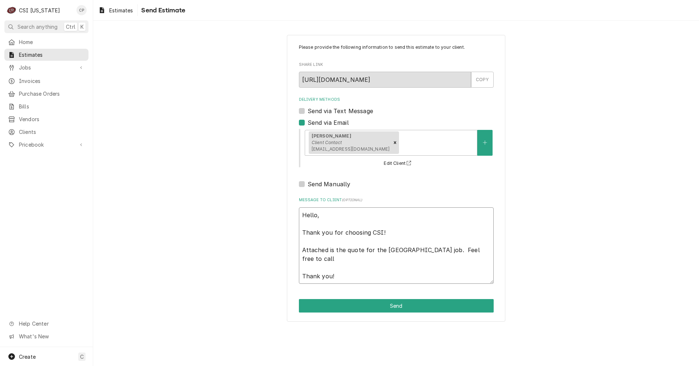
type textarea "x"
type textarea "Hello, Thank you for choosing CSI! Attached is the quote for the Founders Point…"
type textarea "x"
type textarea "Hello, Thank you for choosing CSI! Attached is the quote for the Founders Point…"
type textarea "x"
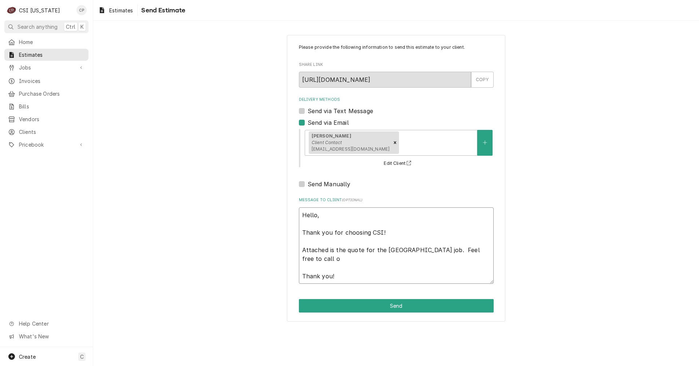
type textarea "Hello, Thank you for choosing CSI! Attached is the quote for the Founders Point…"
type textarea "x"
type textarea "Hello, Thank you for choosing CSI! Attached is the quote for the Founders Point…"
type textarea "x"
type textarea "Hello, Thank you for choosing CSI! Attached is the quote for the Founders Point…"
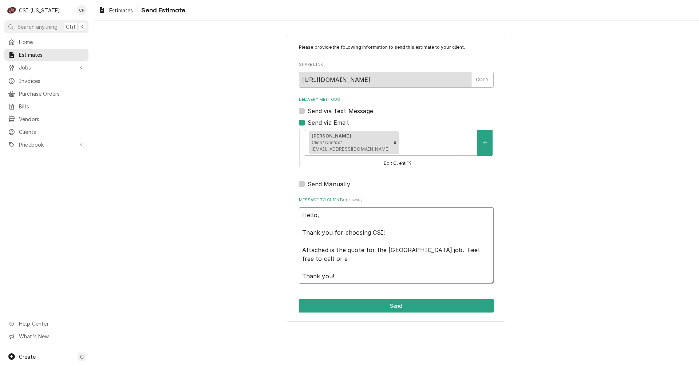
type textarea "x"
type textarea "Hello, Thank you for choosing CSI! Attached is the quote for the Founders Point…"
type textarea "x"
type textarea "Hello, Thank you for choosing CSI! Attached is the quote for the Founders Point…"
type textarea "x"
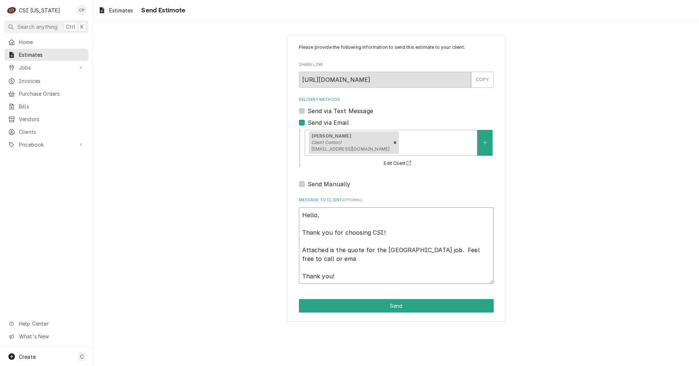
type textarea "Hello, Thank you for choosing CSI! Attached is the quote for the Founders Point…"
type textarea "x"
type textarea "Hello, Thank you for choosing CSI! Attached is the quote for the Founders Point…"
type textarea "x"
type textarea "Hello, Thank you for choosing CSI! Attached is the quote for the Founders Point…"
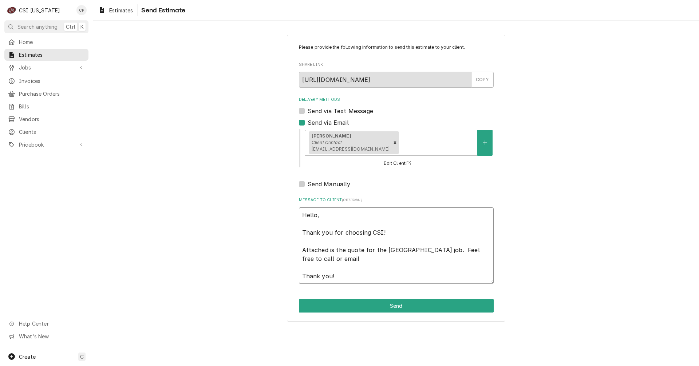
type textarea "x"
type textarea "Hello, Thank you for choosing CSI! Attached is the quote for the Founders Point…"
type textarea "x"
type textarea "Hello, Thank you for choosing CSI! Attached is the quote for the Founders Point…"
type textarea "x"
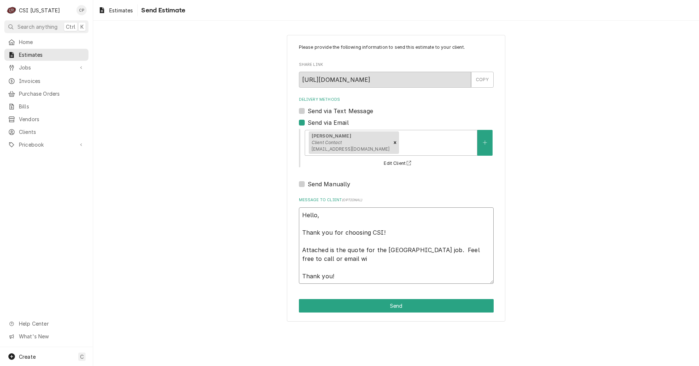
type textarea "Hello, Thank you for choosing CSI! Attached is the quote for the Founders Point…"
type textarea "x"
type textarea "Hello, Thank you for choosing CSI! Attached is the quote for the Founders Point…"
type textarea "x"
type textarea "Hello, Thank you for choosing CSI! Attached is the quote for the Founders Point…"
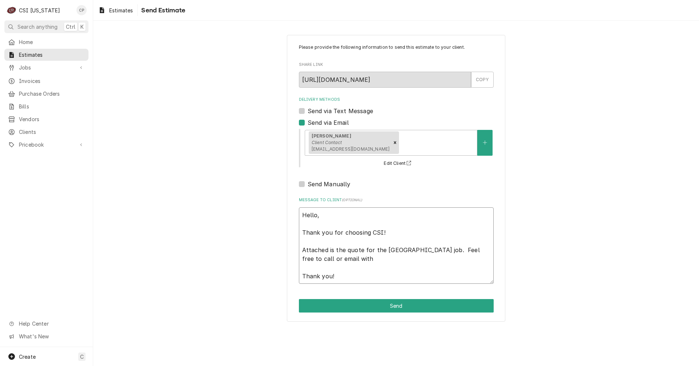
type textarea "x"
type textarea "Hello, Thank you for choosing CSI! Attached is the quote for the Founders Point…"
type textarea "x"
type textarea "Hello, Thank you for choosing CSI! Attached is the quote for the Founders Point…"
type textarea "x"
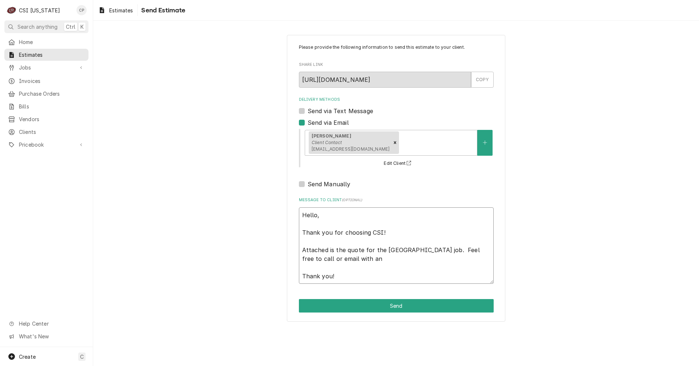
type textarea "Hello, Thank you for choosing CSI! Attached is the quote for the Founders Point…"
type textarea "x"
type textarea "Hello, Thank you for choosing CSI! Attached is the quote for the Founders Point…"
type textarea "x"
type textarea "Hello, Thank you for choosing CSI! Attached is the quote for the Founders Point…"
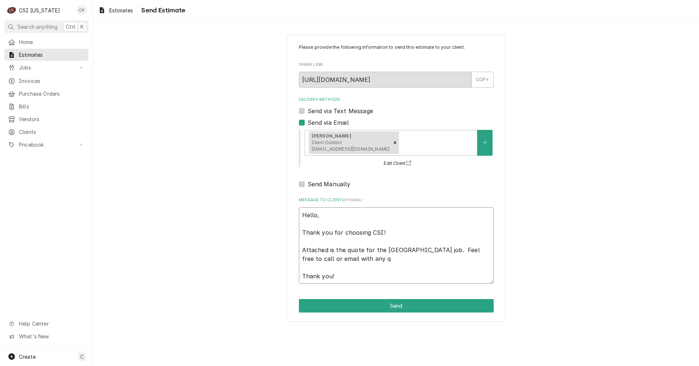
type textarea "x"
type textarea "Hello, Thank you for choosing CSI! Attached is the quote for the Founders Point…"
type textarea "x"
type textarea "Hello, Thank you for choosing CSI! Attached is the quote for the Founders Point…"
type textarea "x"
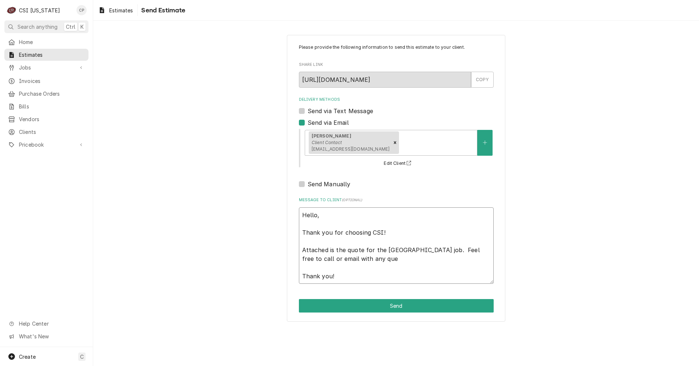
type textarea "Hello, Thank you for choosing CSI! Attached is the quote for the Founders Point…"
type textarea "x"
drag, startPoint x: 337, startPoint y: 280, endPoint x: 298, endPoint y: 214, distance: 77.6
click at [298, 214] on div "Please provide the following information to send this estimate to your client. …" at bounding box center [396, 178] width 218 height 287
click at [115, 11] on span "Estimates" at bounding box center [121, 11] width 24 height 8
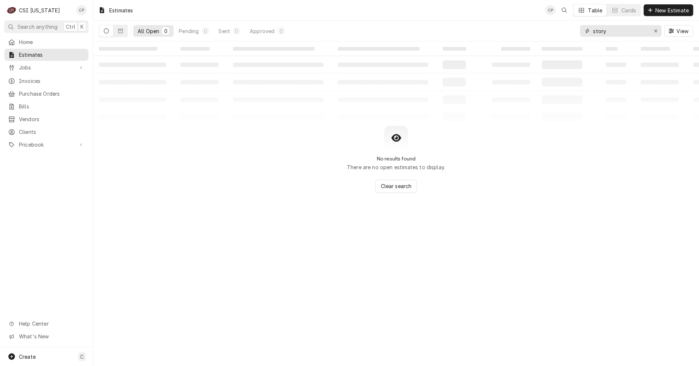
drag, startPoint x: 628, startPoint y: 29, endPoint x: 551, endPoint y: 33, distance: 77.6
click at [551, 33] on div "All Open 0 Pending 0 Sent 0 Approved 0 story View" at bounding box center [396, 31] width 594 height 20
type input "founders"
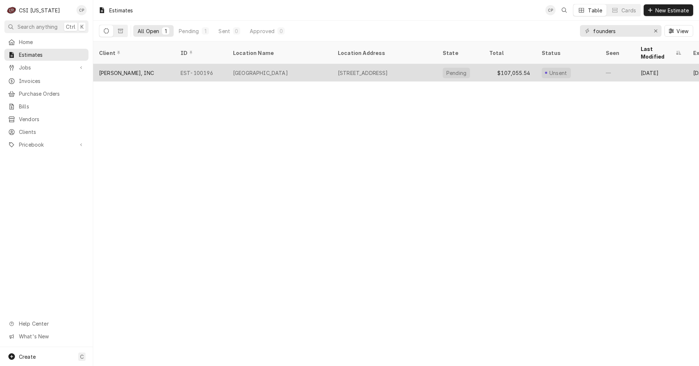
click at [278, 69] on div "Founders Point Elementary" at bounding box center [260, 73] width 55 height 8
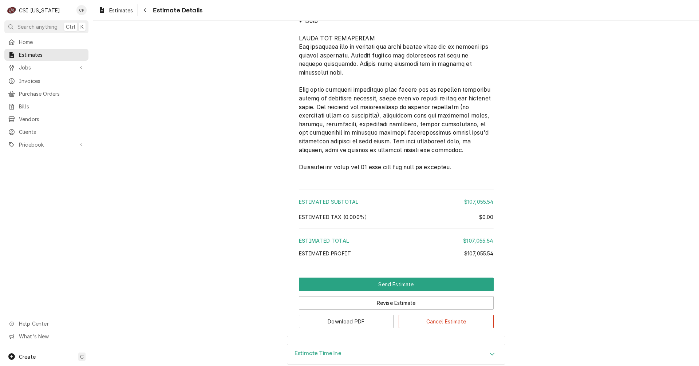
scroll to position [1788, 0]
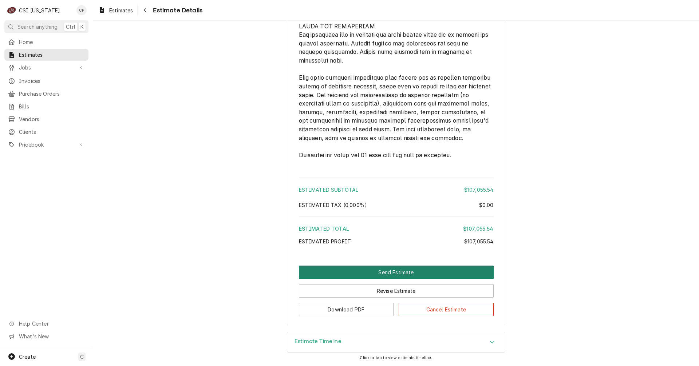
click at [397, 273] on button "Send Estimate" at bounding box center [396, 272] width 195 height 13
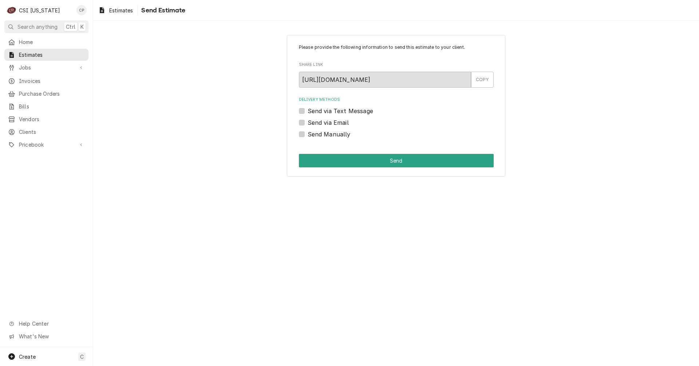
click at [308, 121] on label "Send via Email" at bounding box center [328, 122] width 41 height 9
click at [308, 121] on input "Send via Email" at bounding box center [405, 126] width 195 height 16
checkbox input "true"
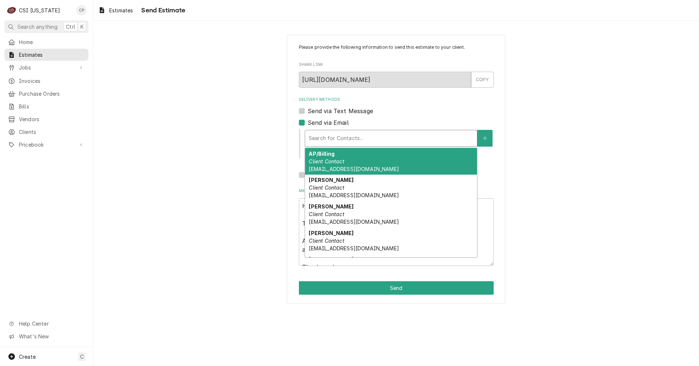
click at [355, 138] on div "Delivery Methods" at bounding box center [391, 138] width 165 height 13
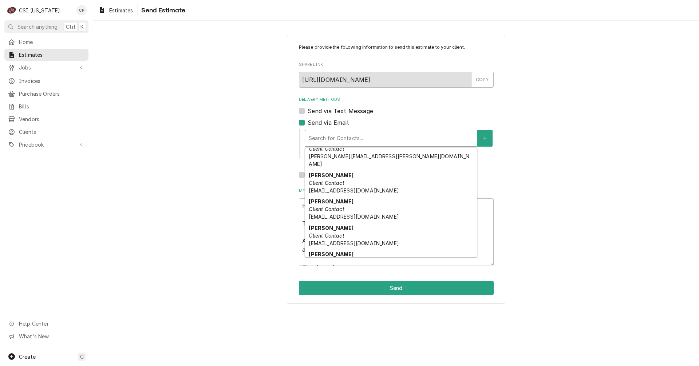
scroll to position [146, 0]
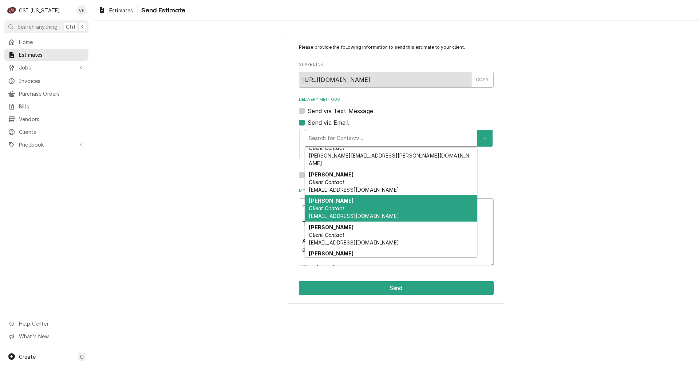
click at [326, 198] on strong "John Carney" at bounding box center [331, 201] width 45 height 6
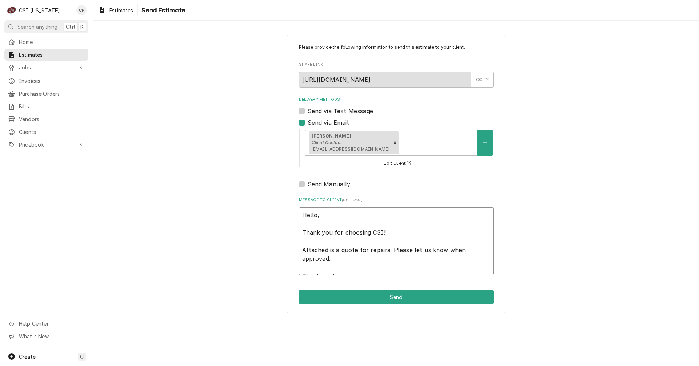
scroll to position [9, 0]
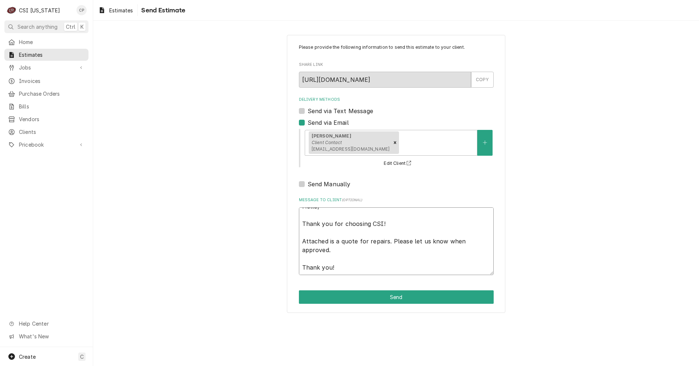
drag, startPoint x: 300, startPoint y: 213, endPoint x: 374, endPoint y: 272, distance: 94.2
click at [374, 272] on textarea "Hello, Thank you for choosing CSI! Attached is a quote for repairs. Please let …" at bounding box center [396, 242] width 195 height 68
paste textarea "the quote for the Founders Point Elementary School job. Feel free to call or em…"
type textarea "x"
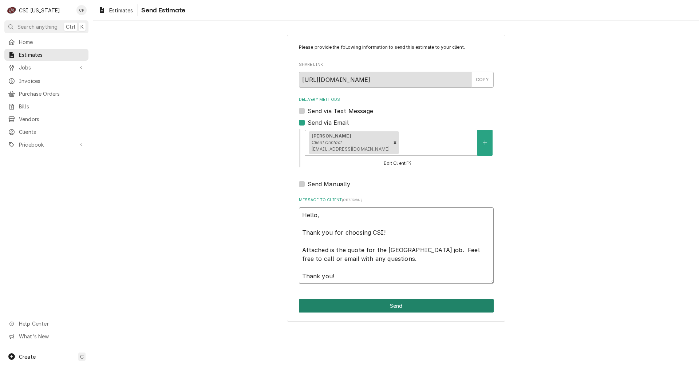
type textarea "Hello, Thank you for choosing CSI! Attached is the quote for the Founders Point…"
click at [398, 312] on button "Send" at bounding box center [396, 305] width 195 height 13
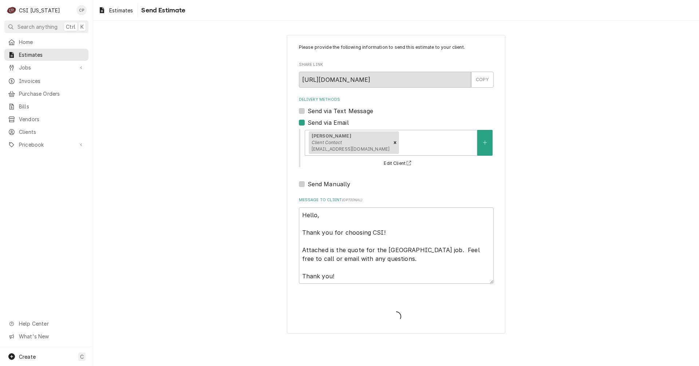
type textarea "x"
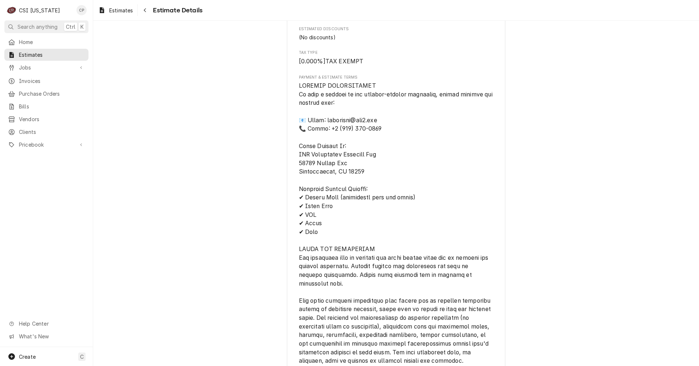
scroll to position [1784, 0]
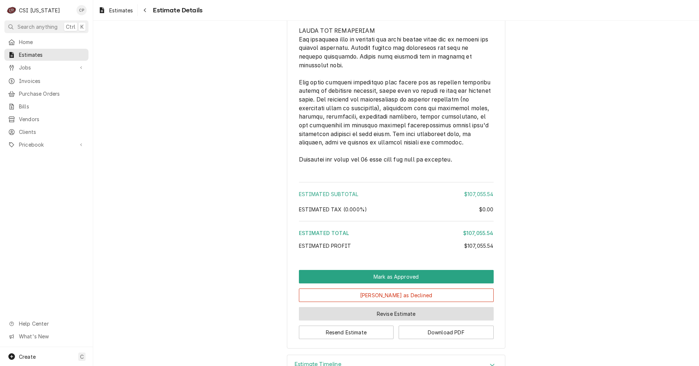
click at [390, 321] on button "Revise Estimate" at bounding box center [396, 313] width 195 height 13
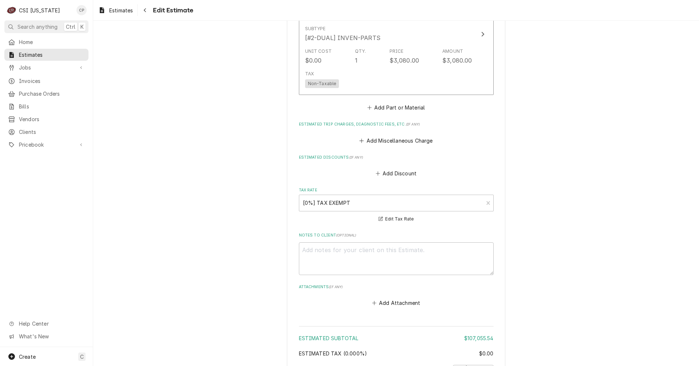
scroll to position [1966, 0]
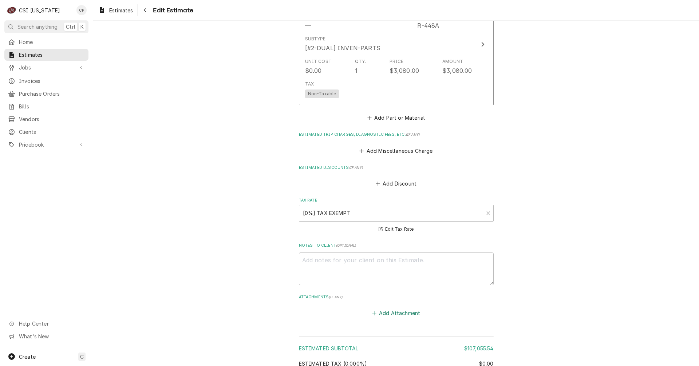
click at [389, 308] on button "Add Attachment" at bounding box center [396, 313] width 51 height 10
click at [399, 308] on button "Add Attachment" at bounding box center [396, 313] width 51 height 10
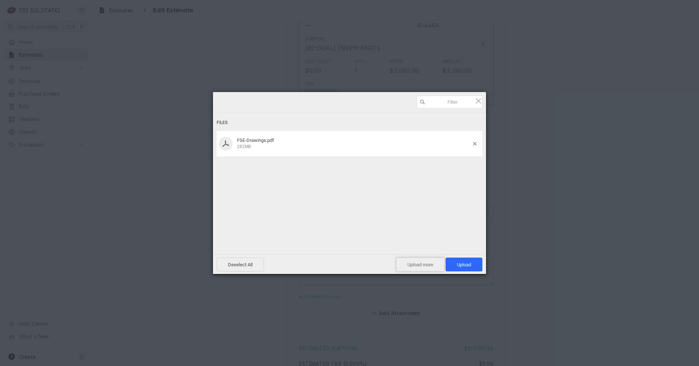
click at [426, 266] on span "Upload more" at bounding box center [420, 265] width 48 height 14
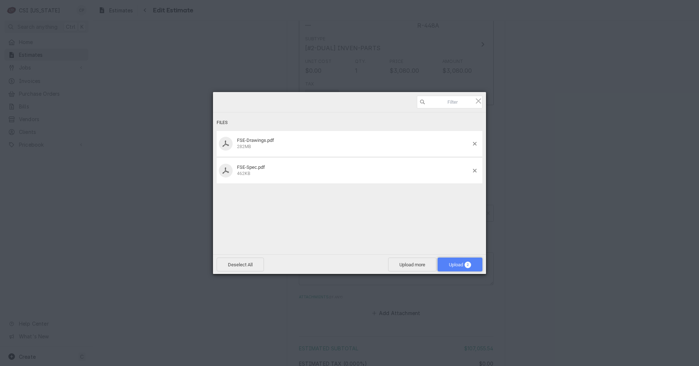
click at [456, 266] on span "Upload 2" at bounding box center [460, 264] width 22 height 5
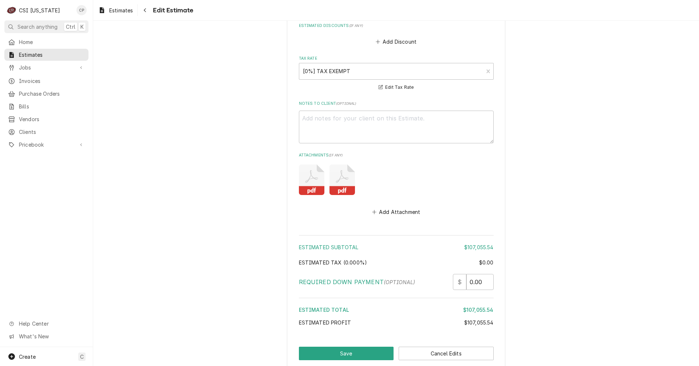
scroll to position [2117, 0]
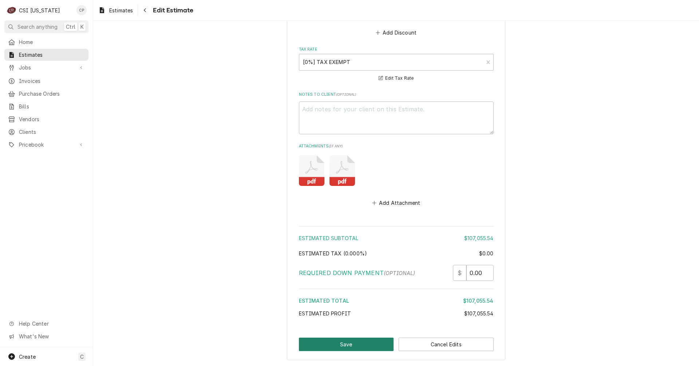
click at [358, 338] on button "Save" at bounding box center [346, 344] width 95 height 13
type textarea "x"
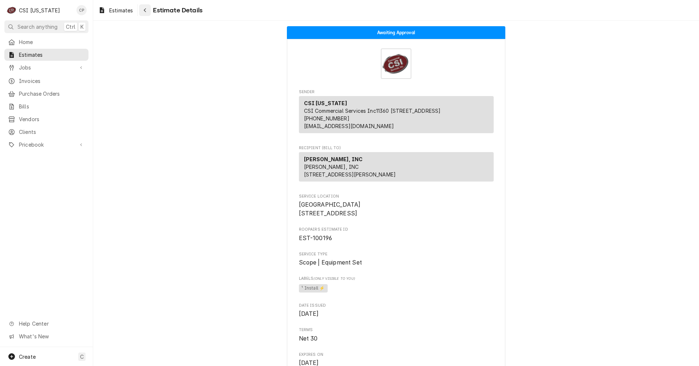
click at [144, 12] on icon "Navigate back" at bounding box center [144, 10] width 3 height 5
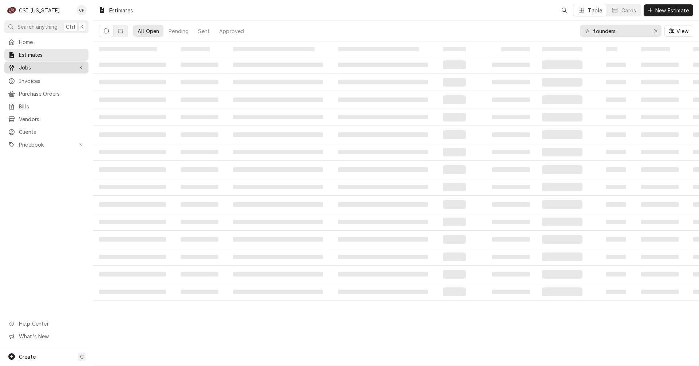
click at [29, 64] on span "Jobs" at bounding box center [46, 68] width 55 height 8
click at [29, 79] on span "Jobs" at bounding box center [52, 80] width 66 height 8
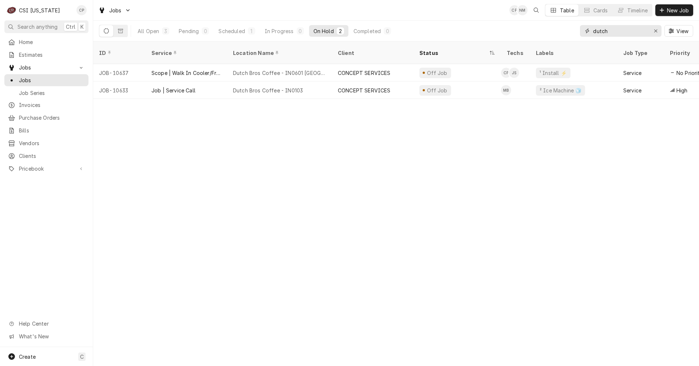
drag, startPoint x: 619, startPoint y: 27, endPoint x: 590, endPoint y: 32, distance: 28.9
click at [590, 32] on div "dutch" at bounding box center [621, 31] width 82 height 12
type input "the grand"
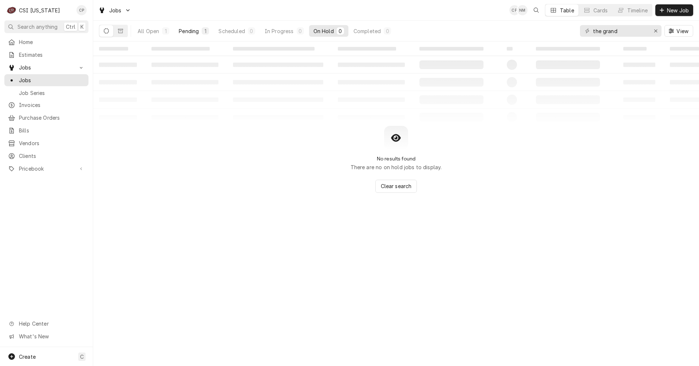
click at [194, 31] on div "Pending" at bounding box center [189, 31] width 20 height 8
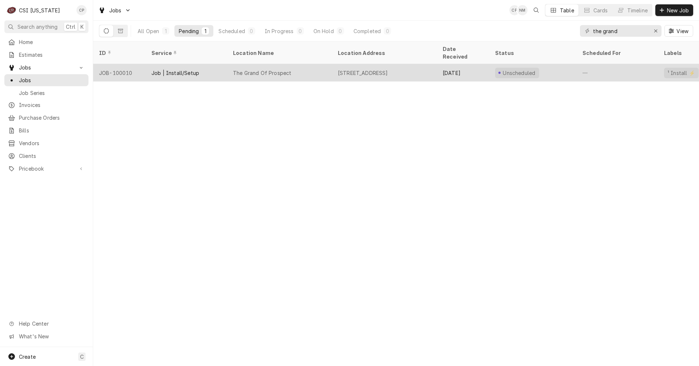
click at [265, 69] on div "The Grand Of Prospect" at bounding box center [262, 73] width 58 height 8
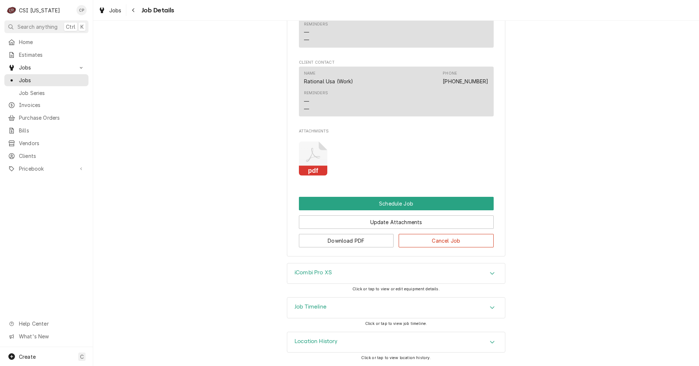
scroll to position [464, 0]
click at [135, 10] on div "Navigate back" at bounding box center [133, 10] width 7 height 7
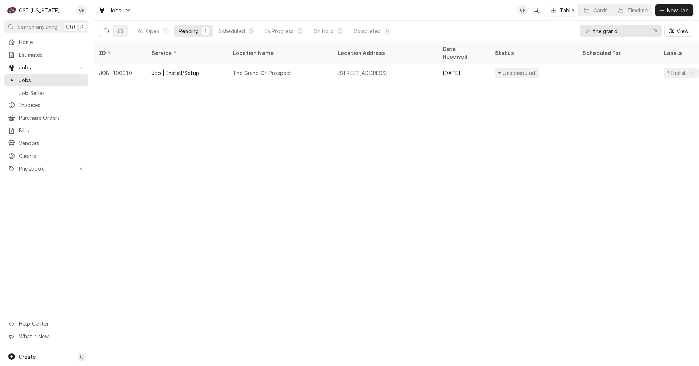
click at [516, 307] on div "ID Service Location Name Location Address Date Received Status Scheduled For La…" at bounding box center [396, 204] width 606 height 325
click at [657, 29] on icon "Erase input" at bounding box center [656, 30] width 4 height 5
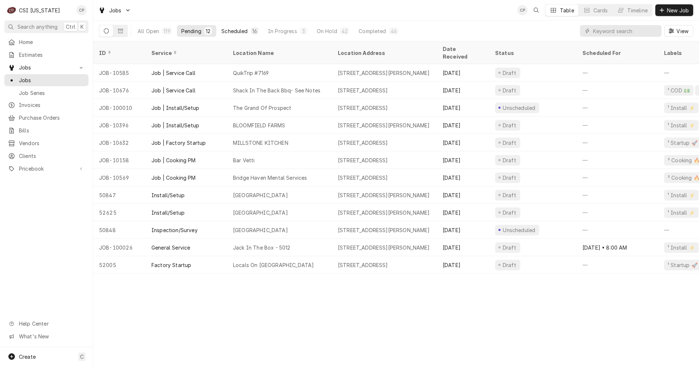
click at [243, 32] on div "Scheduled" at bounding box center [234, 31] width 26 height 8
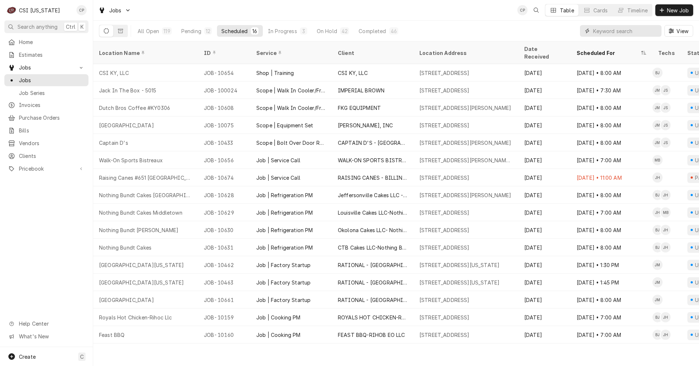
click at [604, 27] on input "Dynamic Content Wrapper" at bounding box center [625, 31] width 65 height 12
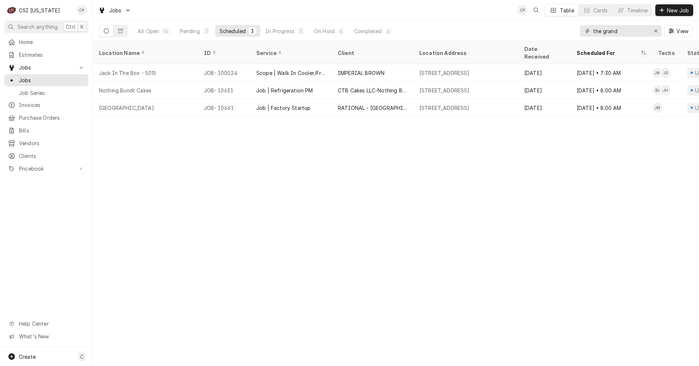
type input "the grand"
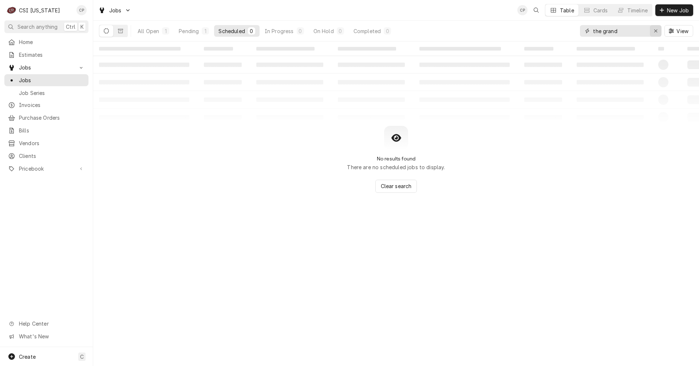
click at [653, 30] on div "Erase input" at bounding box center [655, 30] width 7 height 7
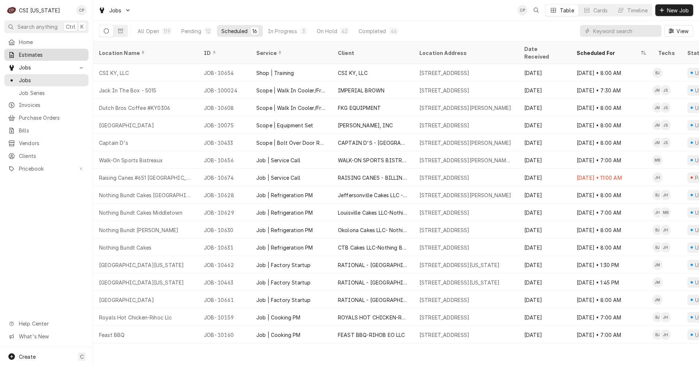
click at [28, 53] on span "Estimates" at bounding box center [52, 55] width 66 height 8
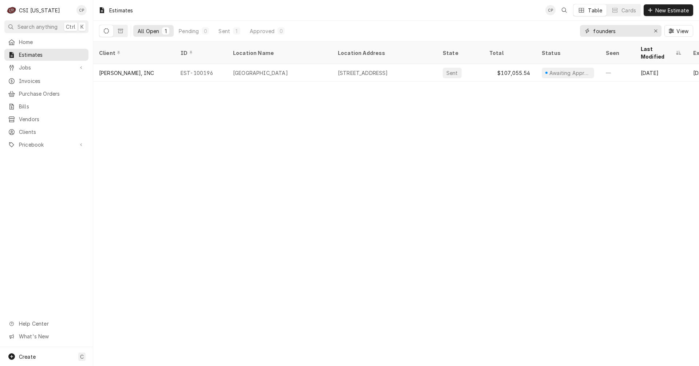
drag, startPoint x: 630, startPoint y: 33, endPoint x: 566, endPoint y: 35, distance: 64.5
click at [566, 35] on div "All Open 1 Pending 0 Sent 1 Approved 0 founders View" at bounding box center [396, 31] width 594 height 20
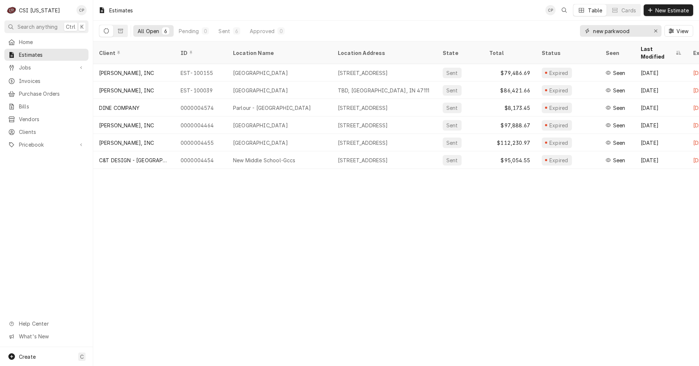
type input "new parkwood"
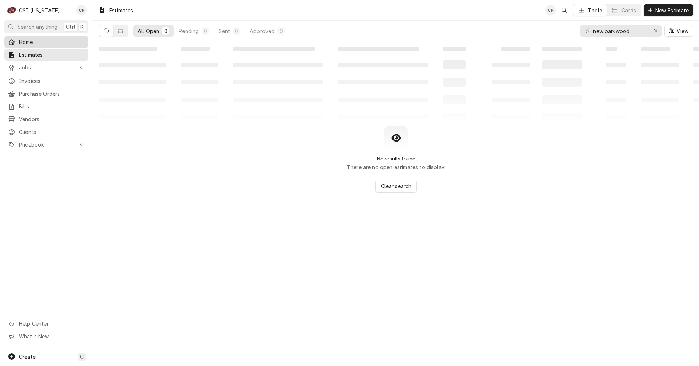
click at [30, 40] on span "Home" at bounding box center [52, 42] width 66 height 8
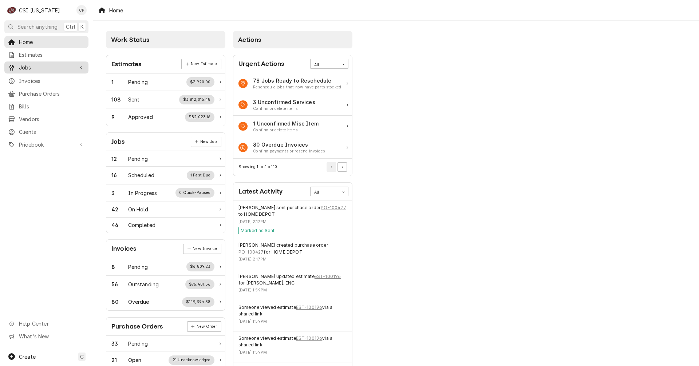
click at [36, 64] on span "Jobs" at bounding box center [46, 68] width 55 height 8
click at [41, 76] on span "Jobs" at bounding box center [52, 80] width 66 height 8
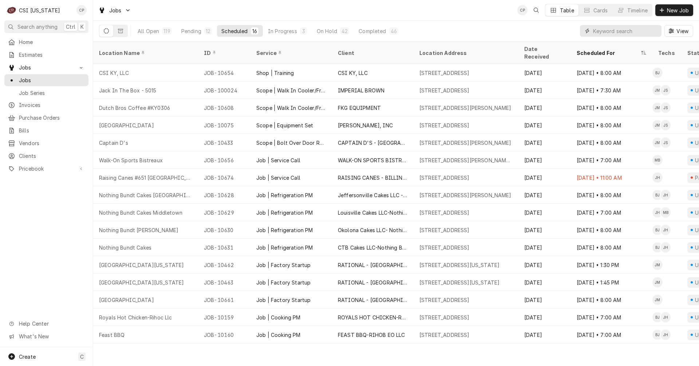
click at [605, 30] on input "Dynamic Content Wrapper" at bounding box center [625, 31] width 65 height 12
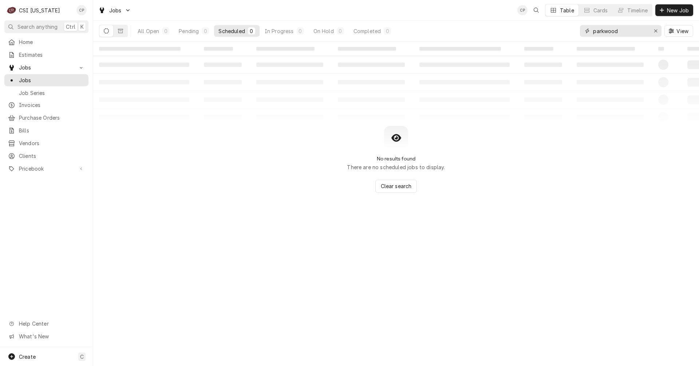
type input "parkwood"
click at [329, 31] on div "On Hold" at bounding box center [324, 31] width 20 height 8
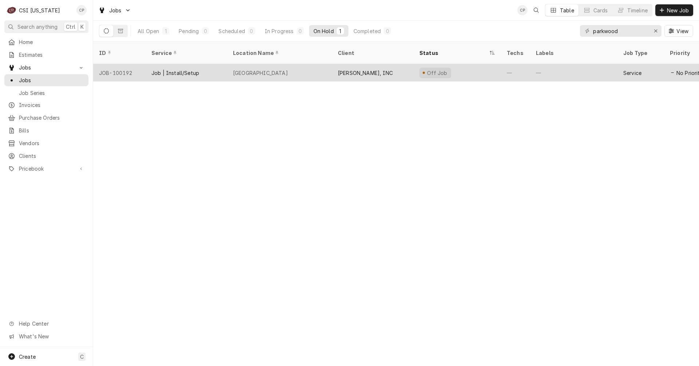
click at [246, 69] on div "[GEOGRAPHIC_DATA]" at bounding box center [260, 73] width 55 height 8
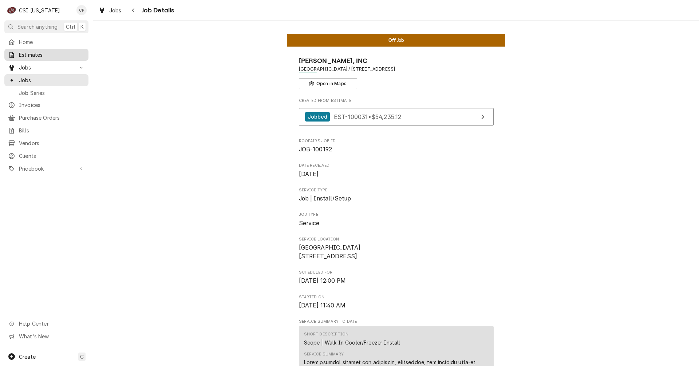
click at [40, 53] on span "Estimates" at bounding box center [52, 55] width 66 height 8
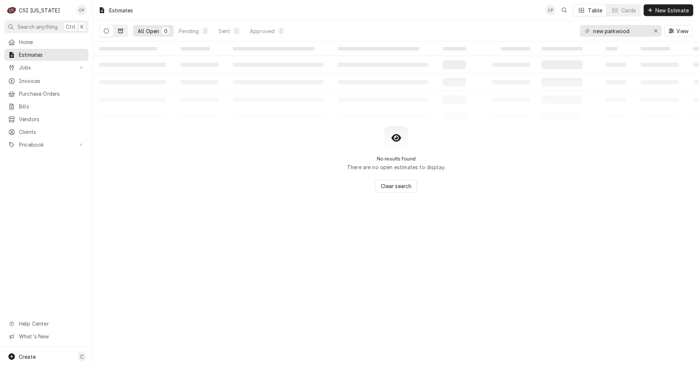
click at [122, 29] on icon "Dynamic Content Wrapper" at bounding box center [120, 30] width 5 height 5
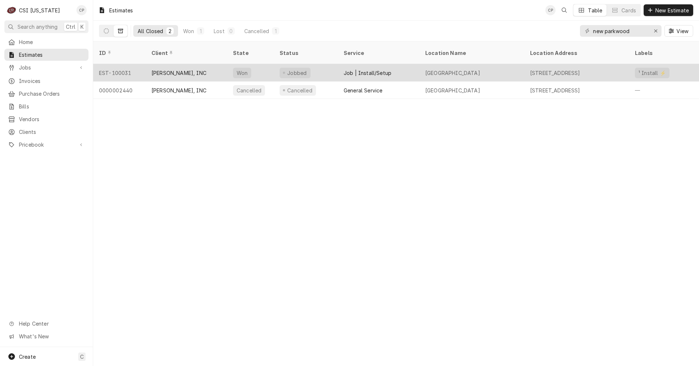
click at [197, 69] on div "[PERSON_NAME], INC" at bounding box center [178, 73] width 55 height 8
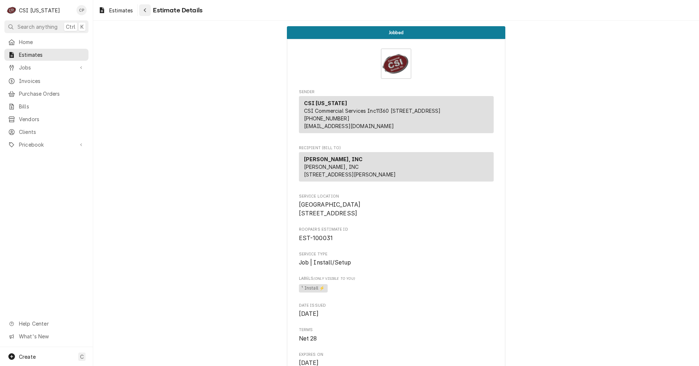
click at [144, 11] on icon "Navigate back" at bounding box center [144, 10] width 3 height 5
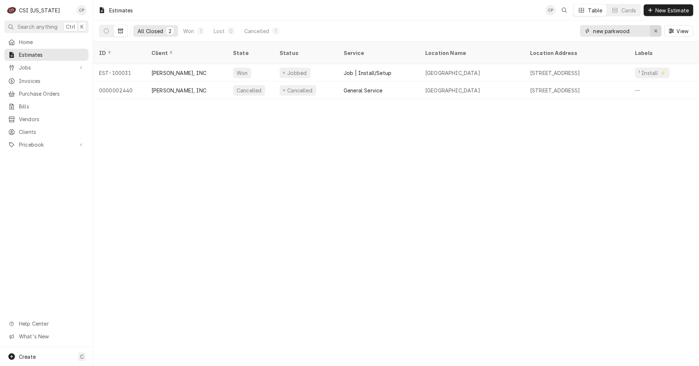
click at [657, 34] on div "Erase input" at bounding box center [655, 30] width 7 height 7
